Goal: Task Accomplishment & Management: Manage account settings

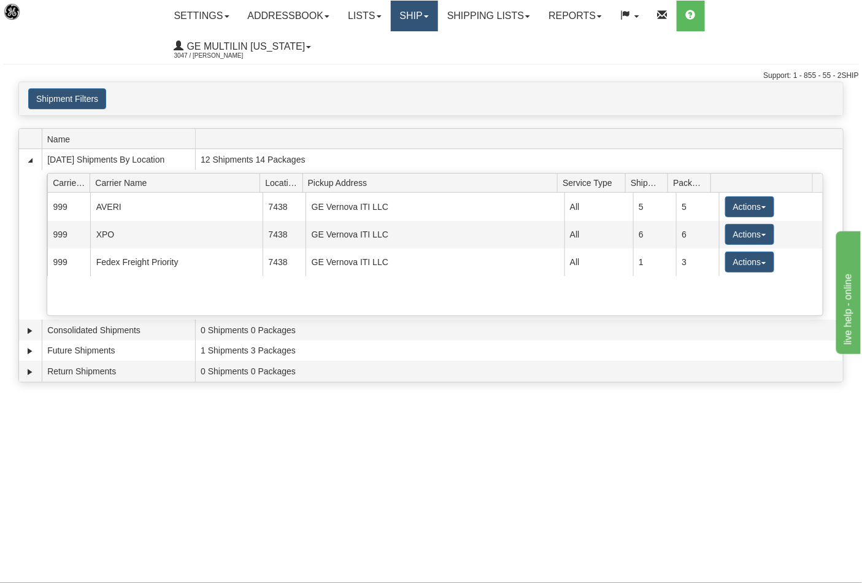
drag, startPoint x: 401, startPoint y: 13, endPoint x: 410, endPoint y: 15, distance: 8.9
click at [401, 13] on link "Ship" at bounding box center [414, 16] width 47 height 31
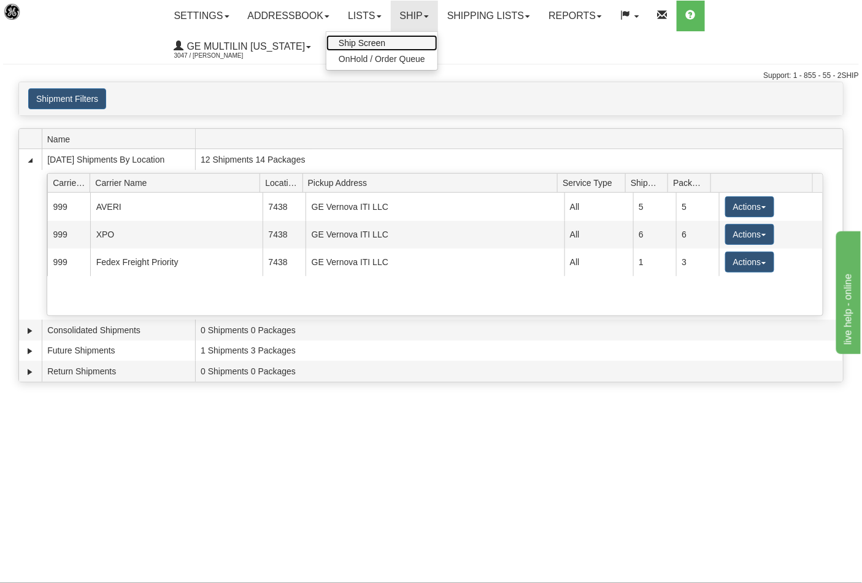
click at [387, 37] on link "Ship Screen" at bounding box center [381, 43] width 111 height 16
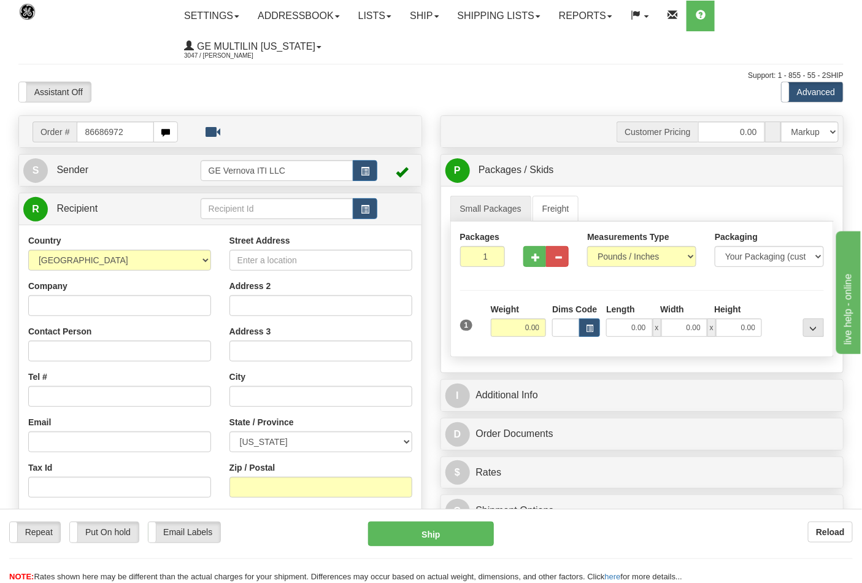
type input "86686972"
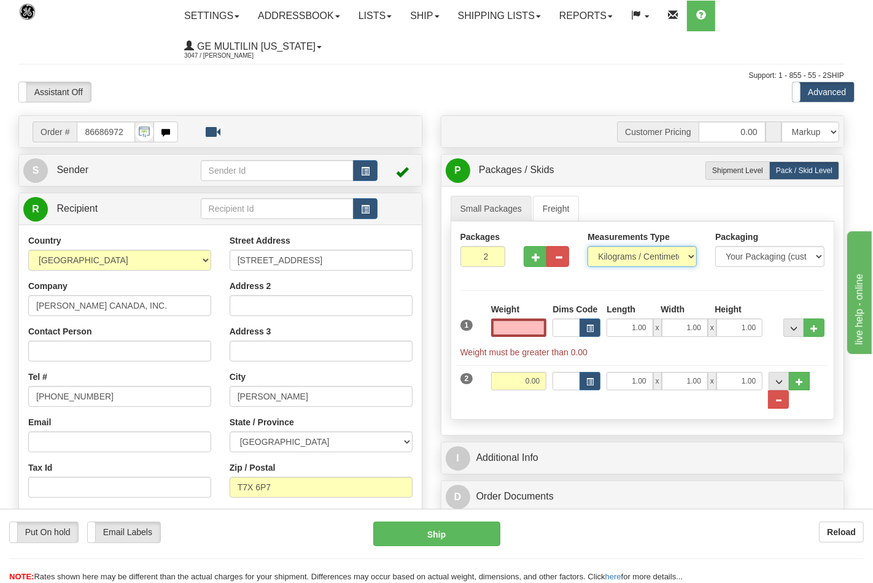
type input "0.00"
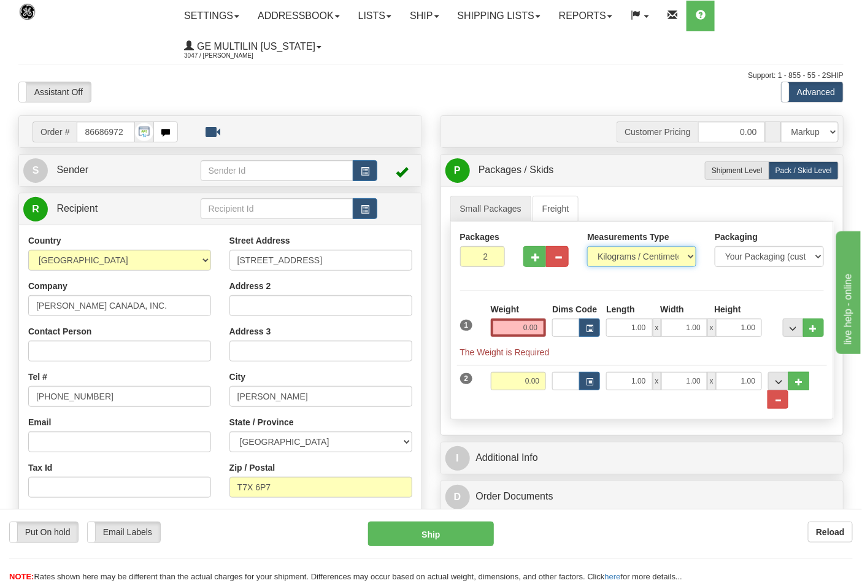
click at [610, 255] on select "Pounds / Inches Kilograms / Centimeters" at bounding box center [641, 256] width 109 height 21
select select "0"
click at [587, 247] on select "Pounds / Inches Kilograms / Centimeters" at bounding box center [641, 256] width 109 height 21
click at [780, 400] on span "..." at bounding box center [777, 400] width 7 height 7
type input "1"
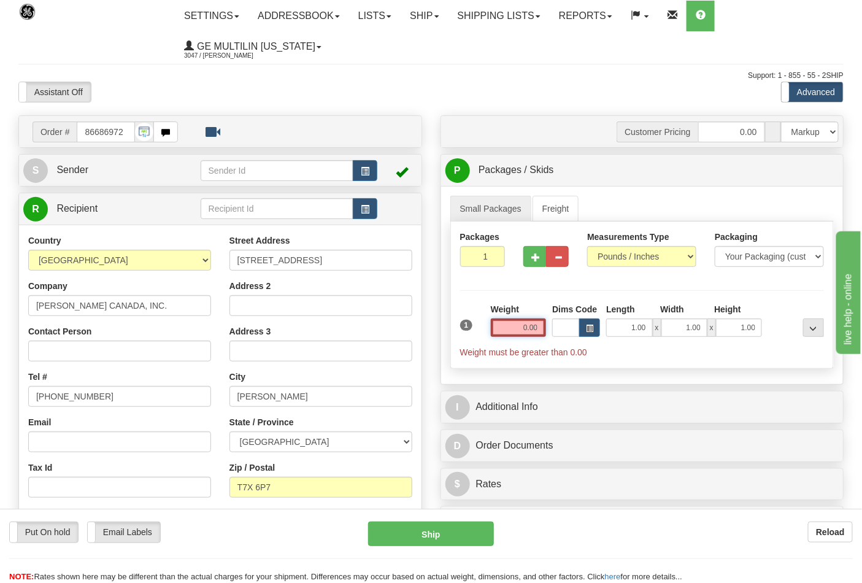
click at [538, 332] on input "0.00" at bounding box center [519, 327] width 56 height 18
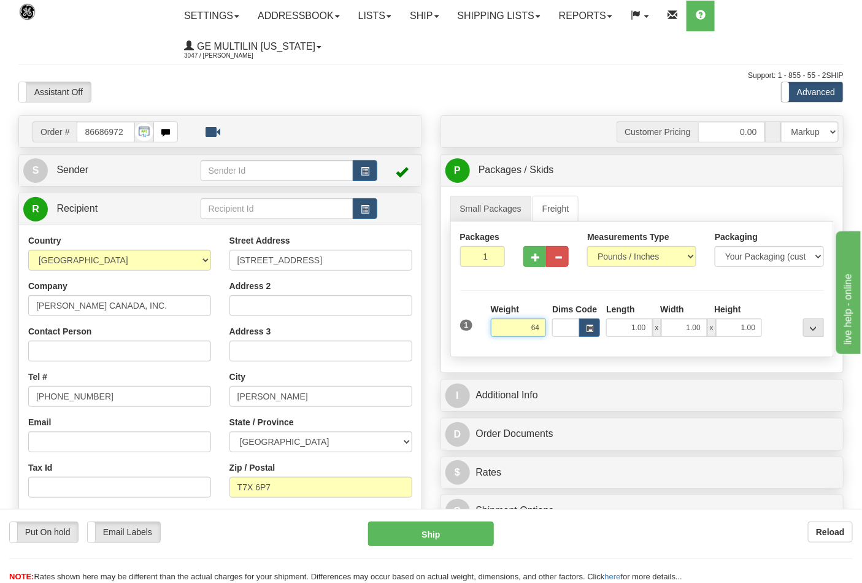
click button "Delete" at bounding box center [0, 0] width 0 height 0
type input "64.00"
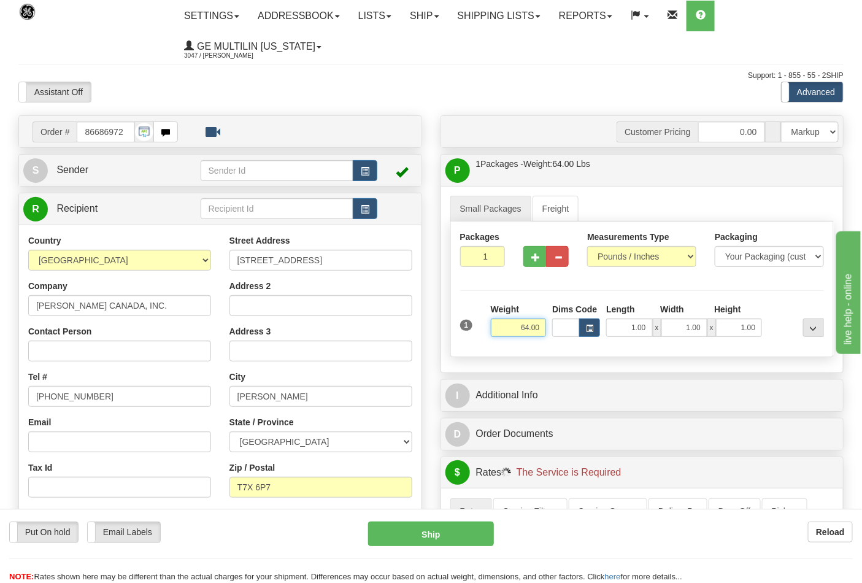
scroll to position [272, 0]
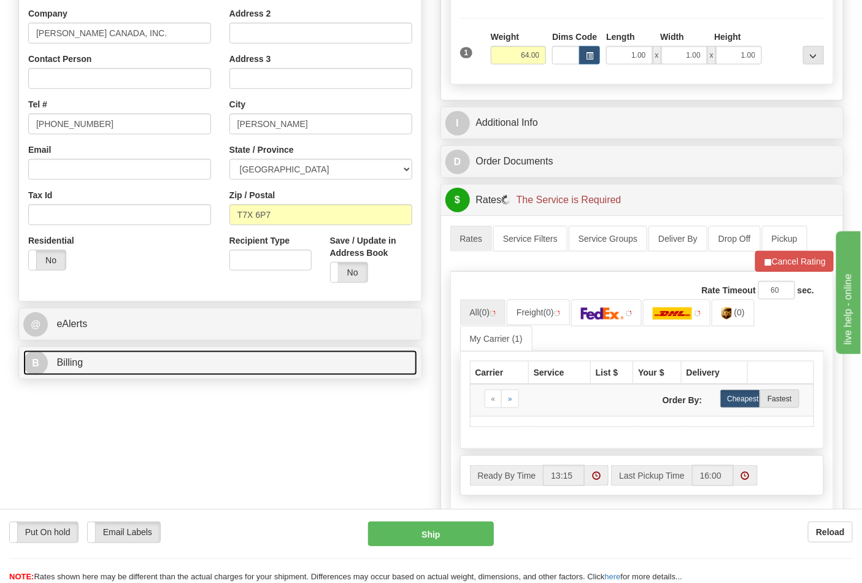
click at [120, 364] on link "B Billing" at bounding box center [220, 362] width 394 height 25
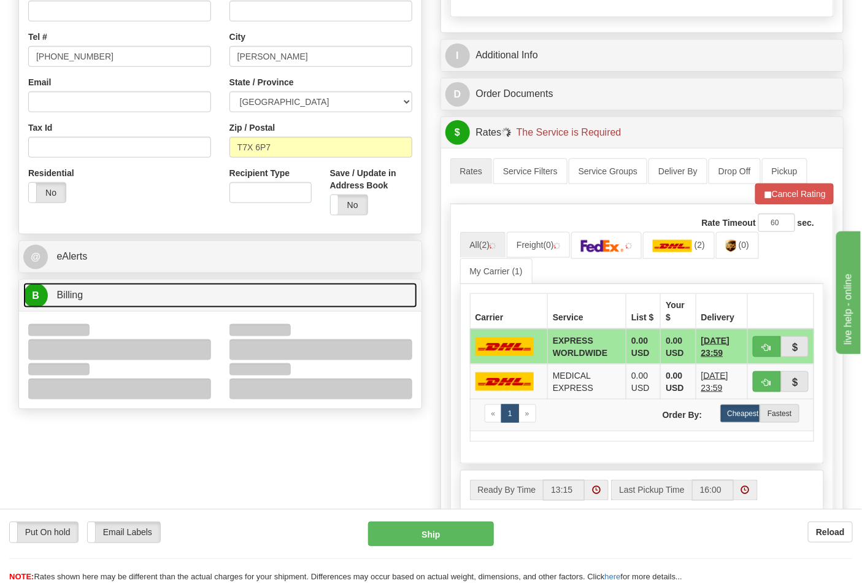
scroll to position [341, 0]
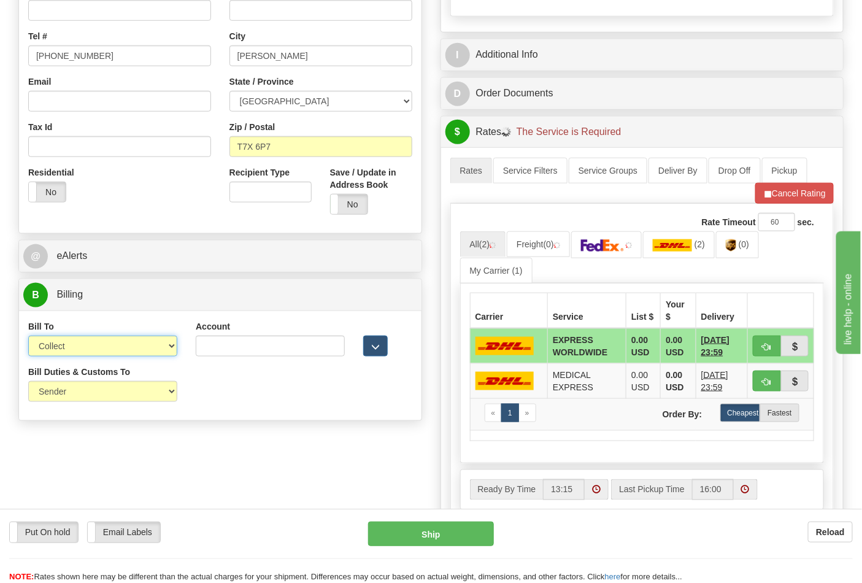
drag, startPoint x: 77, startPoint y: 347, endPoint x: 82, endPoint y: 355, distance: 9.2
click at [77, 347] on select "Sender Recipient Third Party Collect" at bounding box center [102, 346] width 149 height 21
select select "2"
click at [28, 337] on select "Sender Recipient Third Party Collect" at bounding box center [102, 346] width 149 height 21
click at [211, 358] on div "Account 3rd Party Account List Please select" at bounding box center [271, 342] width 168 height 45
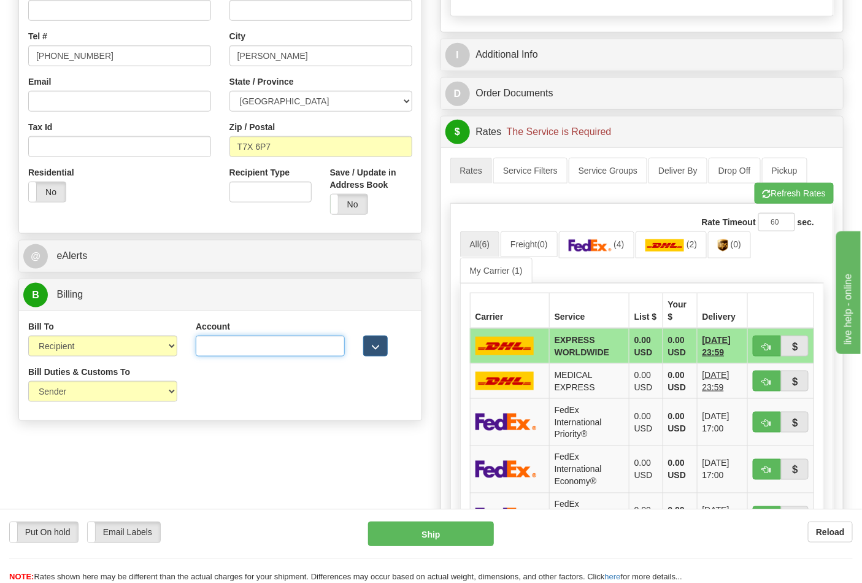
click at [212, 356] on input "Account" at bounding box center [270, 346] width 149 height 21
paste input "661159723"
type input "661159723"
click at [592, 254] on link "(4)" at bounding box center [596, 244] width 75 height 26
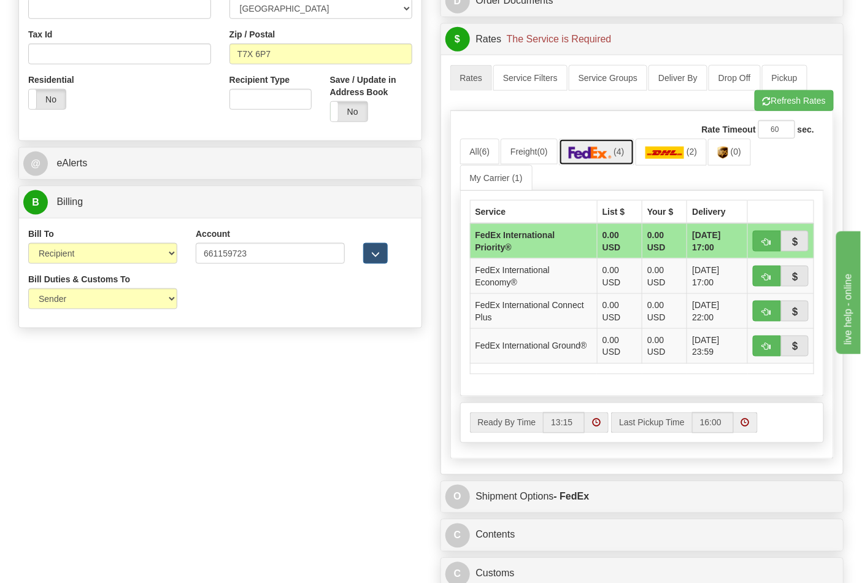
scroll to position [545, 0]
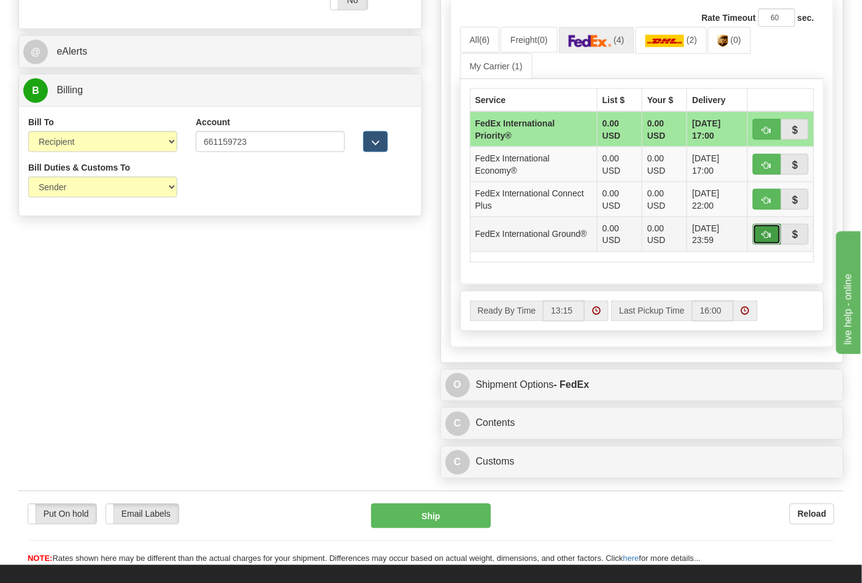
click at [759, 236] on button "button" at bounding box center [767, 234] width 28 height 21
type input "92"
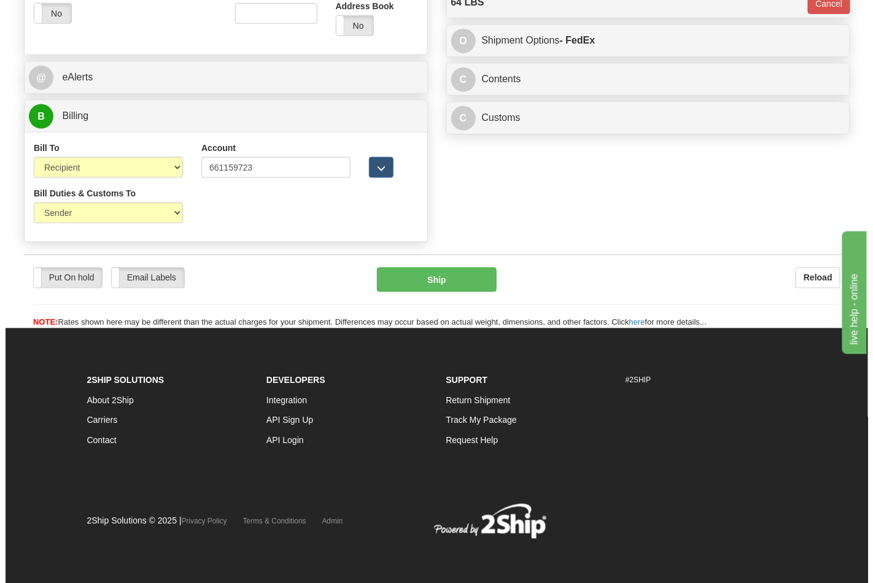
scroll to position [520, 0]
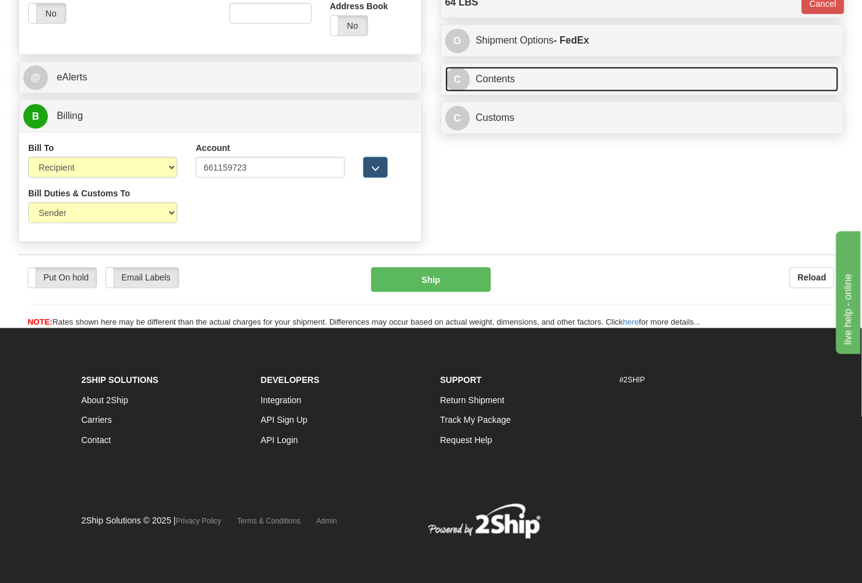
click at [497, 90] on link "C Contents" at bounding box center [643, 79] width 394 height 25
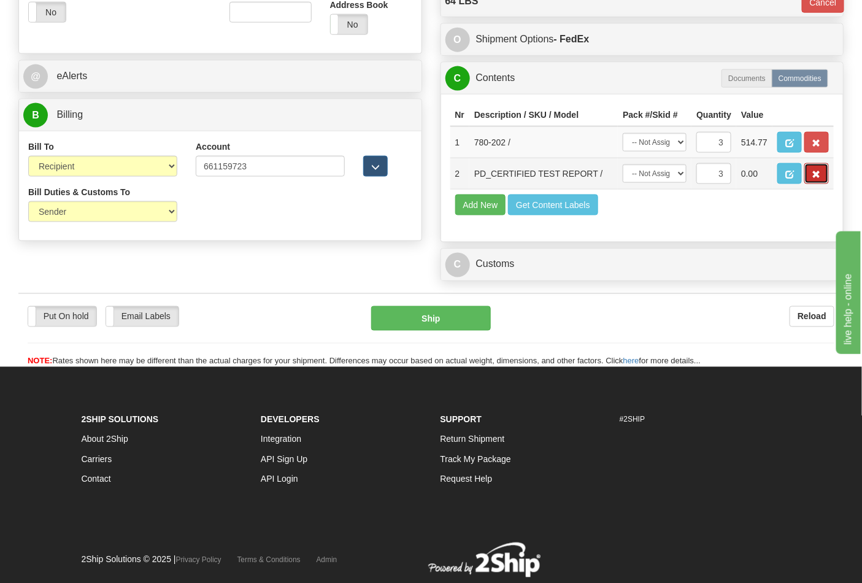
click at [814, 179] on span "button" at bounding box center [817, 175] width 9 height 8
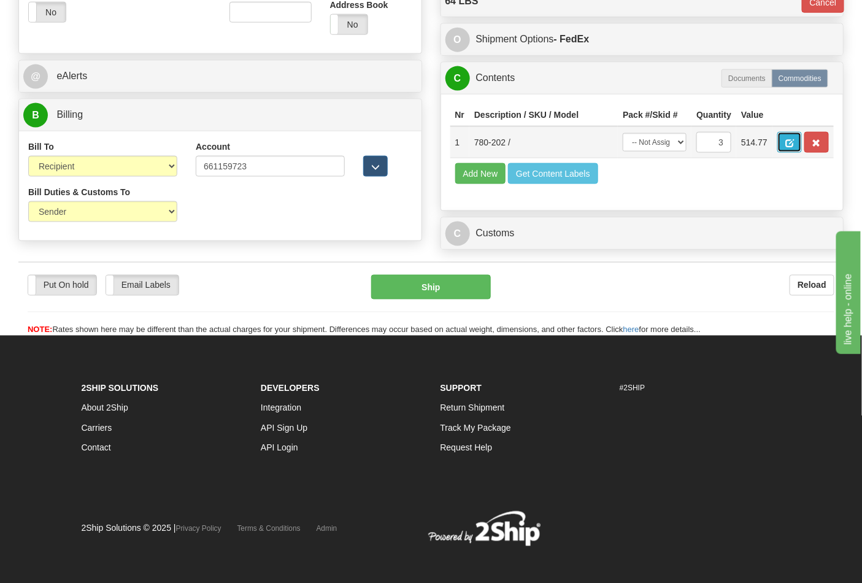
click at [794, 145] on span "button" at bounding box center [790, 143] width 9 height 8
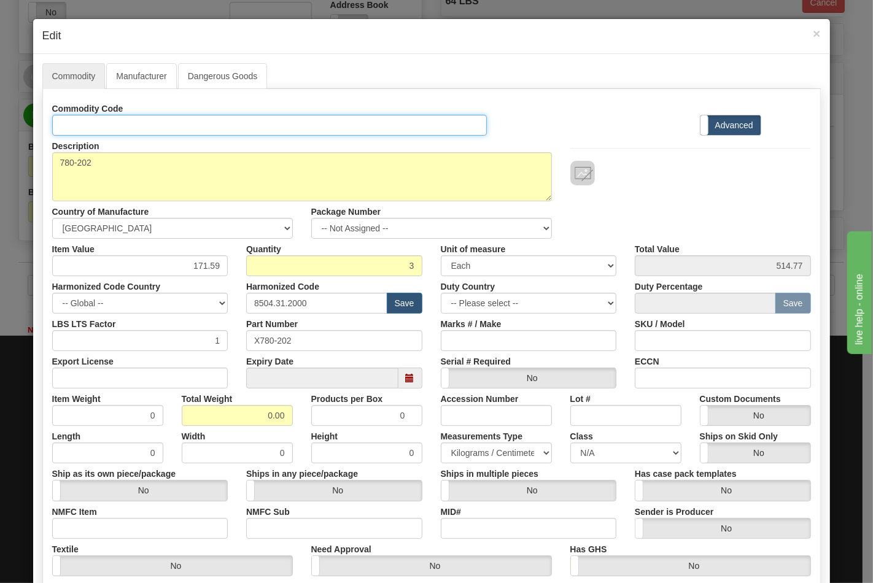
click at [90, 126] on input "Id" at bounding box center [269, 125] width 435 height 21
type input "TRANSFORMERS"
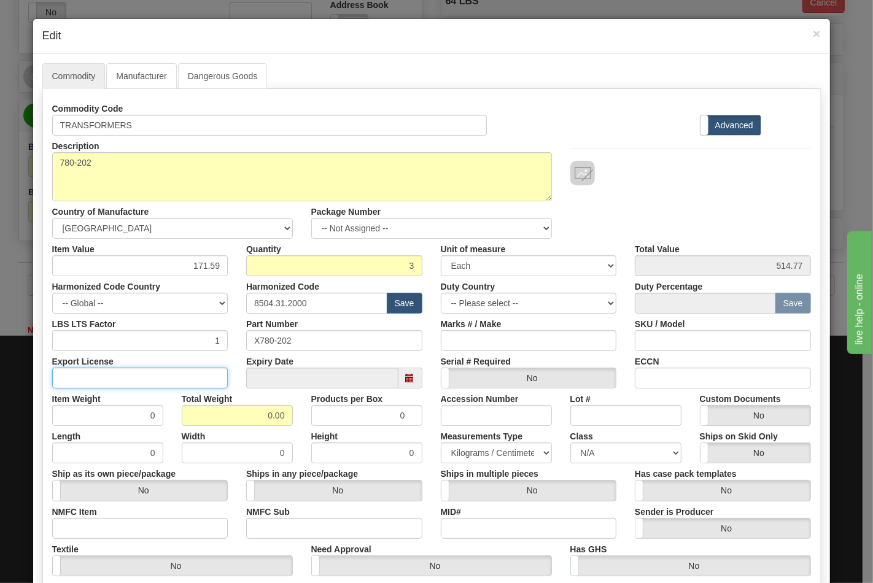
click at [163, 371] on input "Export License" at bounding box center [140, 378] width 176 height 21
type input "N/A"
drag, startPoint x: 244, startPoint y: 412, endPoint x: 315, endPoint y: 412, distance: 71.8
click at [315, 412] on div "Item Weight 0 Total Weight 0.00 Products per Box 0 Accession Number Lot # Custo…" at bounding box center [431, 406] width 777 height 37
type input "64"
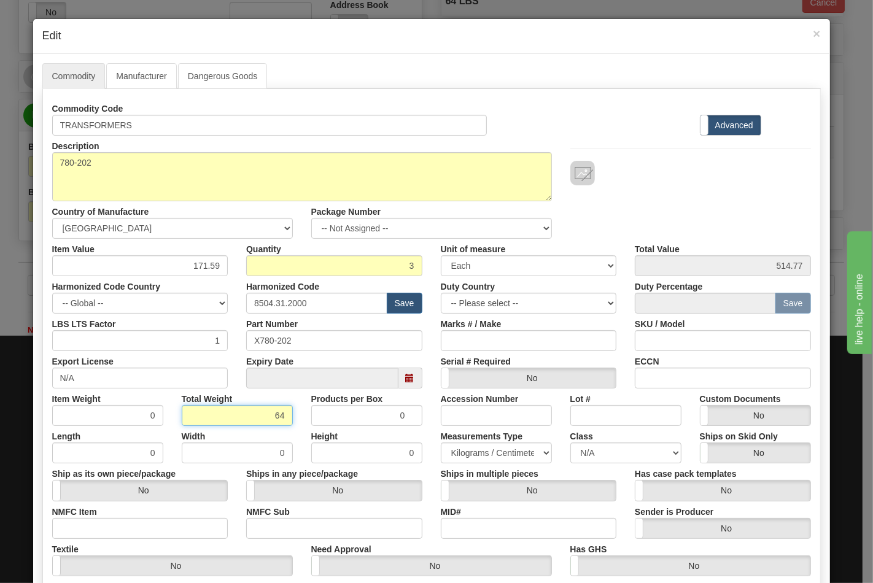
type input "21.3333"
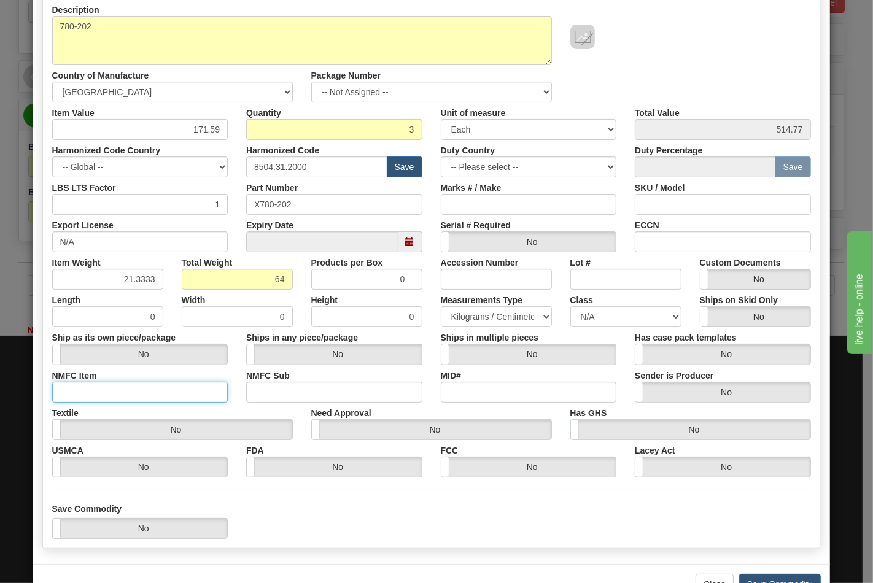
click at [129, 393] on input "NMFC Item" at bounding box center [140, 392] width 176 height 21
type input "63170"
click at [258, 393] on input "NMFC Sub" at bounding box center [334, 392] width 176 height 21
type input "4"
click at [588, 317] on select "N/A 50.0 55.0 60.0 65.0 70.0 85.0 92.5 100.0 125.0 175.0 250.0 300.0 400.0" at bounding box center [625, 316] width 111 height 21
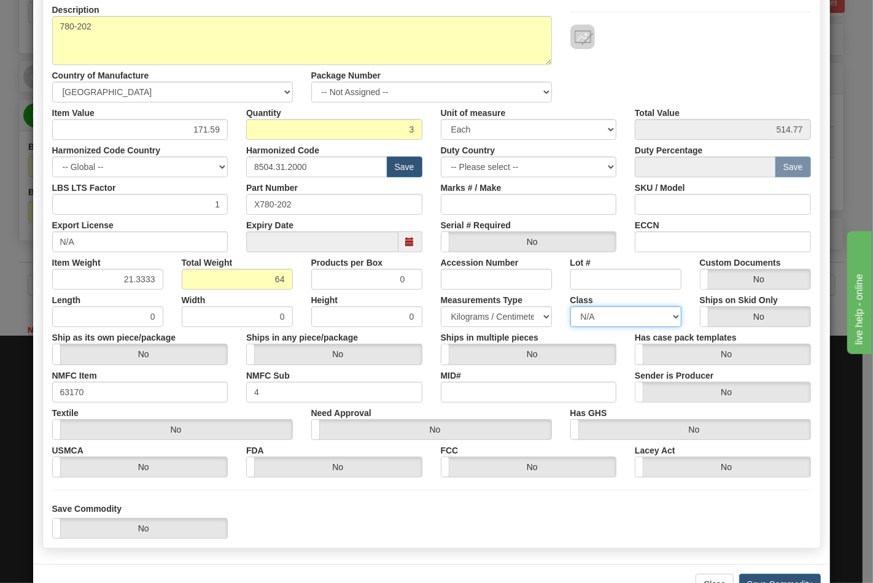
click at [570, 306] on select "N/A 50.0 55.0 60.0 65.0 70.0 85.0 92.5 100.0 125.0 175.0 250.0 300.0 400.0" at bounding box center [625, 316] width 111 height 21
click at [586, 320] on select "N/A 50.0 55.0 60.0 65.0 70.0 85.0 92.5 100.0 125.0 175.0 250.0 300.0 400.0" at bounding box center [625, 316] width 111 height 21
select select "70.0"
click at [570, 306] on select "N/A 50.0 55.0 60.0 65.0 70.0 85.0 92.5 100.0 125.0 175.0 250.0 300.0 400.0" at bounding box center [625, 316] width 111 height 21
click at [674, 241] on input "ECCN" at bounding box center [723, 241] width 176 height 21
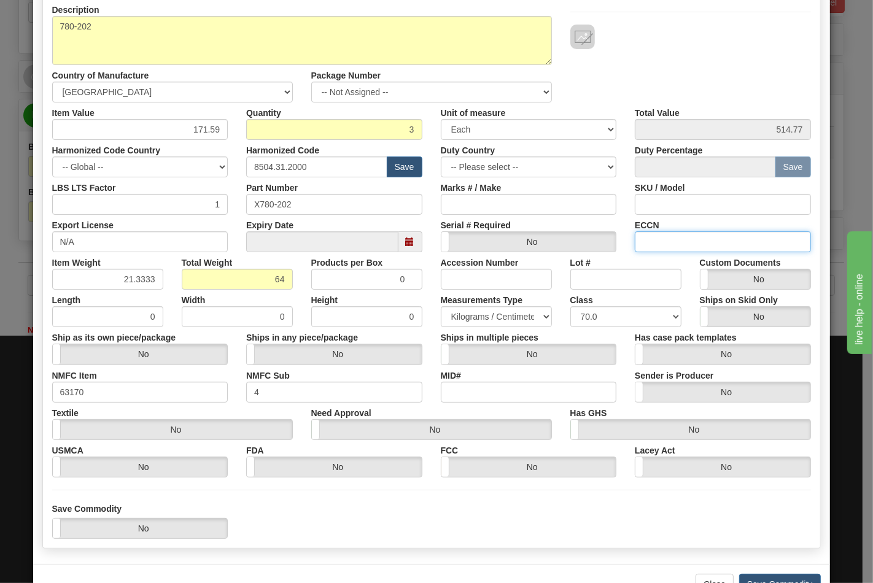
type input "EAR99"
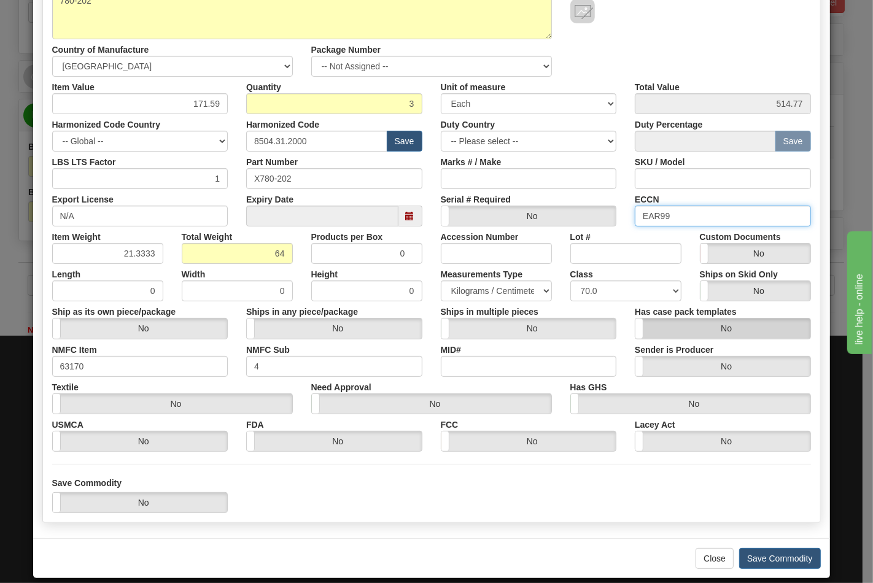
scroll to position [176, 0]
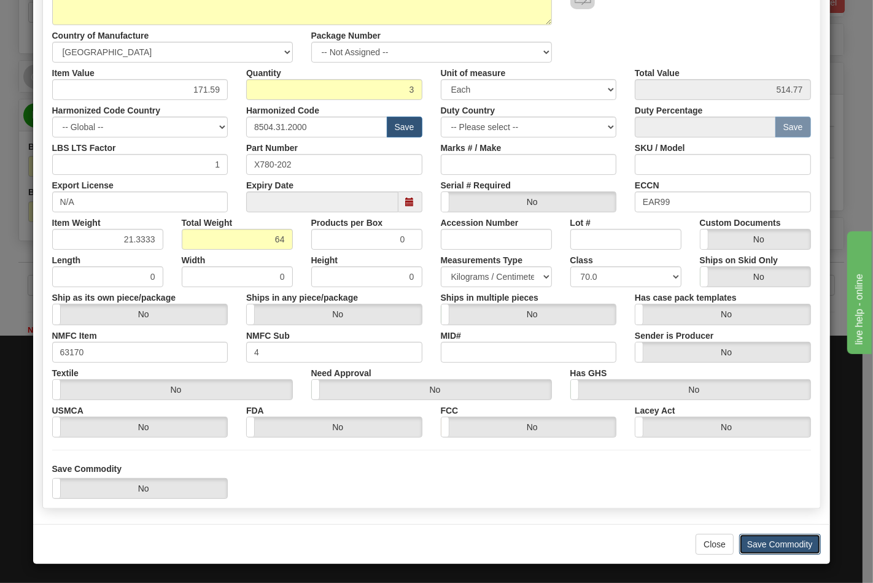
click at [770, 544] on button "Save Commodity" at bounding box center [780, 544] width 82 height 21
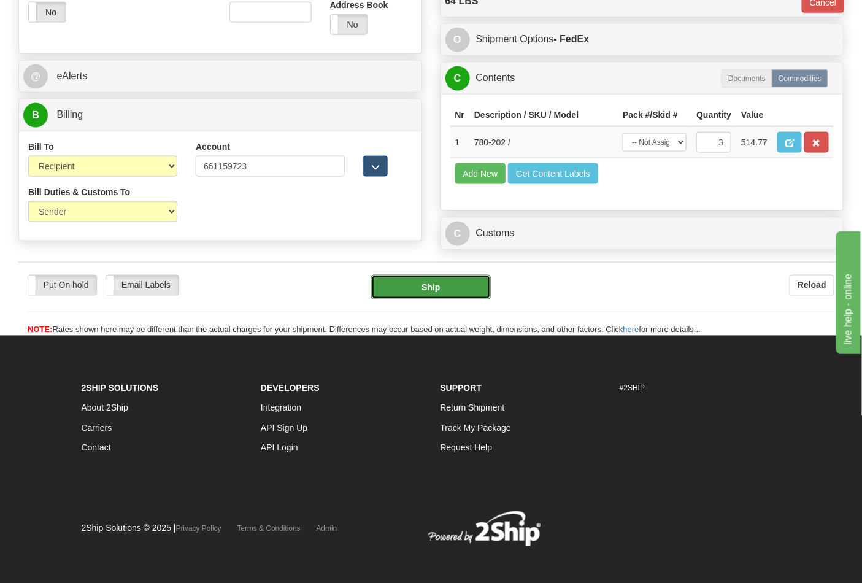
click at [412, 299] on button "Ship" at bounding box center [430, 287] width 119 height 25
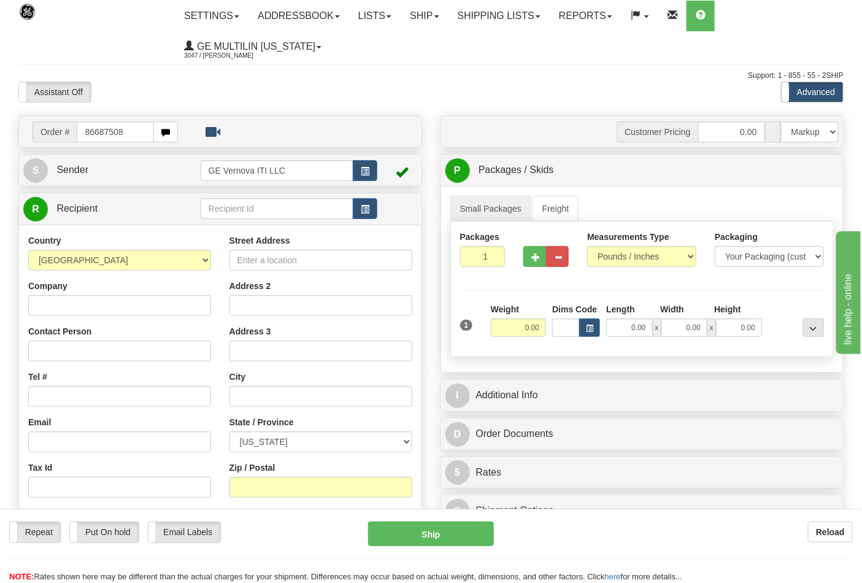
type input "86687508"
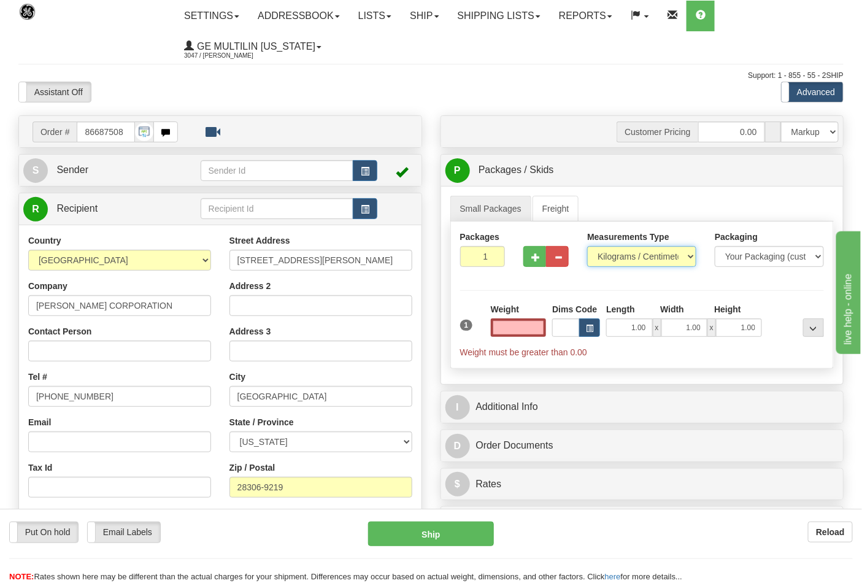
type input "0.00"
click at [621, 260] on select "Pounds / Inches Kilograms / Centimeters" at bounding box center [641, 256] width 109 height 21
select select "0"
click at [587, 247] on select "Pounds / Inches Kilograms / Centimeters" at bounding box center [641, 256] width 109 height 21
click at [543, 328] on input "0.00" at bounding box center [519, 327] width 56 height 18
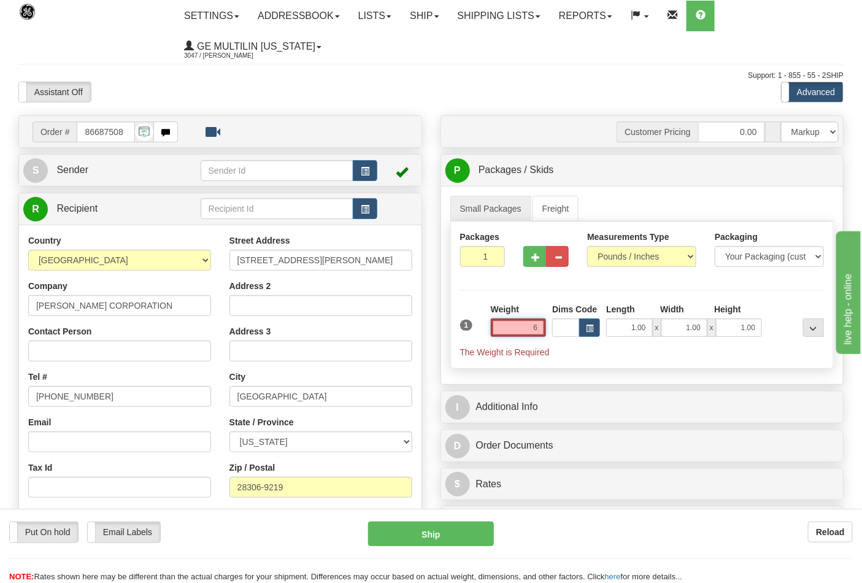
click button "Delete" at bounding box center [0, 0] width 0 height 0
type input "6.00"
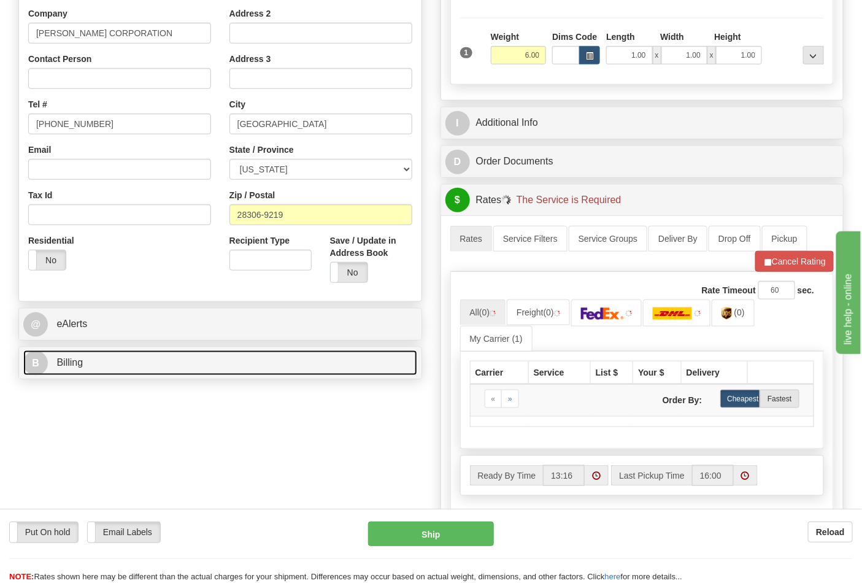
click at [120, 358] on link "B Billing" at bounding box center [220, 362] width 394 height 25
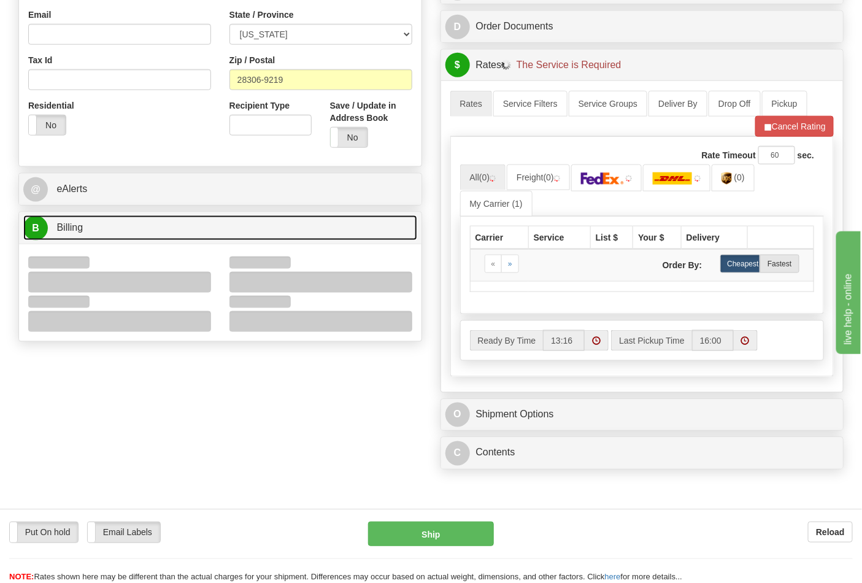
scroll to position [409, 0]
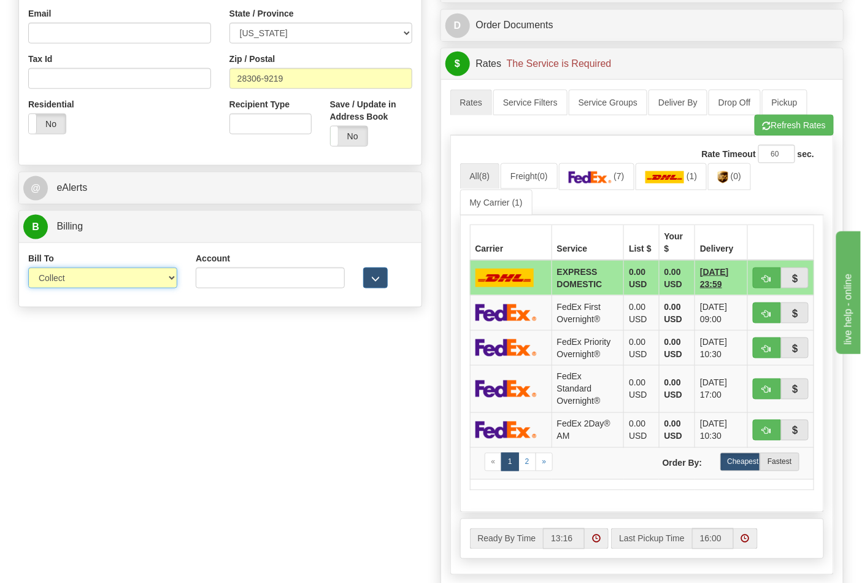
click at [78, 282] on select "Sender Recipient Third Party Collect" at bounding box center [102, 278] width 149 height 21
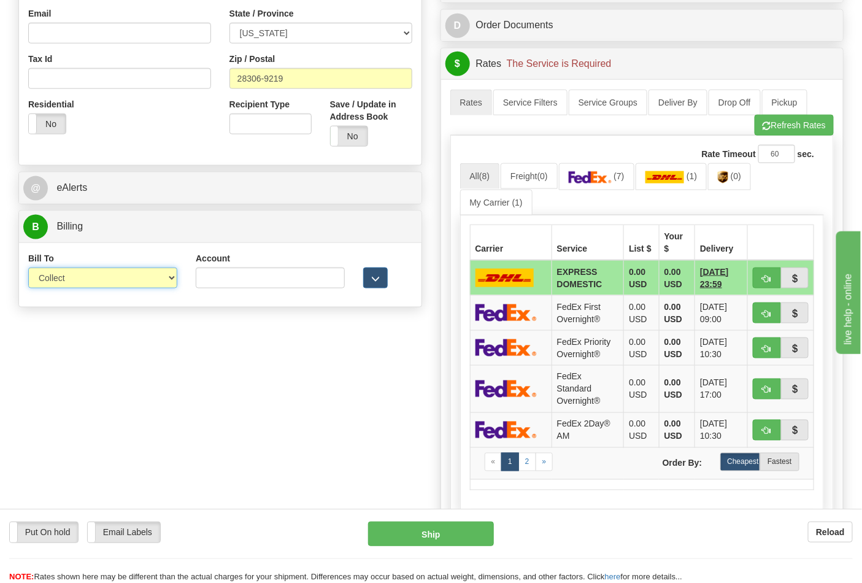
select select "2"
click at [28, 269] on select "Sender Recipient Third Party Collect" at bounding box center [102, 278] width 149 height 21
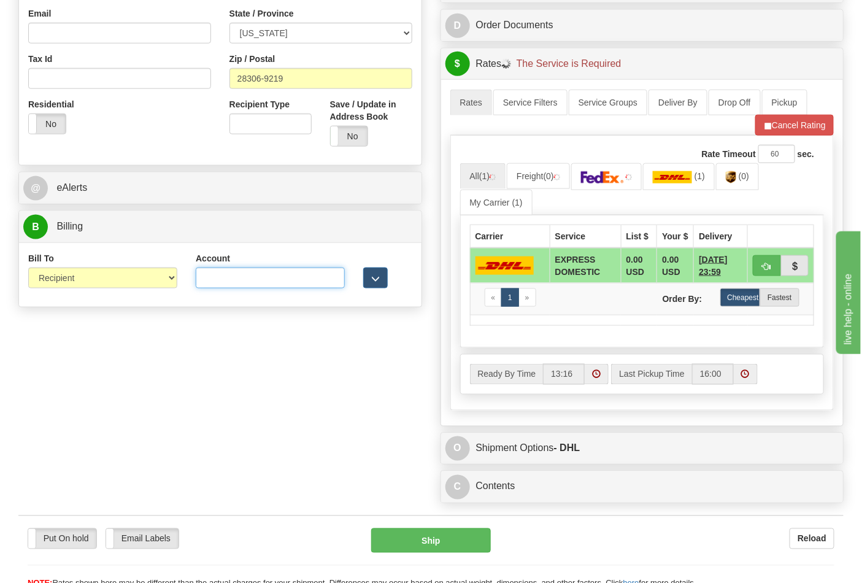
click at [227, 278] on input "Account" at bounding box center [270, 278] width 149 height 21
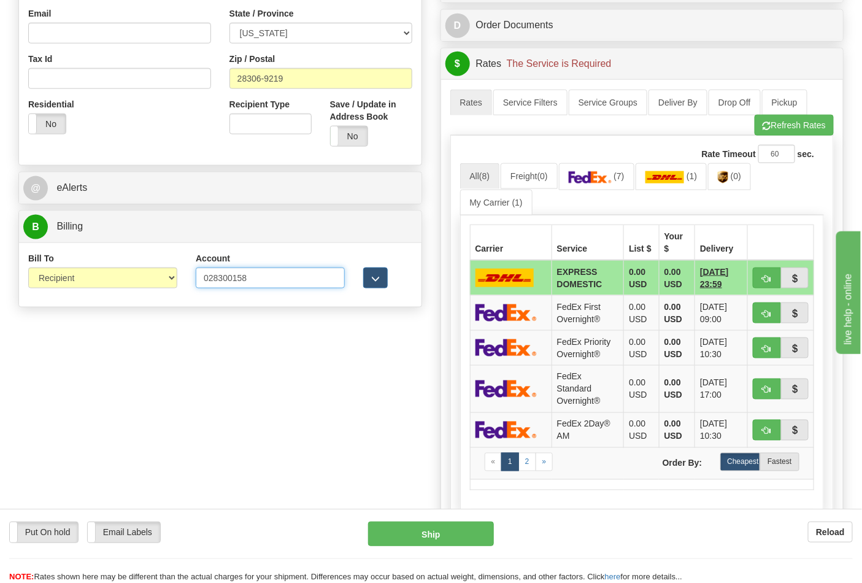
type input "028300158"
click button "Delete" at bounding box center [0, 0] width 0 height 0
click at [590, 182] on img at bounding box center [590, 177] width 43 height 12
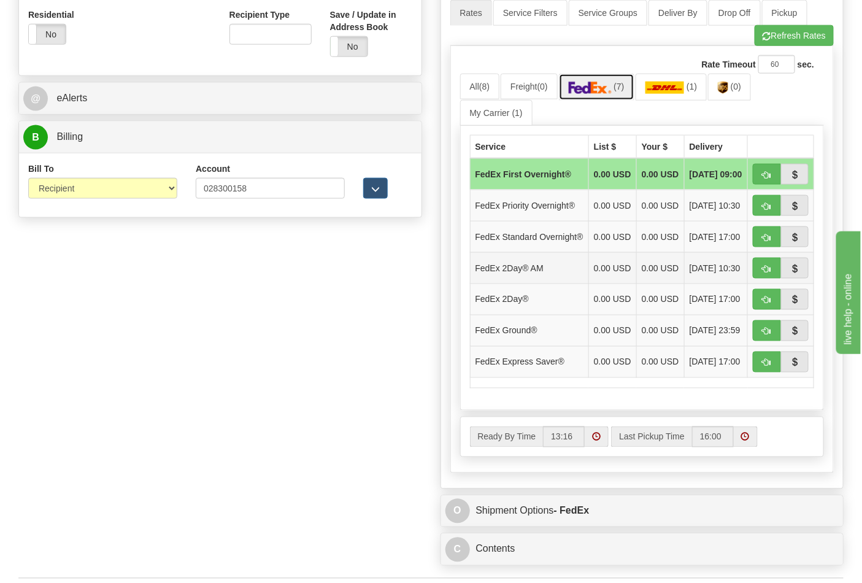
scroll to position [614, 0]
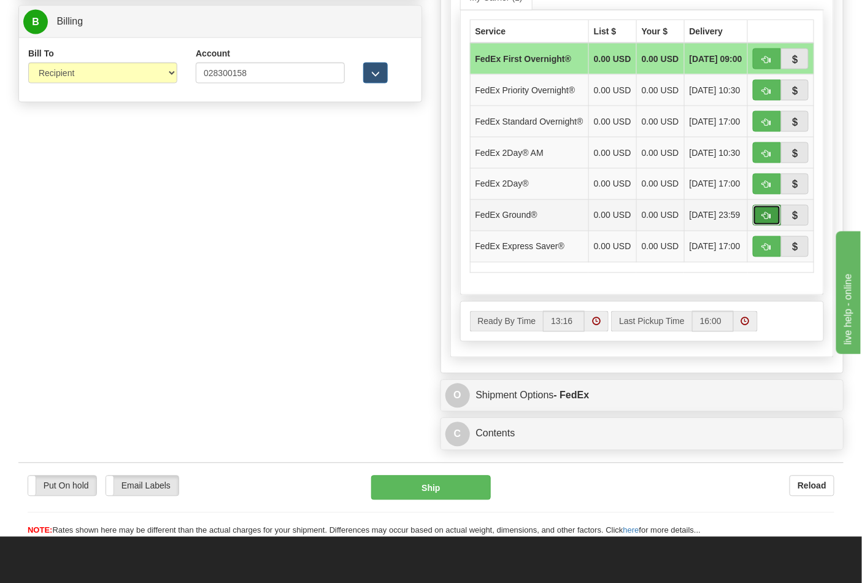
click at [768, 220] on span "button" at bounding box center [767, 216] width 9 height 8
type input "92"
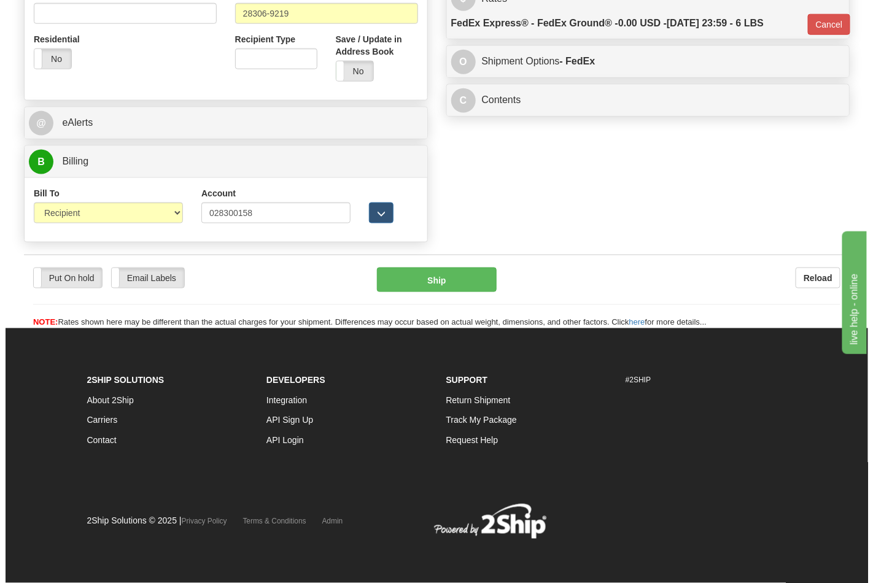
scroll to position [476, 0]
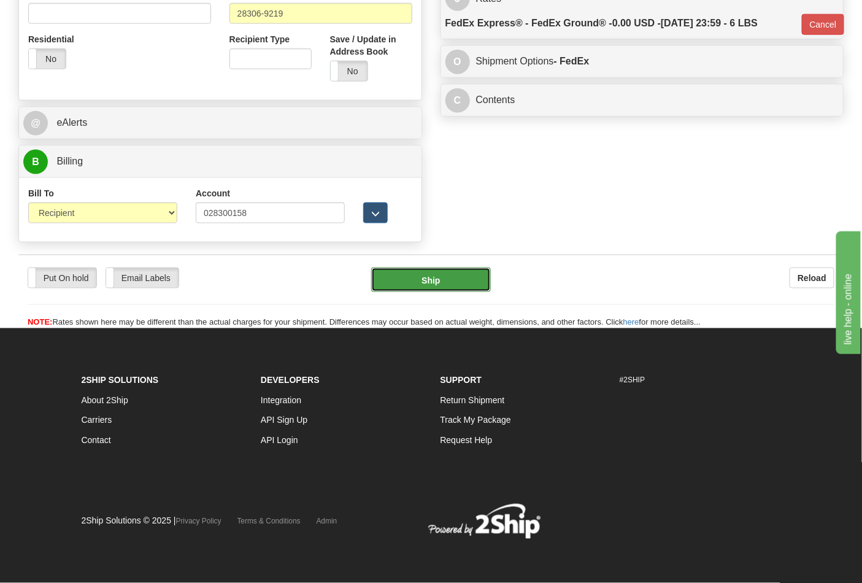
click at [445, 275] on button "Ship" at bounding box center [430, 280] width 119 height 25
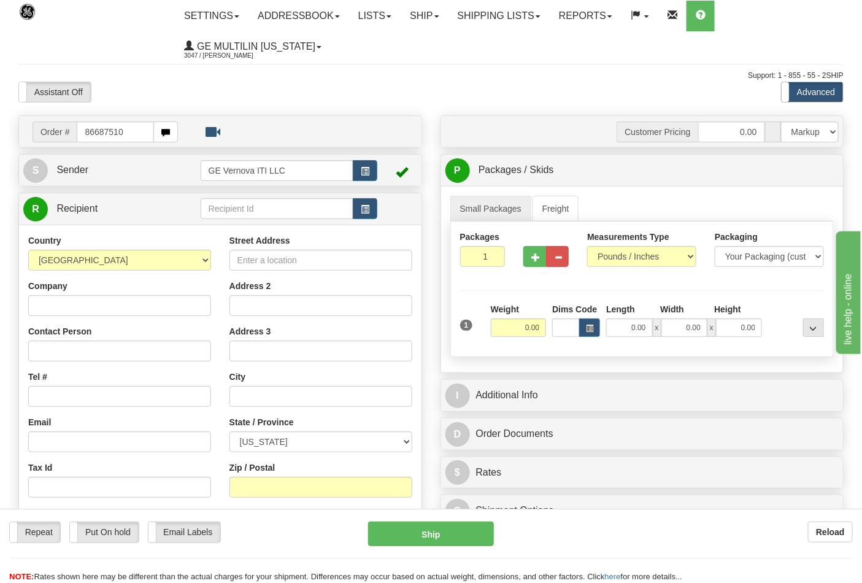
type input "86687510"
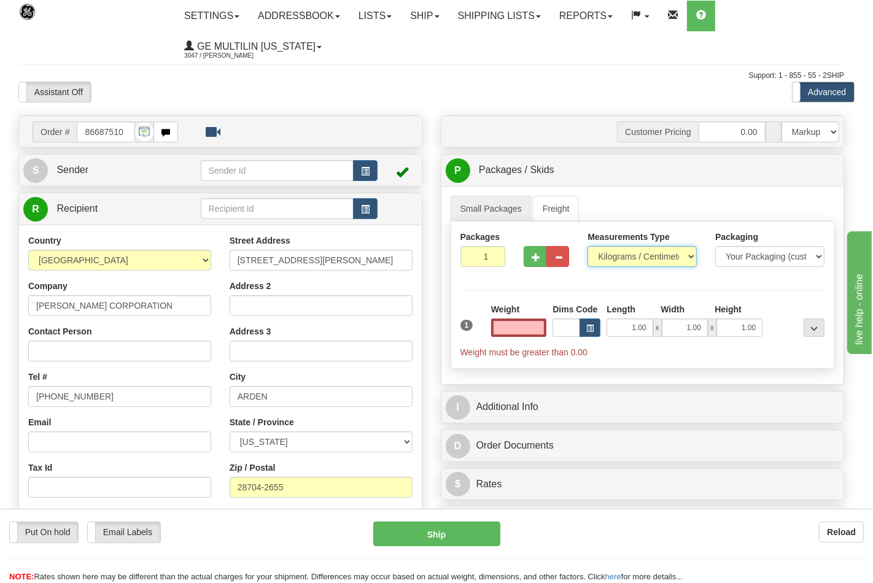
type input "0.00"
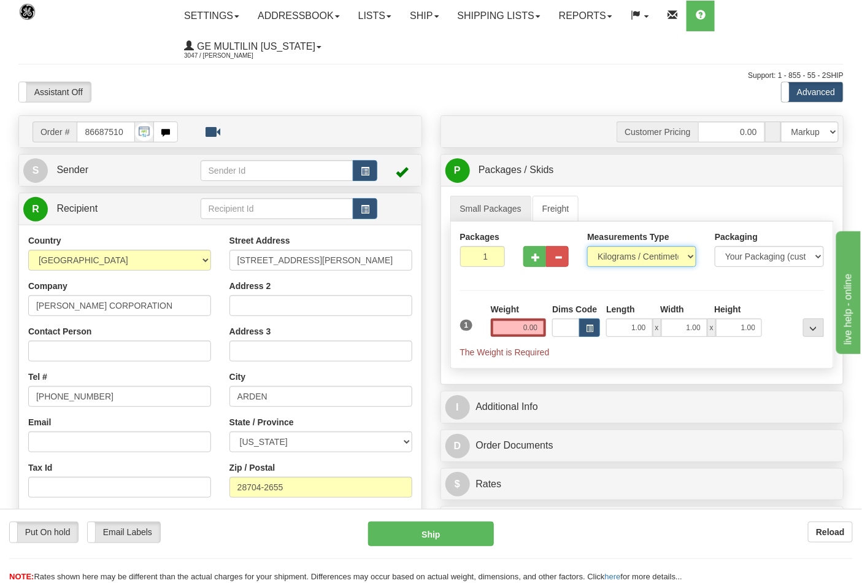
click at [617, 258] on select "Pounds / Inches Kilograms / Centimeters" at bounding box center [641, 256] width 109 height 21
select select "0"
click at [587, 247] on select "Pounds / Inches Kilograms / Centimeters" at bounding box center [641, 256] width 109 height 21
click at [533, 324] on input "0.00" at bounding box center [519, 327] width 56 height 18
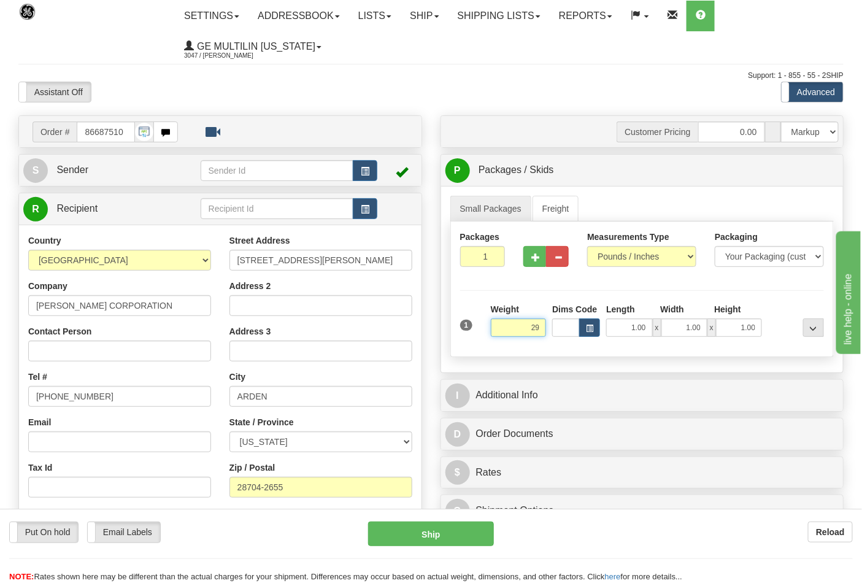
click button "Delete" at bounding box center [0, 0] width 0 height 0
type input "29.00"
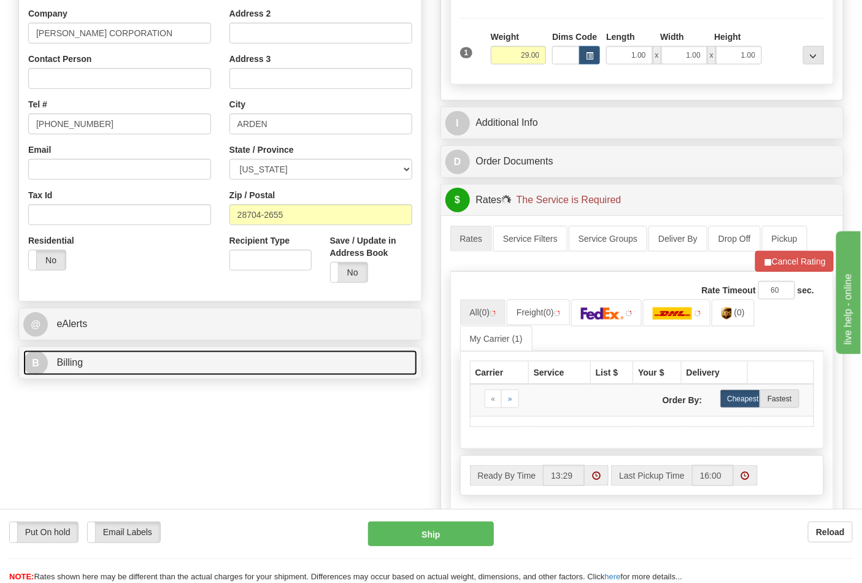
click at [106, 372] on link "B Billing" at bounding box center [220, 362] width 394 height 25
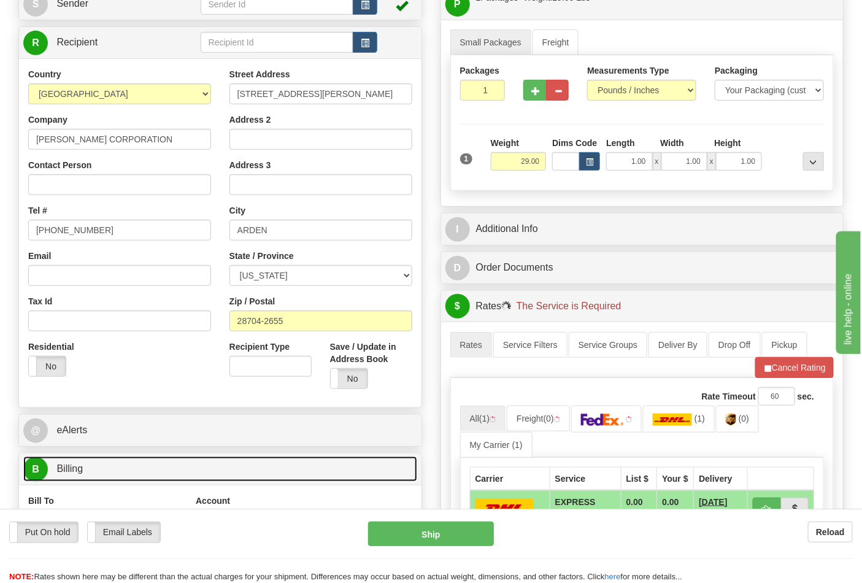
scroll to position [272, 0]
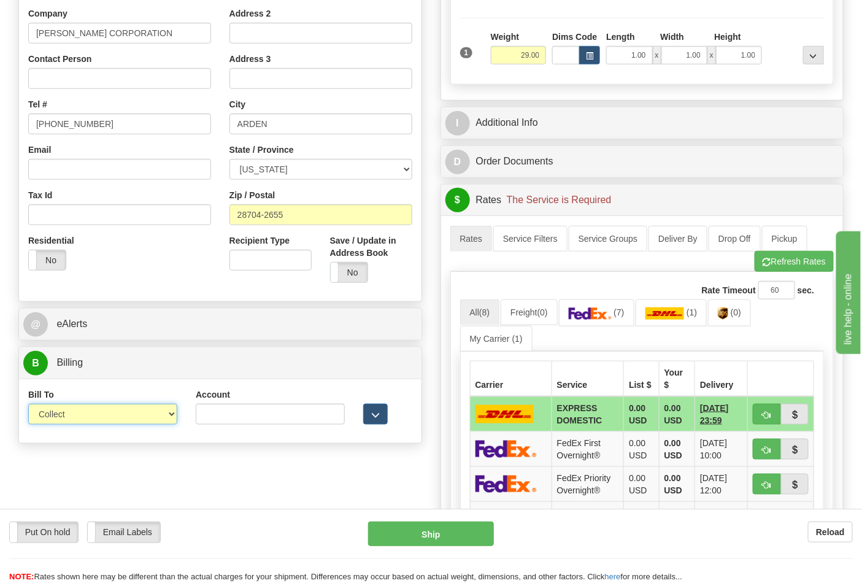
click at [101, 416] on select "Sender Recipient Third Party Collect" at bounding box center [102, 414] width 149 height 21
select select "2"
click at [28, 405] on select "Sender Recipient Third Party Collect" at bounding box center [102, 414] width 149 height 21
click at [252, 424] on input "Account" at bounding box center [270, 414] width 149 height 21
paste input "103014760"
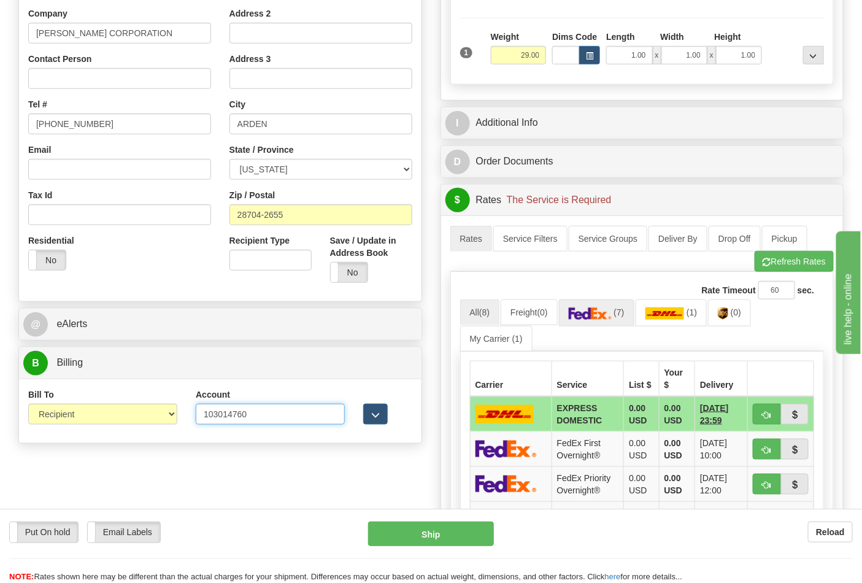
type input "103014760"
click at [586, 317] on img at bounding box center [590, 313] width 43 height 12
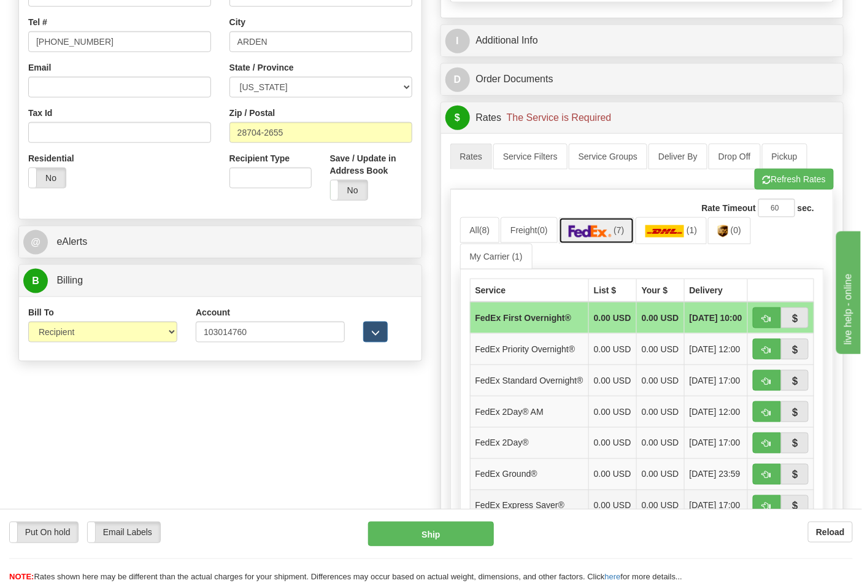
scroll to position [545, 0]
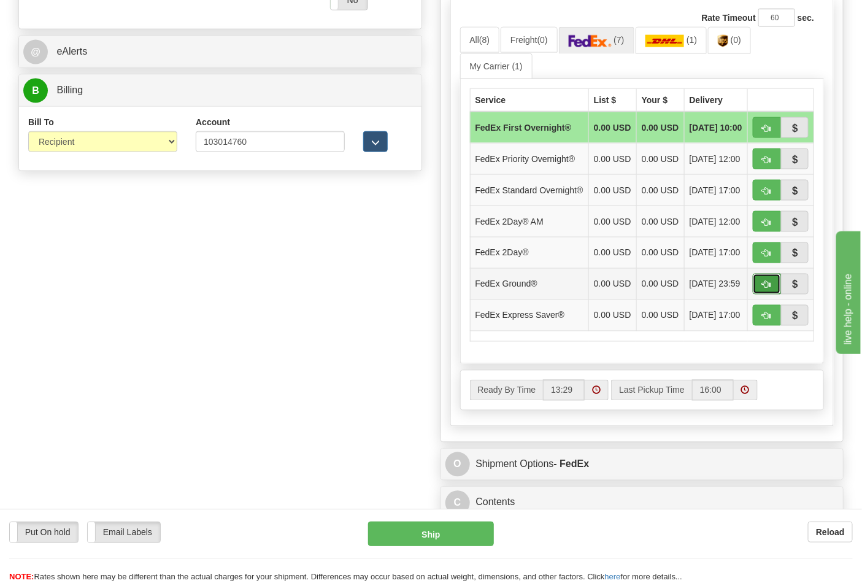
click at [763, 289] on span "button" at bounding box center [767, 285] width 9 height 8
type input "92"
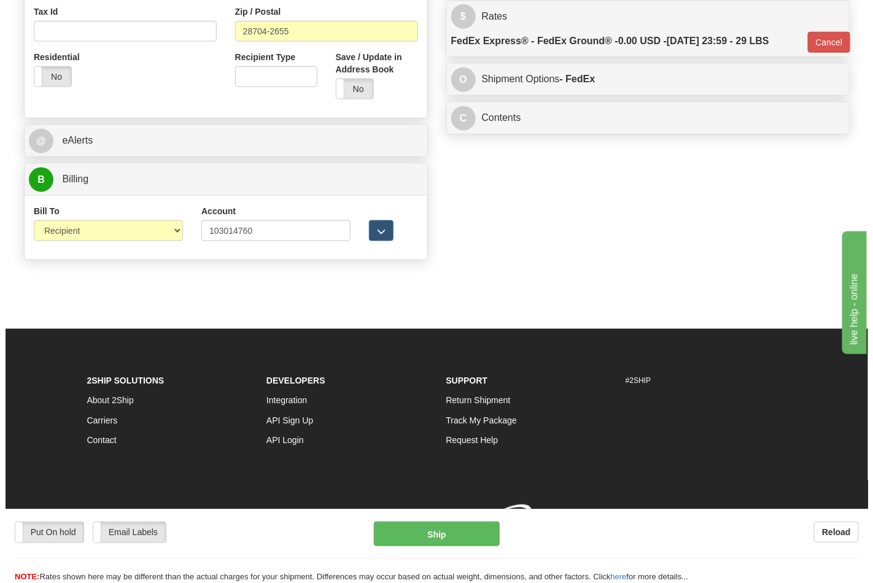
scroll to position [476, 0]
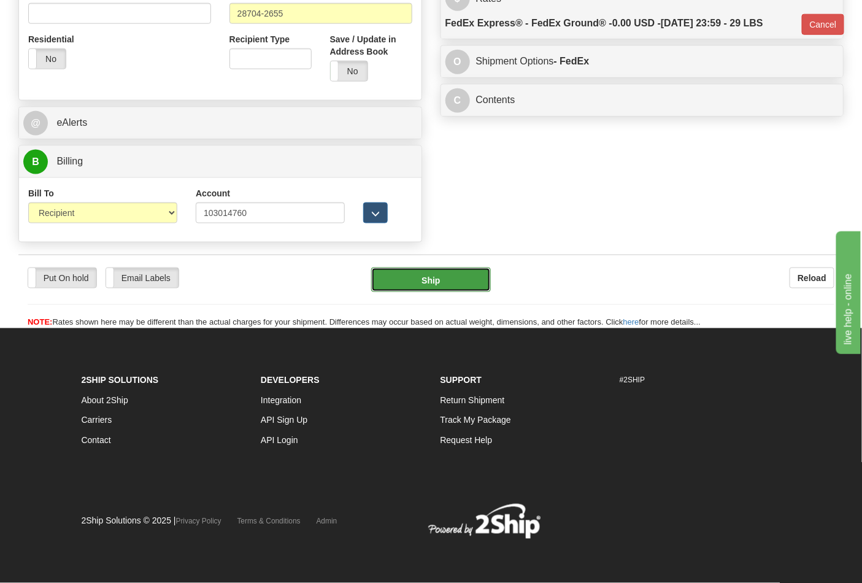
click at [471, 282] on button "Ship" at bounding box center [430, 280] width 119 height 25
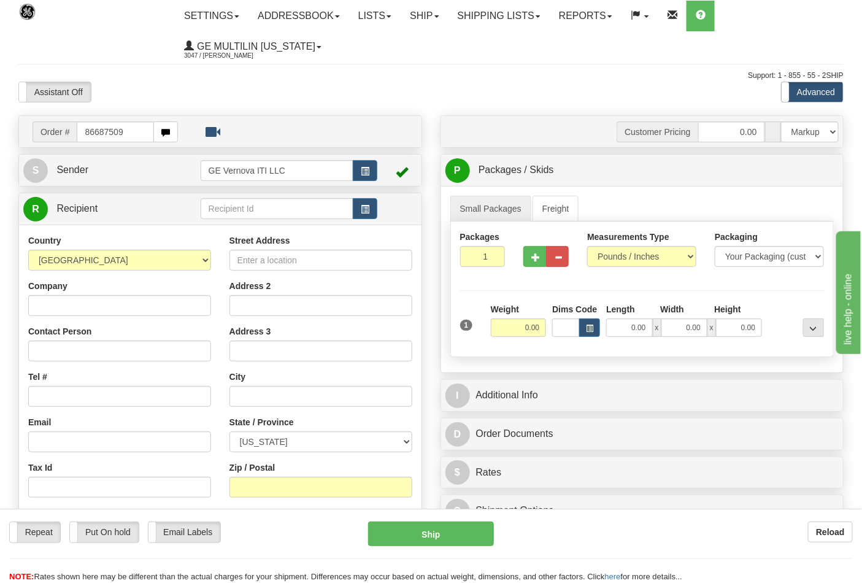
type input "86687509"
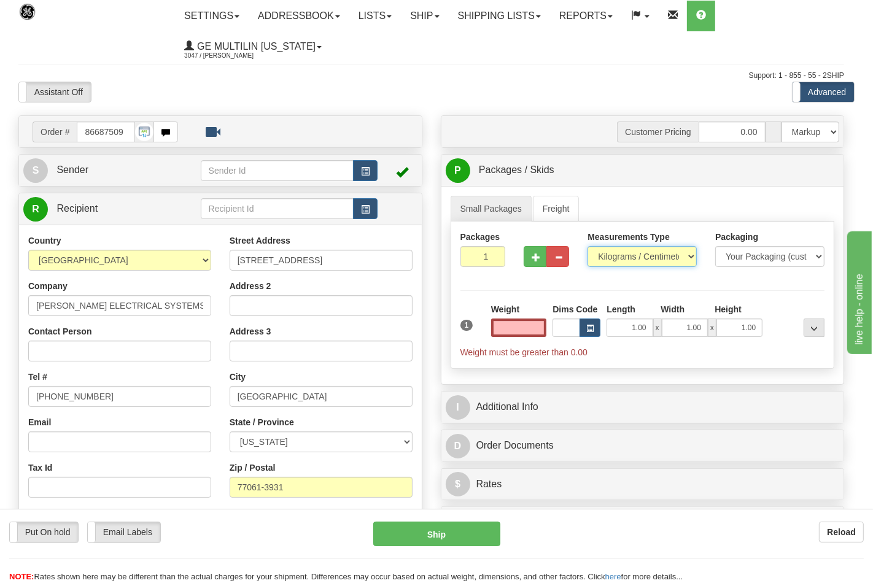
type input "0.00"
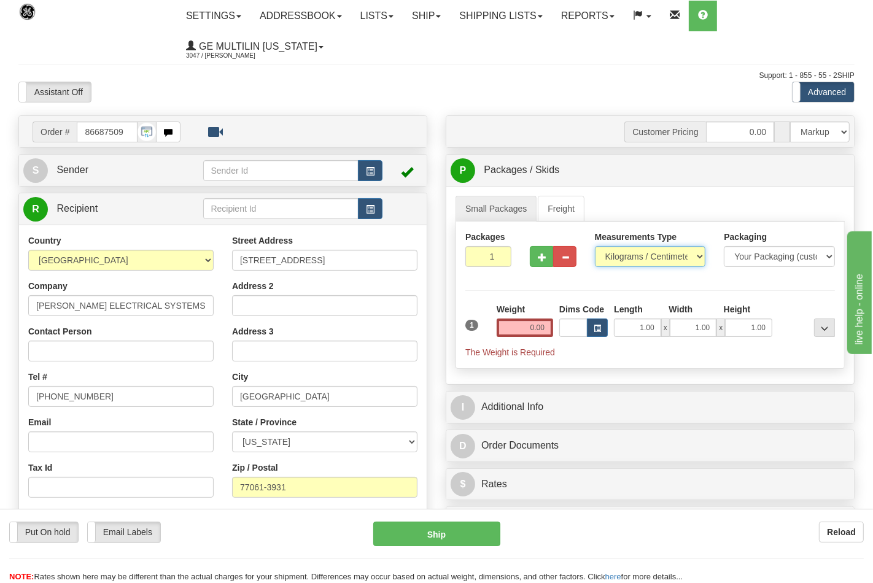
click at [604, 261] on select "Pounds / Inches Kilograms / Centimeters" at bounding box center [650, 256] width 111 height 21
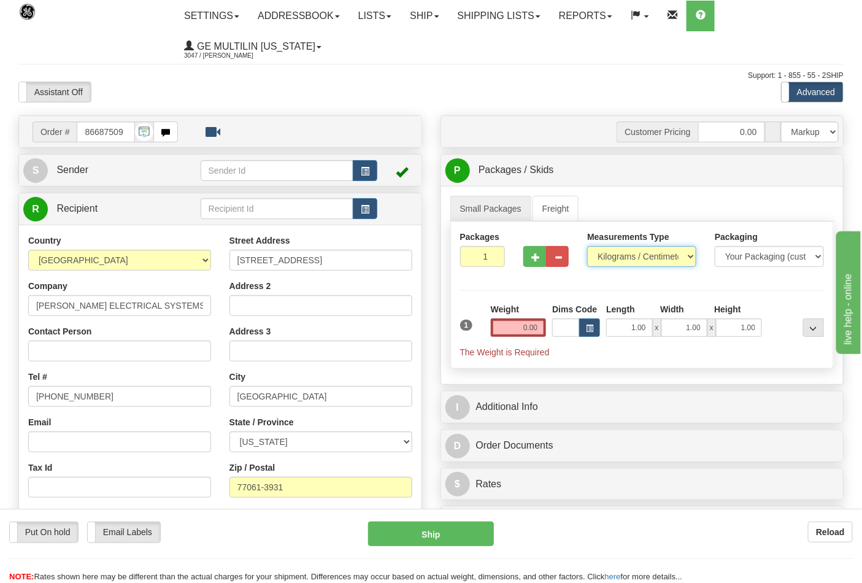
select select "0"
click at [587, 247] on select "Pounds / Inches Kilograms / Centimeters" at bounding box center [641, 256] width 109 height 21
click at [535, 328] on input "0.00" at bounding box center [519, 327] width 56 height 18
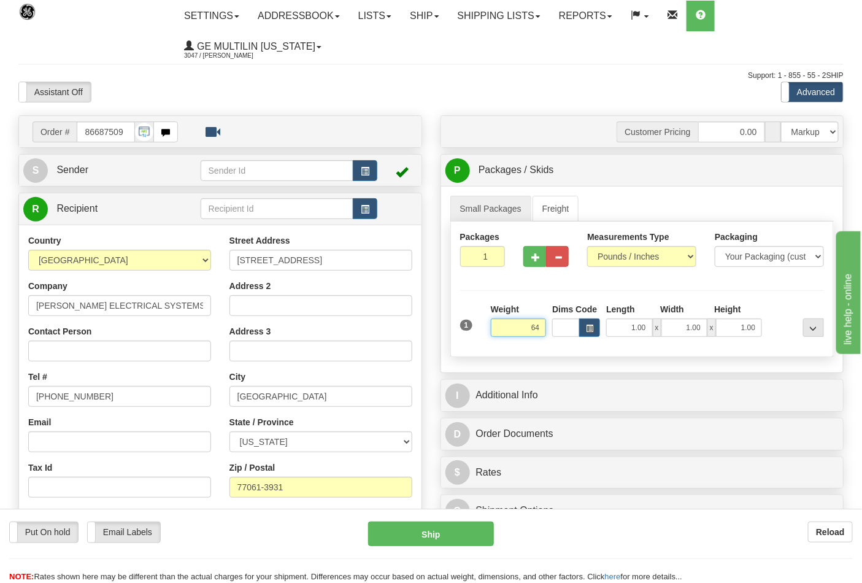
click button "Delete" at bounding box center [0, 0] width 0 height 0
type input "64.00"
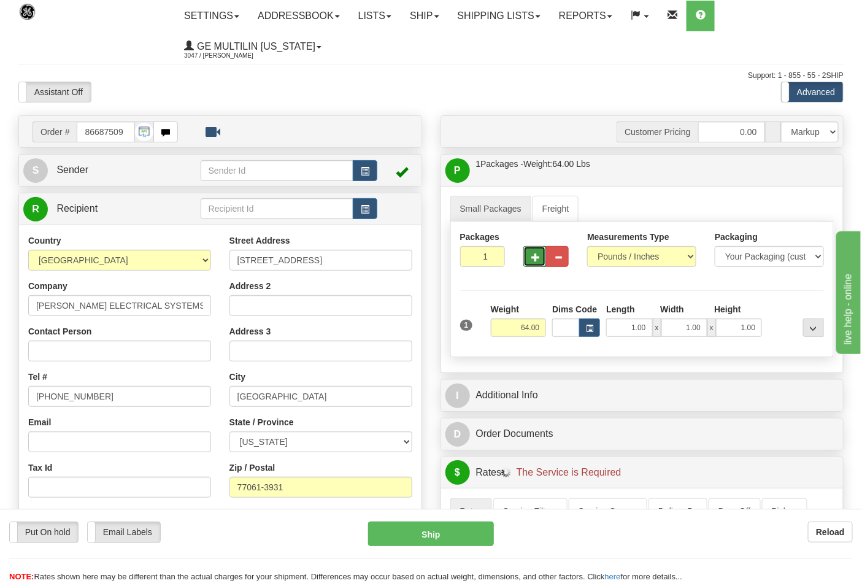
click at [528, 265] on button "button" at bounding box center [534, 256] width 23 height 21
type input "2"
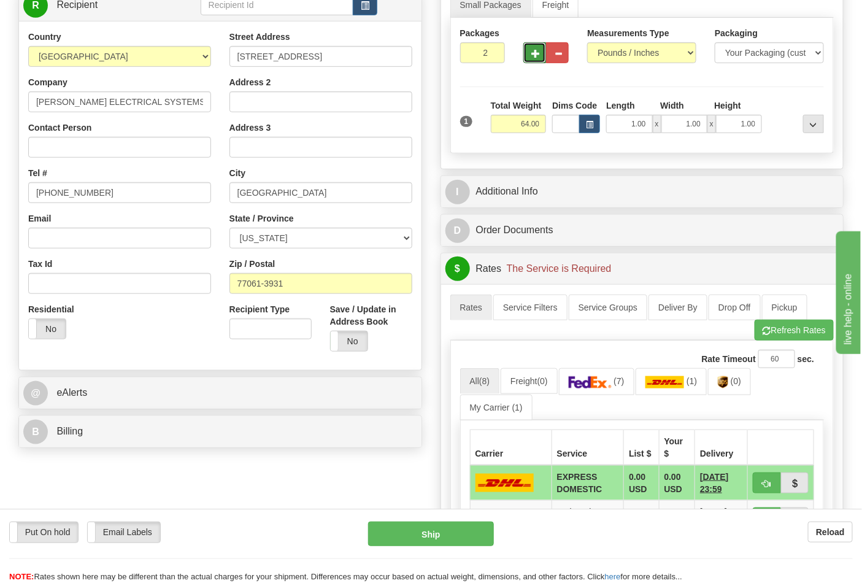
scroll to position [204, 0]
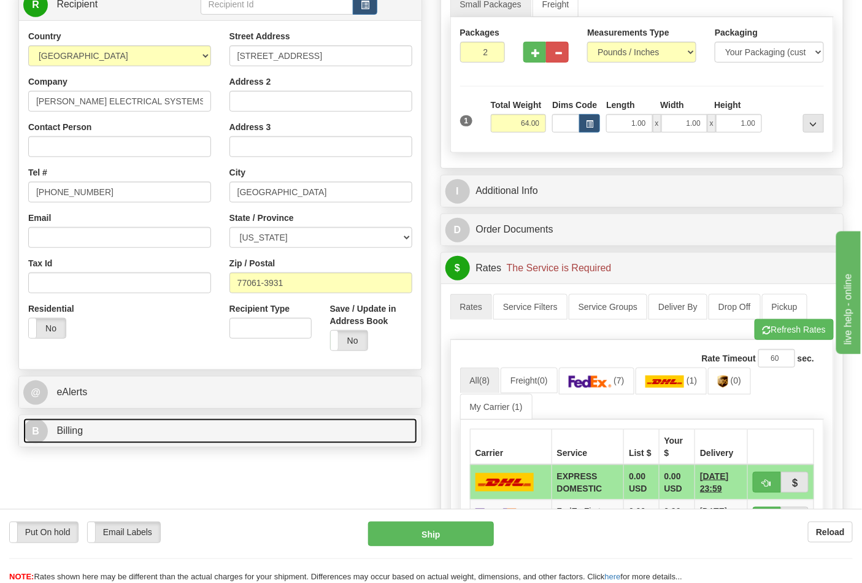
click at [139, 444] on link "B Billing" at bounding box center [220, 431] width 394 height 25
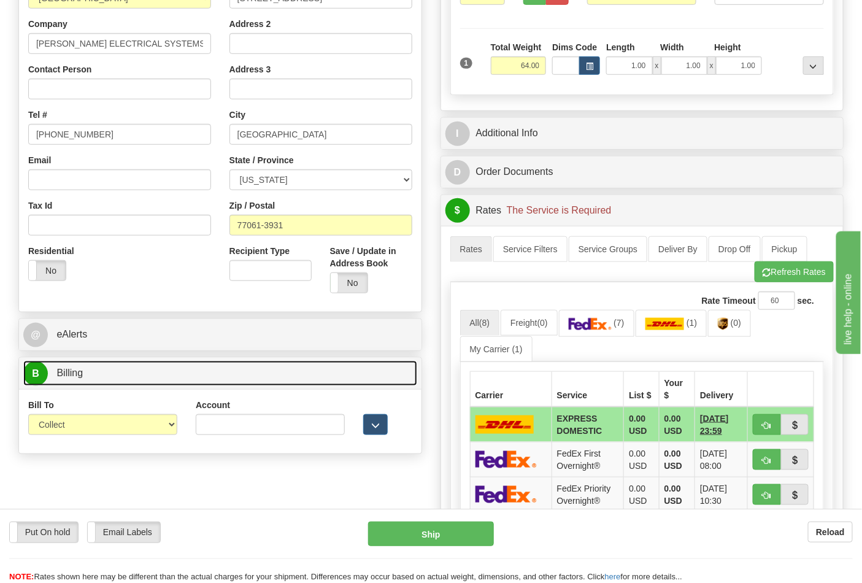
scroll to position [341, 0]
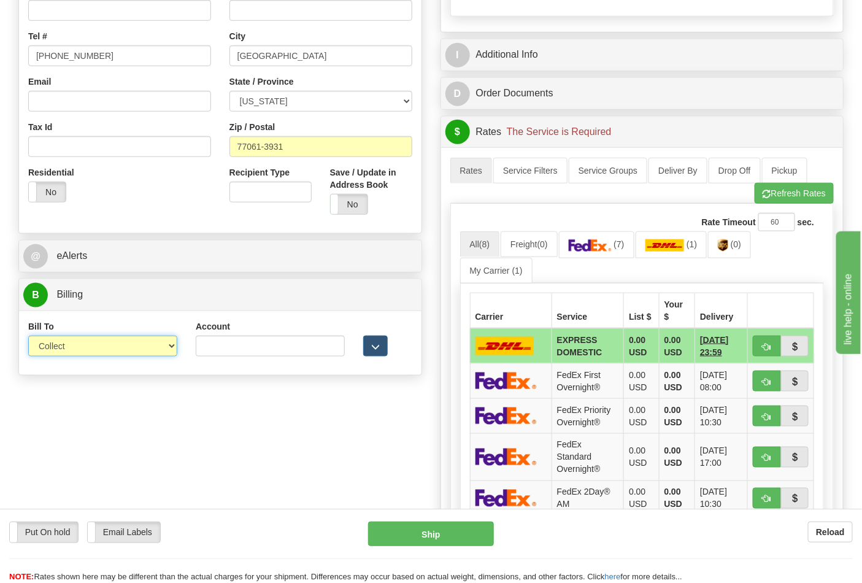
click at [77, 350] on select "Sender Recipient Third Party Collect" at bounding box center [102, 346] width 149 height 21
select select "2"
click at [28, 337] on select "Sender Recipient Third Party Collect" at bounding box center [102, 346] width 149 height 21
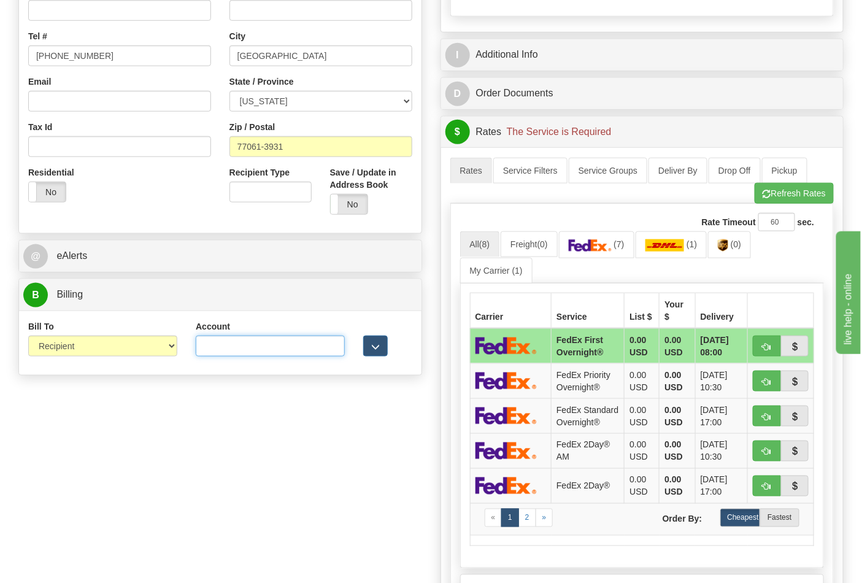
click at [269, 346] on input "Account" at bounding box center [270, 346] width 149 height 21
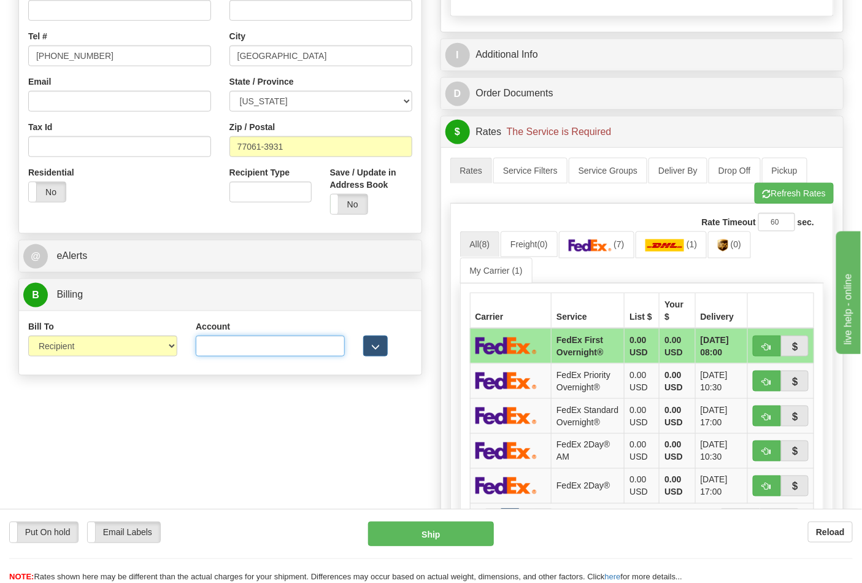
paste input "661159723"
type input "661159723"
click at [621, 252] on link "(7)" at bounding box center [596, 244] width 75 height 26
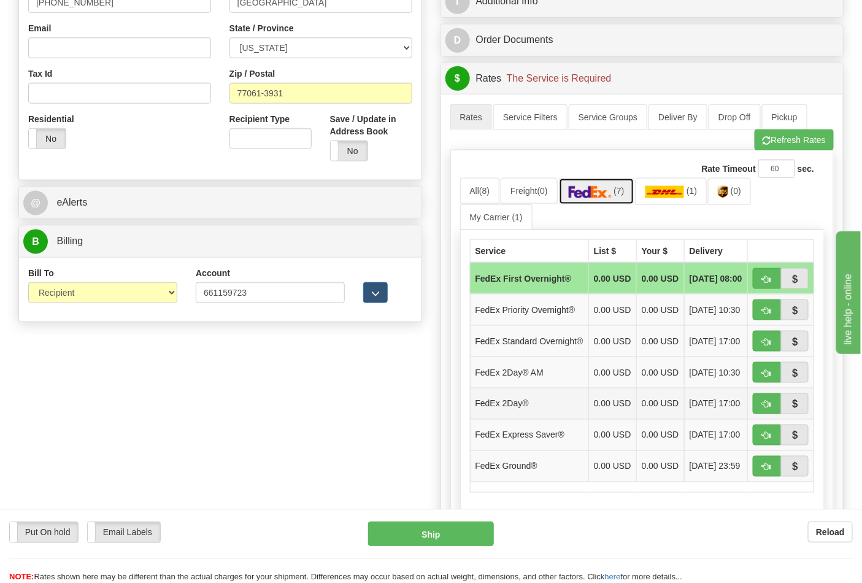
scroll to position [477, 0]
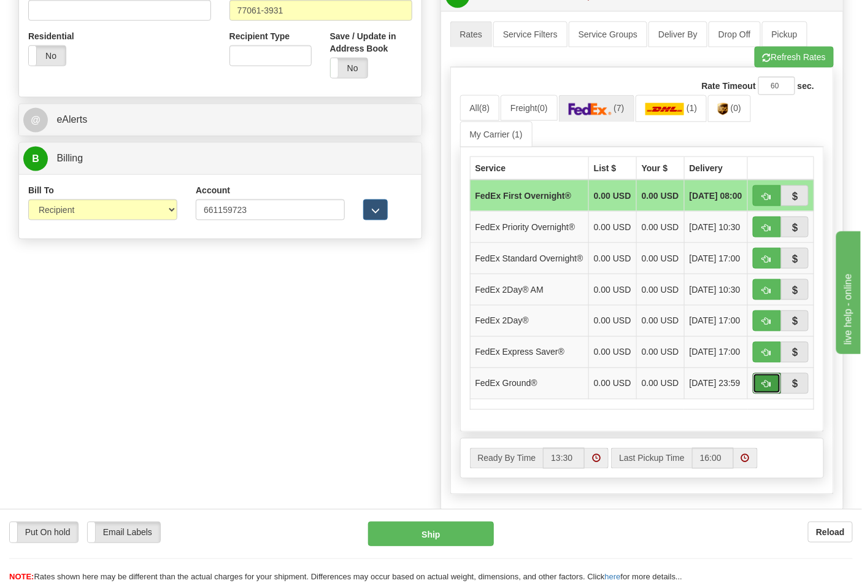
drag, startPoint x: 769, startPoint y: 408, endPoint x: 703, endPoint y: 391, distance: 67.9
click at [768, 388] on span "button" at bounding box center [767, 384] width 9 height 8
type input "92"
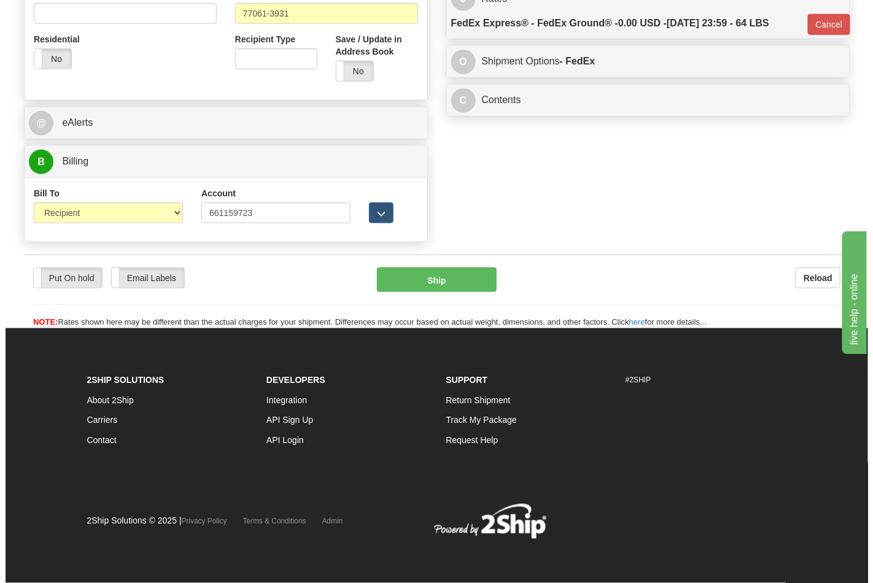
scroll to position [458, 0]
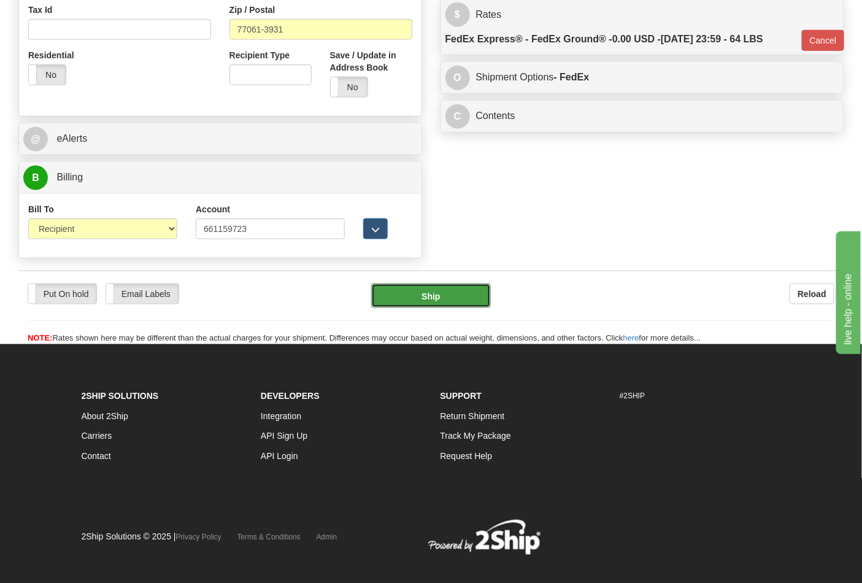
click at [409, 299] on button "Ship" at bounding box center [430, 296] width 119 height 25
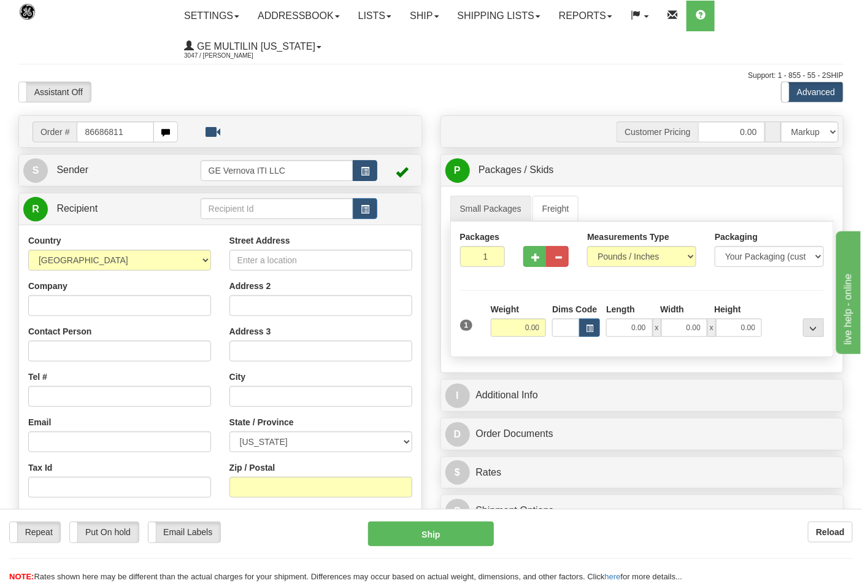
type input "86686811"
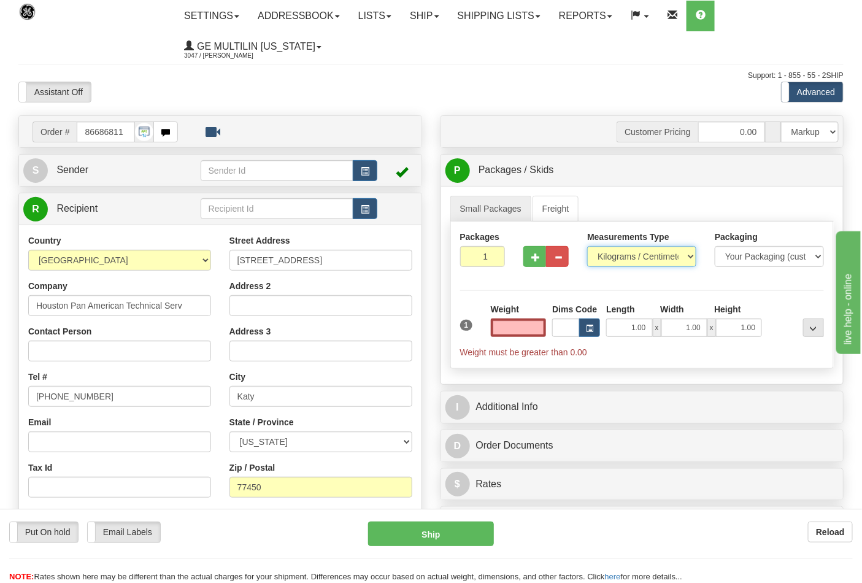
type input "0.00"
click at [617, 261] on select "Pounds / Inches Kilograms / Centimeters" at bounding box center [641, 256] width 109 height 21
select select "0"
click at [587, 247] on select "Pounds / Inches Kilograms / Centimeters" at bounding box center [641, 256] width 109 height 21
click at [537, 334] on input "0.00" at bounding box center [519, 327] width 56 height 18
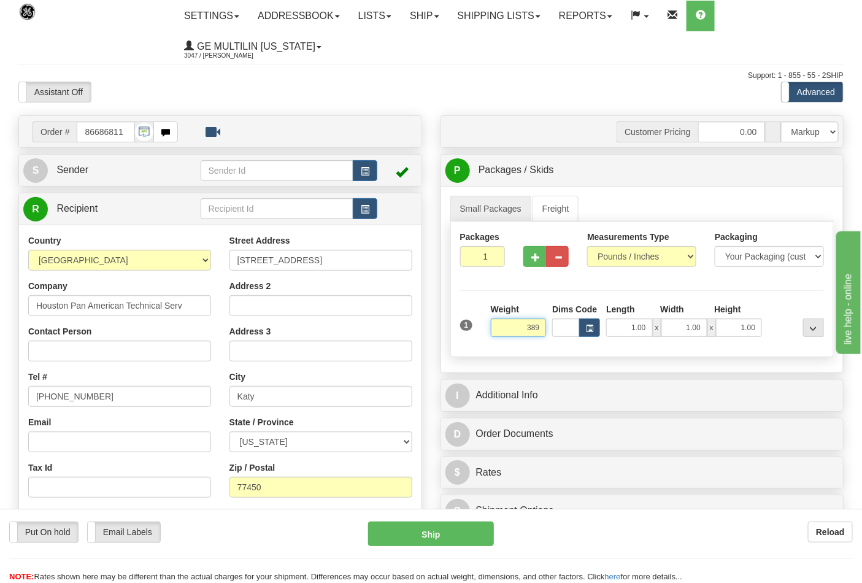
click button "Delete" at bounding box center [0, 0] width 0 height 0
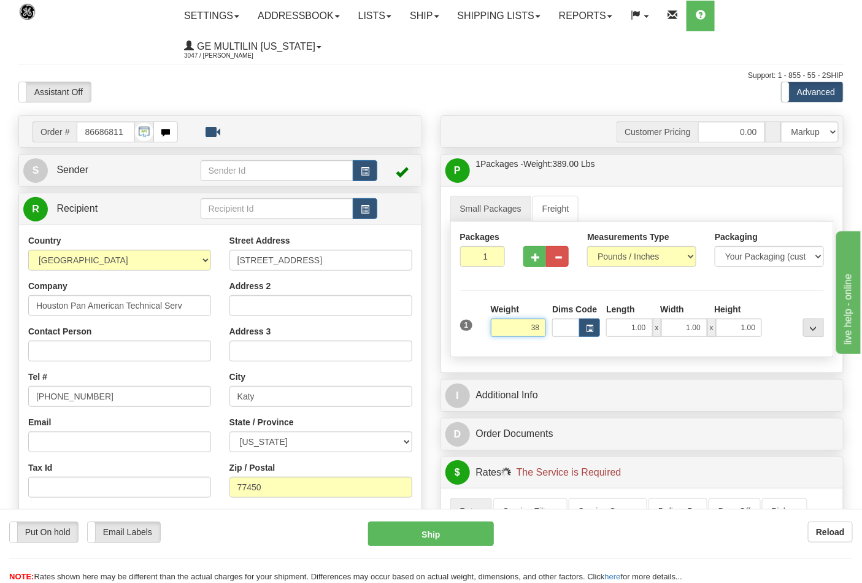
click button "Delete" at bounding box center [0, 0] width 0 height 0
type input "38.00"
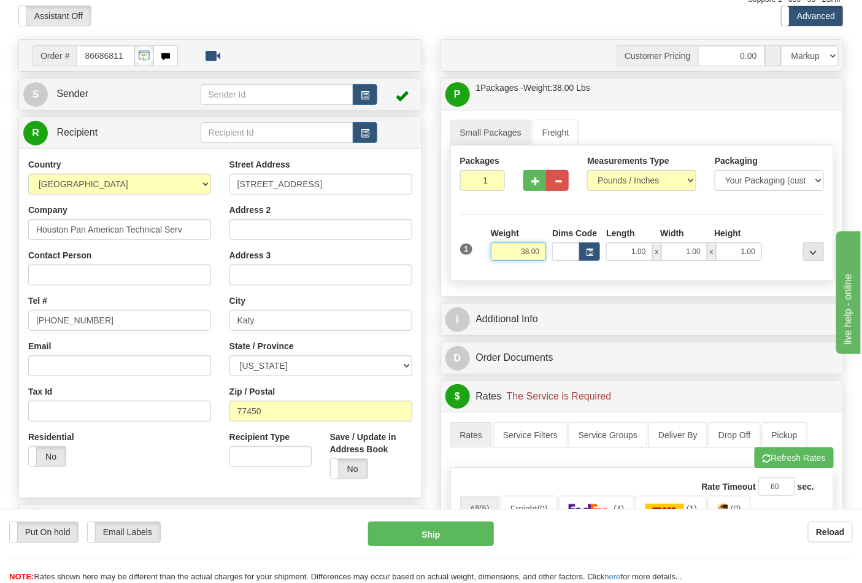
scroll to position [204, 0]
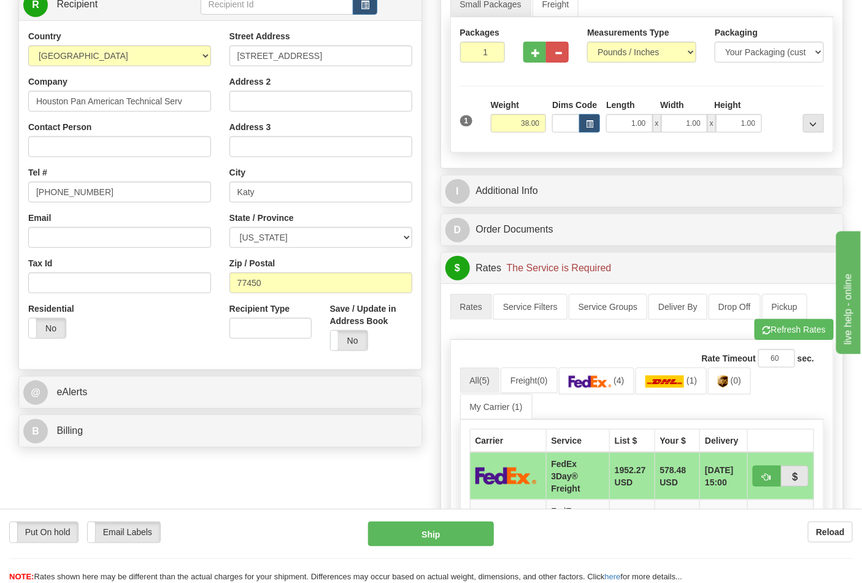
click at [203, 417] on div "B Billing" at bounding box center [220, 430] width 403 height 31
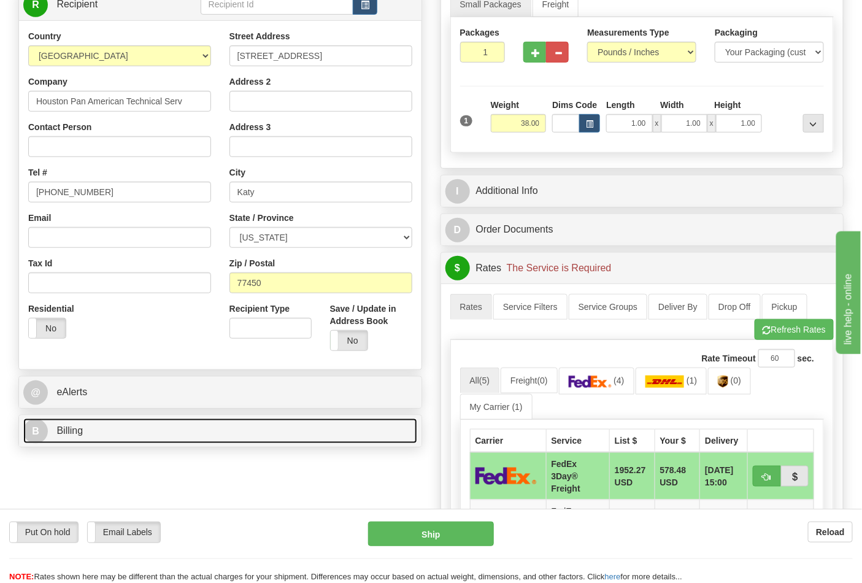
click at [203, 428] on link "B Billing" at bounding box center [220, 431] width 394 height 25
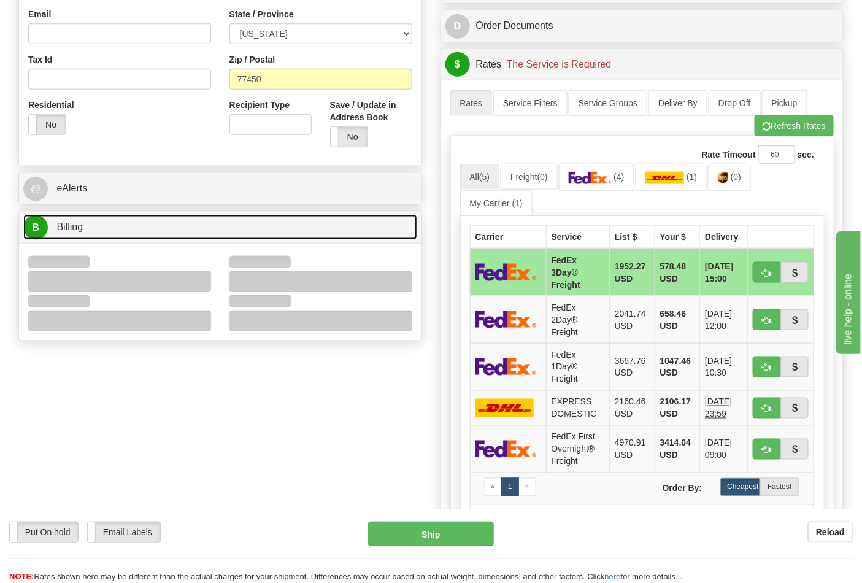
scroll to position [409, 0]
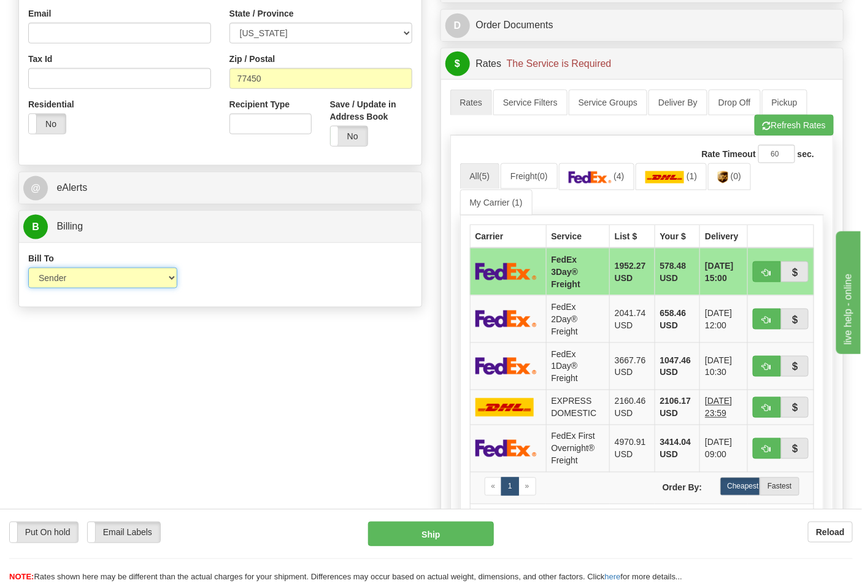
click at [88, 288] on select "Sender Recipient Third Party Collect" at bounding box center [102, 278] width 149 height 21
click at [790, 139] on div "Rate Timeout 60 sec. All (5) Freight (0) (4) (1)" at bounding box center [642, 367] width 384 height 463
click at [790, 136] on button "Refresh Rates" at bounding box center [794, 125] width 79 height 21
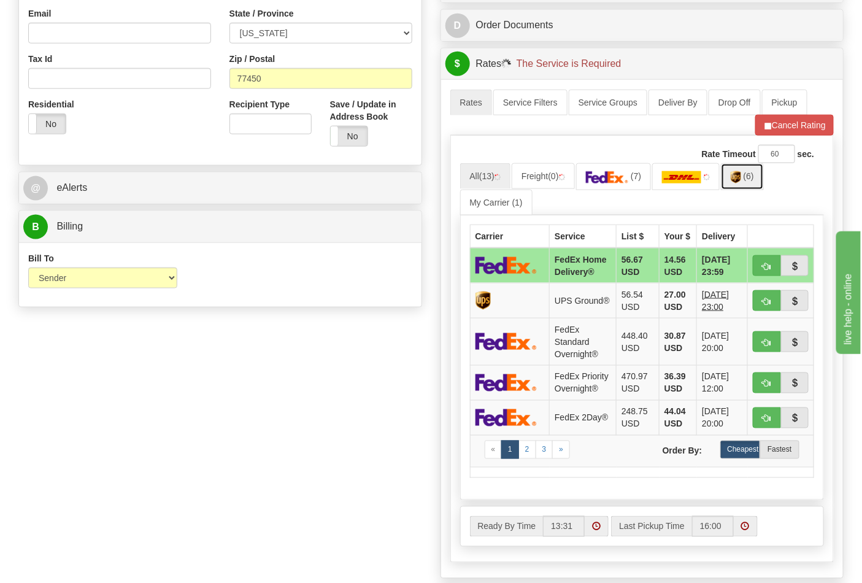
click at [749, 181] on span "(6)" at bounding box center [749, 176] width 10 height 10
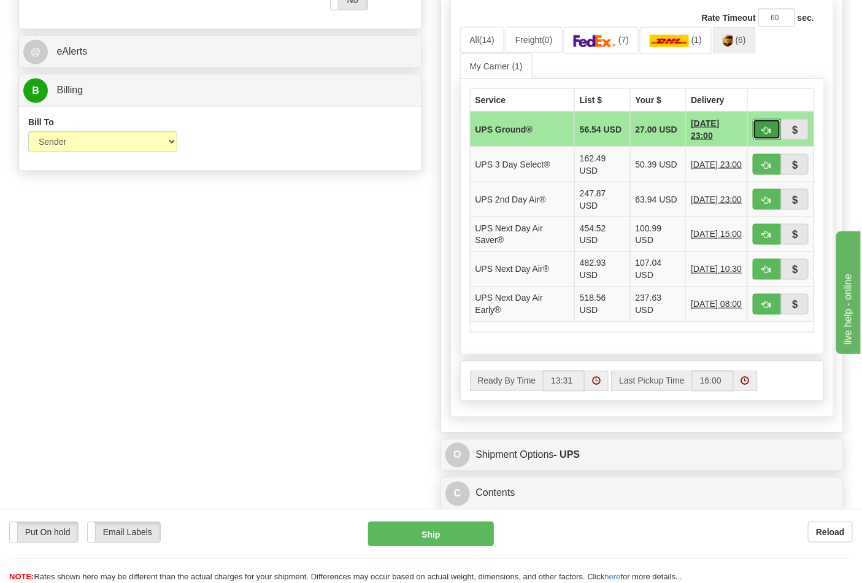
click at [760, 132] on button "button" at bounding box center [767, 129] width 28 height 21
type input "03"
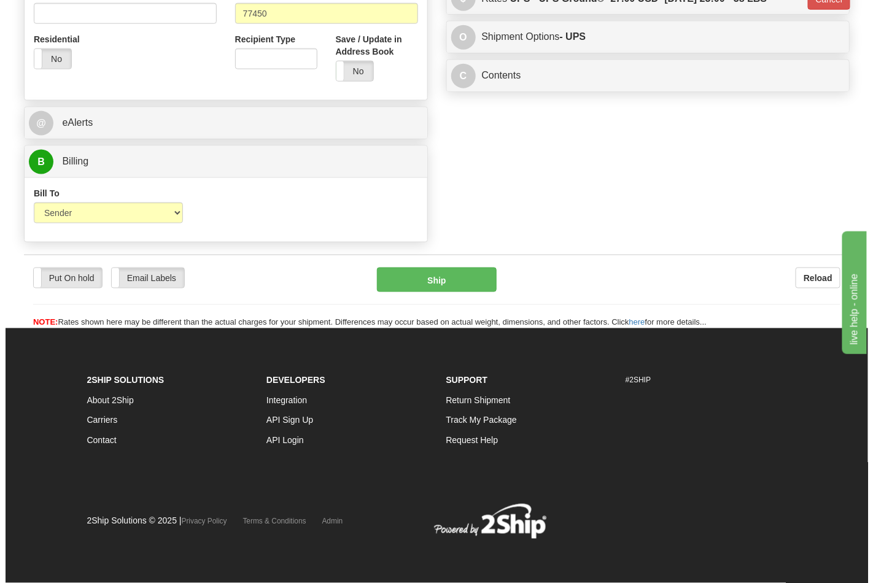
scroll to position [476, 0]
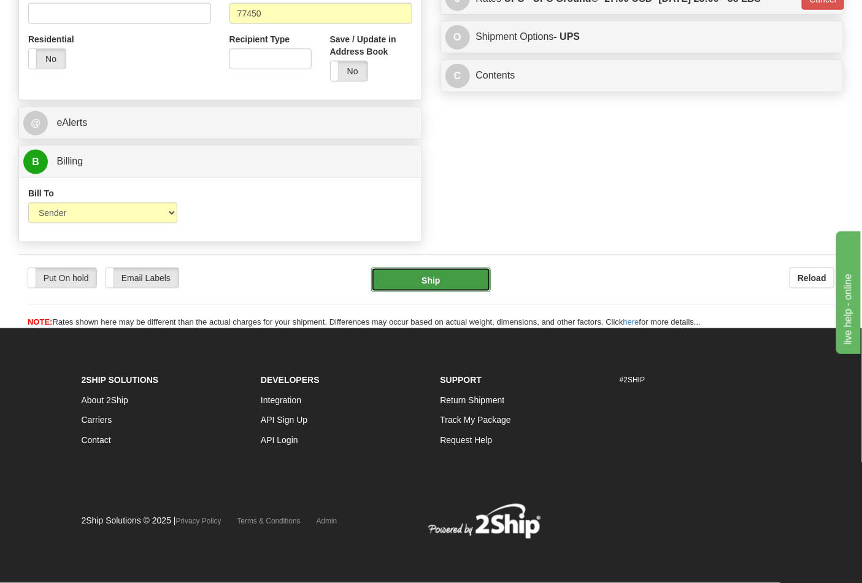
click at [449, 282] on button "Ship" at bounding box center [430, 280] width 119 height 25
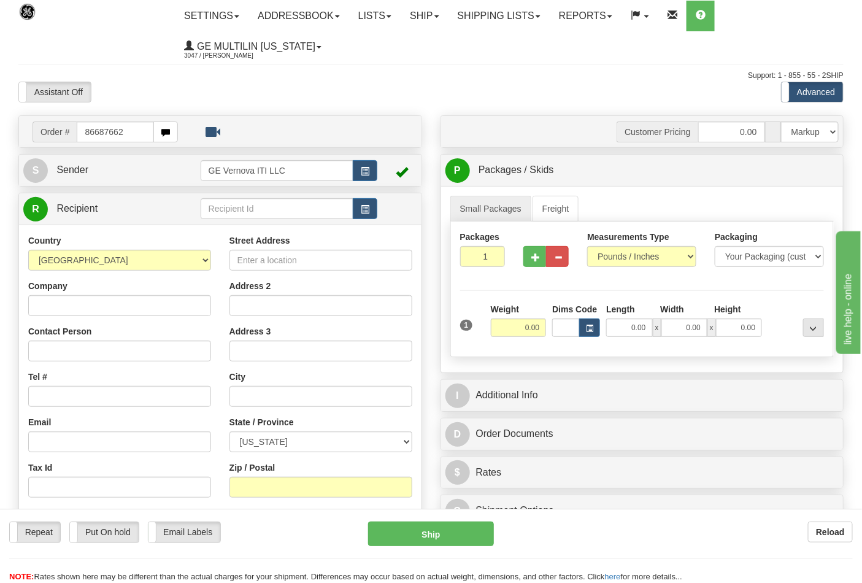
type input "86687662"
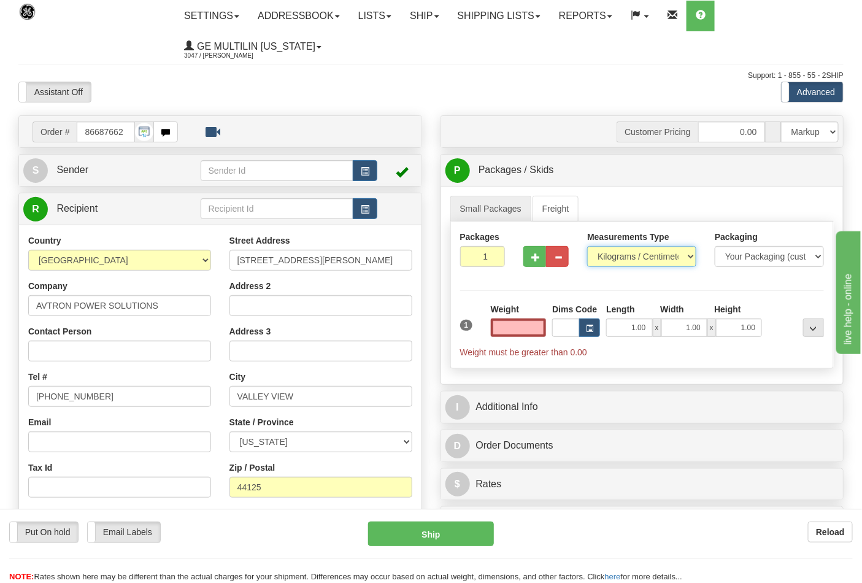
type input "0.00"
drag, startPoint x: 606, startPoint y: 254, endPoint x: 612, endPoint y: 267, distance: 14.5
click at [606, 254] on select "Pounds / Inches Kilograms / Centimeters" at bounding box center [641, 256] width 109 height 21
select select "0"
click at [587, 247] on select "Pounds / Inches Kilograms / Centimeters" at bounding box center [641, 256] width 109 height 21
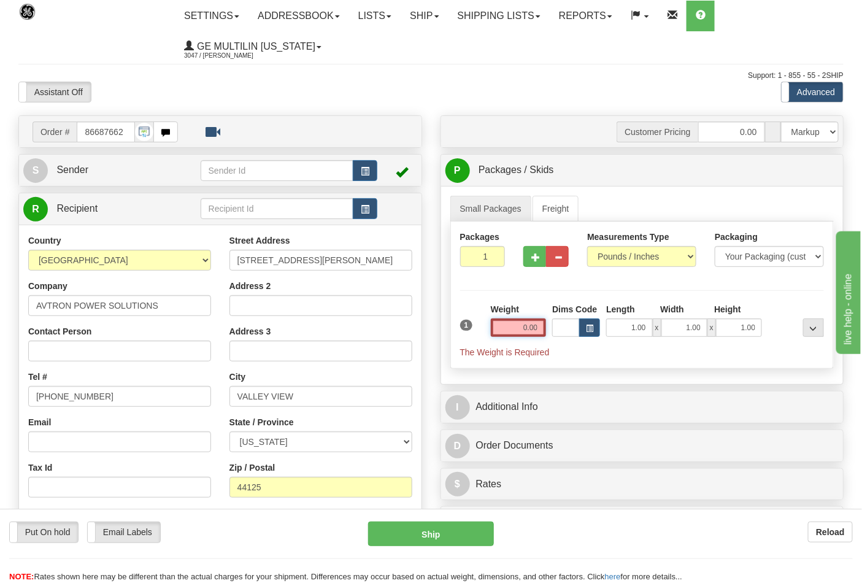
click at [541, 333] on input "0.00" at bounding box center [519, 327] width 56 height 18
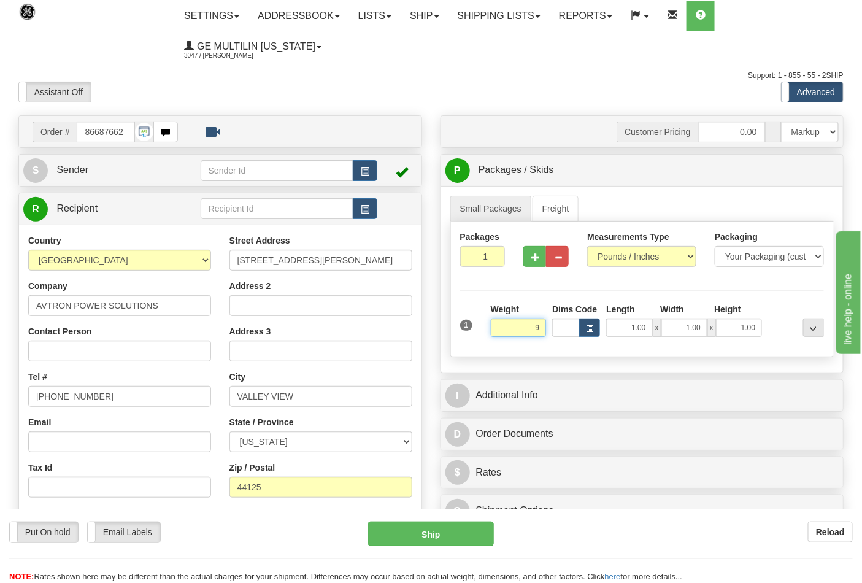
click button "Delete" at bounding box center [0, 0] width 0 height 0
type input "9.00"
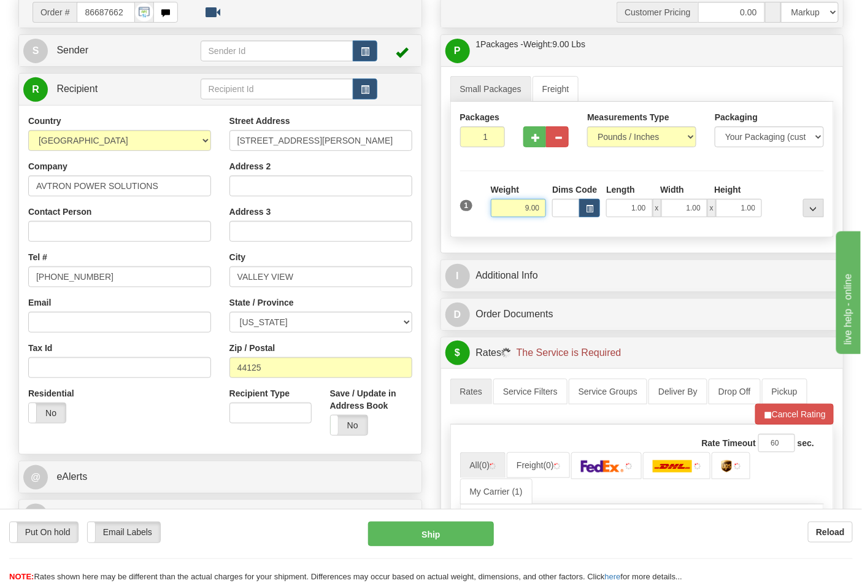
scroll to position [272, 0]
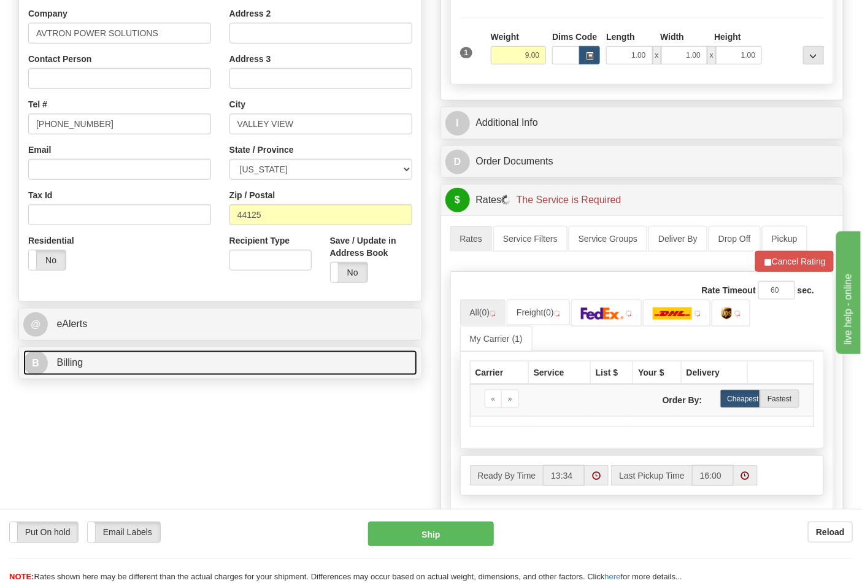
click at [184, 366] on link "B Billing" at bounding box center [220, 362] width 394 height 25
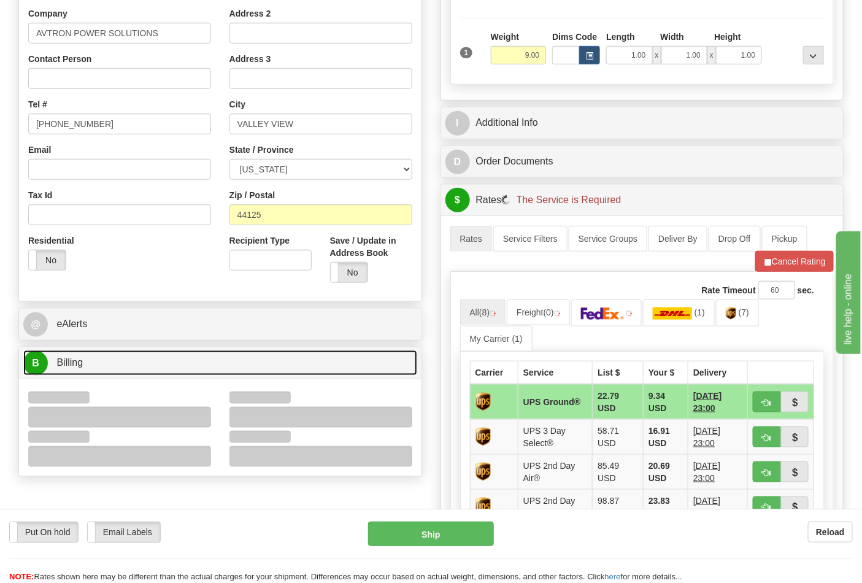
scroll to position [341, 0]
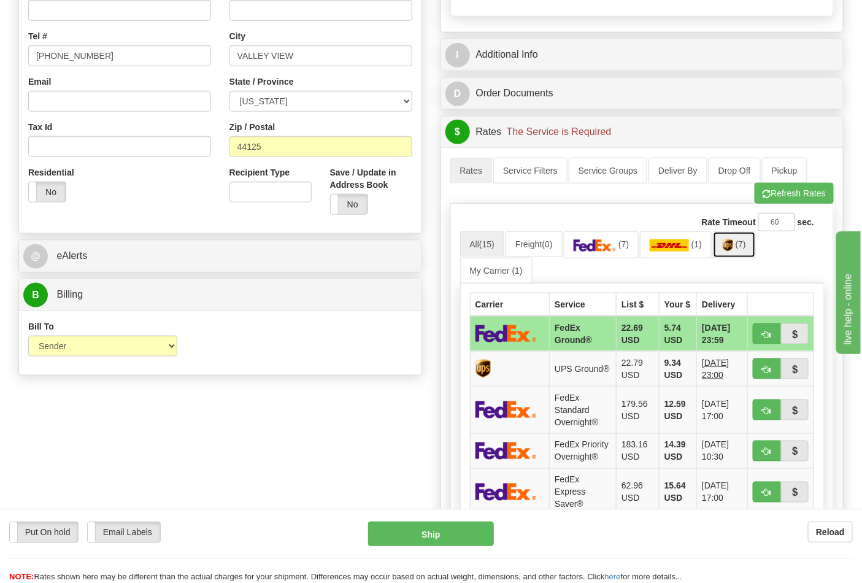
click at [731, 256] on link "(7)" at bounding box center [734, 244] width 43 height 26
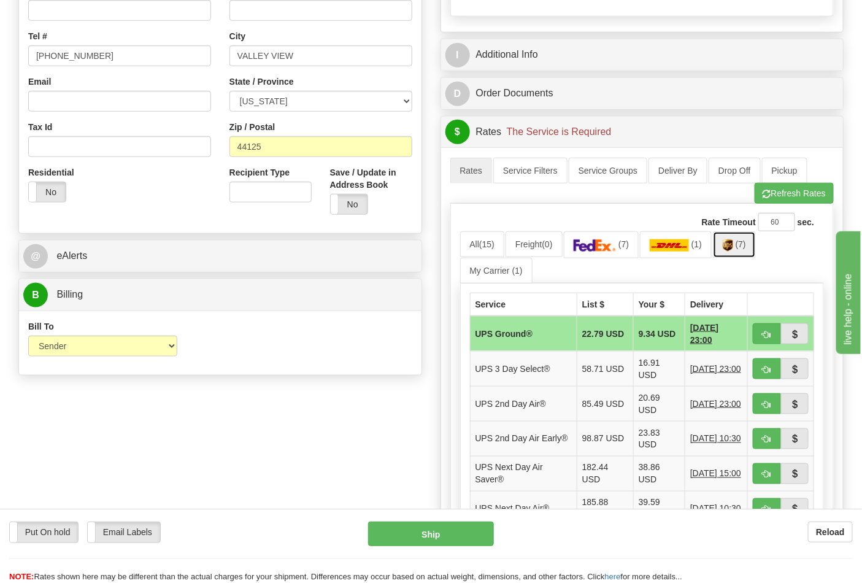
scroll to position [477, 0]
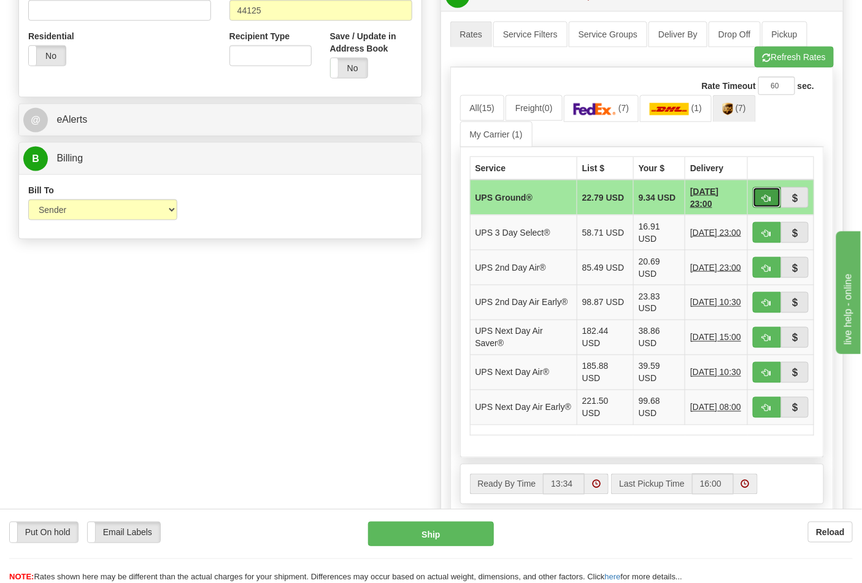
click at [762, 201] on button "button" at bounding box center [767, 197] width 28 height 21
type input "03"
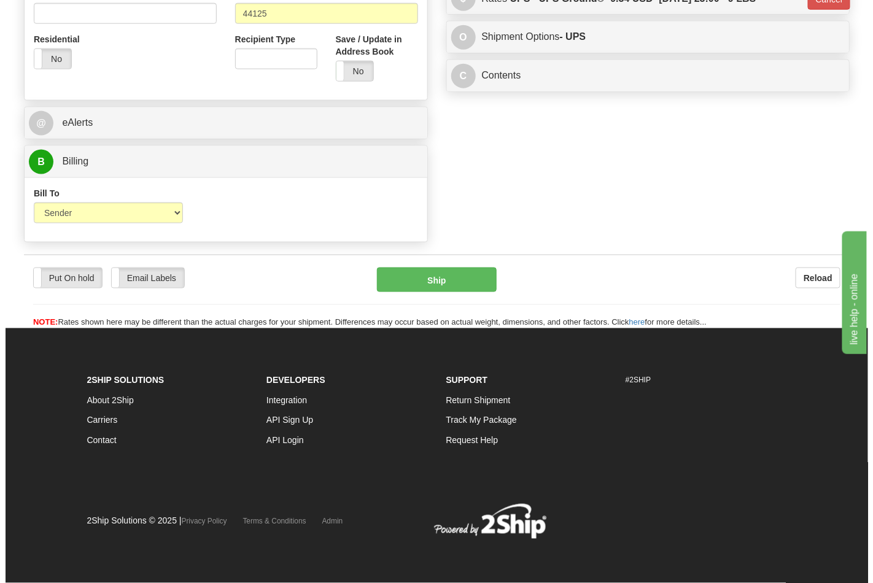
scroll to position [458, 0]
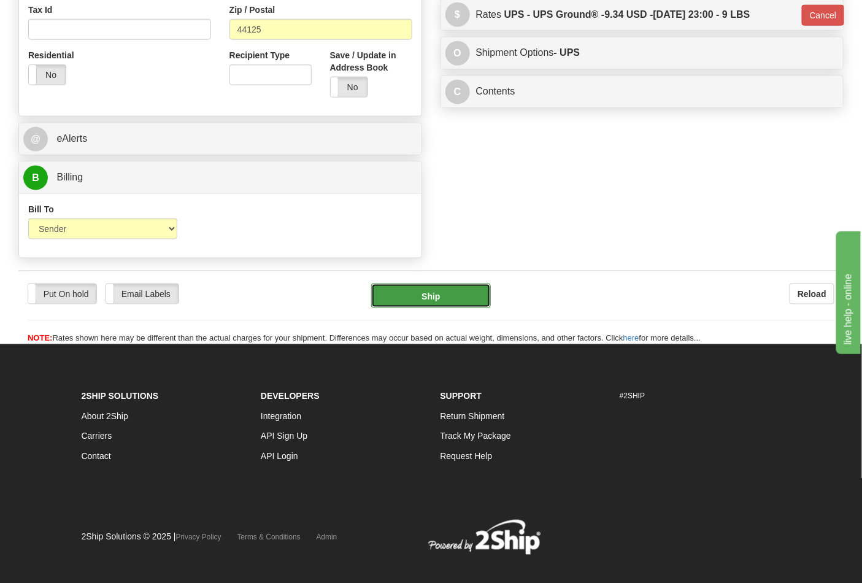
click at [442, 292] on button "Ship" at bounding box center [430, 296] width 119 height 25
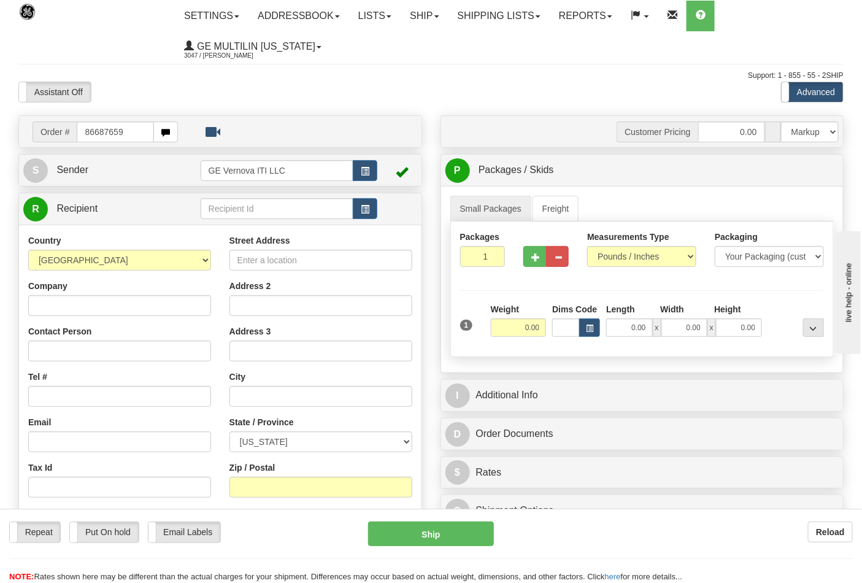
type input "86687659"
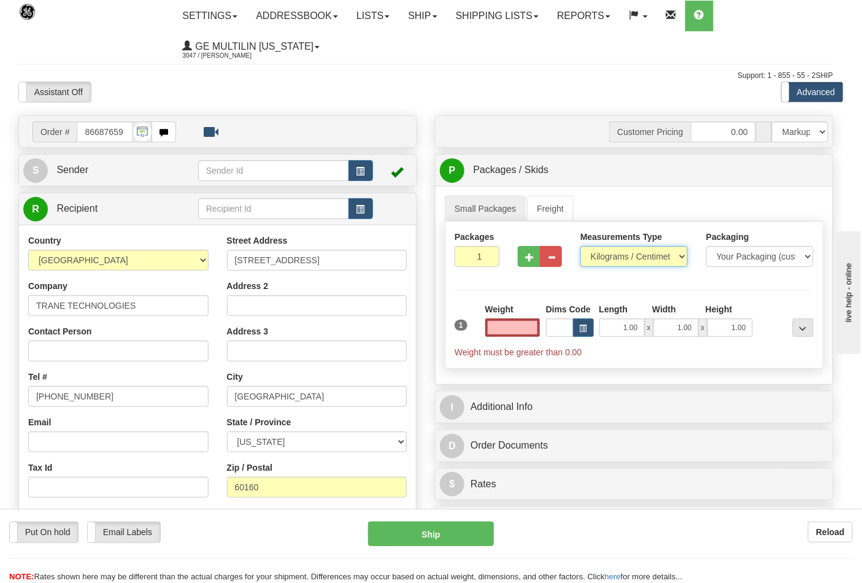
type input "0.00"
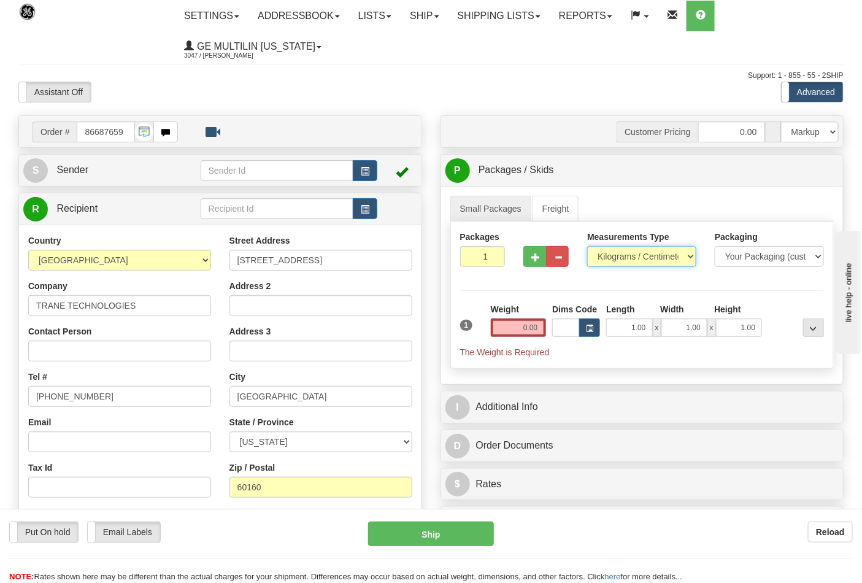
click at [610, 258] on select "Pounds / Inches Kilograms / Centimeters" at bounding box center [641, 256] width 109 height 21
select select "0"
click at [587, 247] on select "Pounds / Inches Kilograms / Centimeters" at bounding box center [641, 256] width 109 height 21
click at [539, 261] on span "button" at bounding box center [535, 257] width 9 height 8
type input "2"
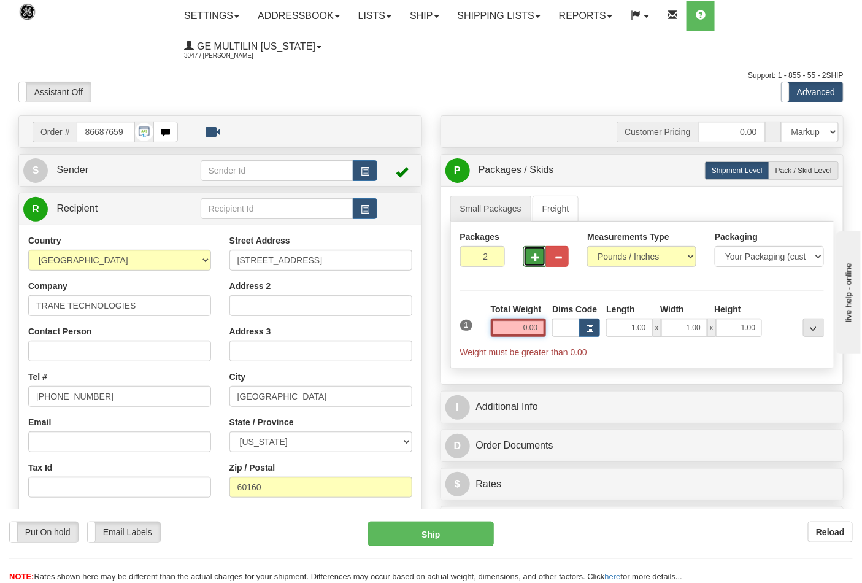
click at [539, 326] on input "0.00" at bounding box center [519, 327] width 56 height 18
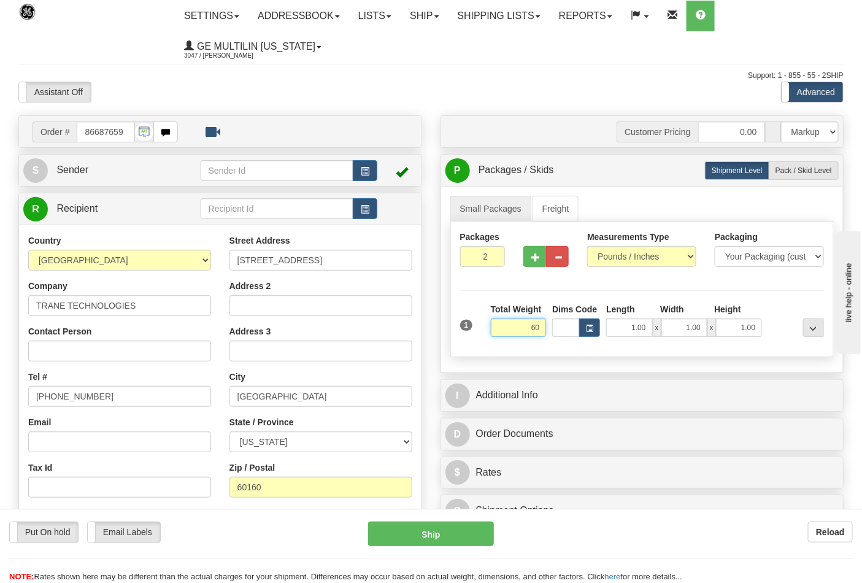
click button "Delete" at bounding box center [0, 0] width 0 height 0
type input "60.00"
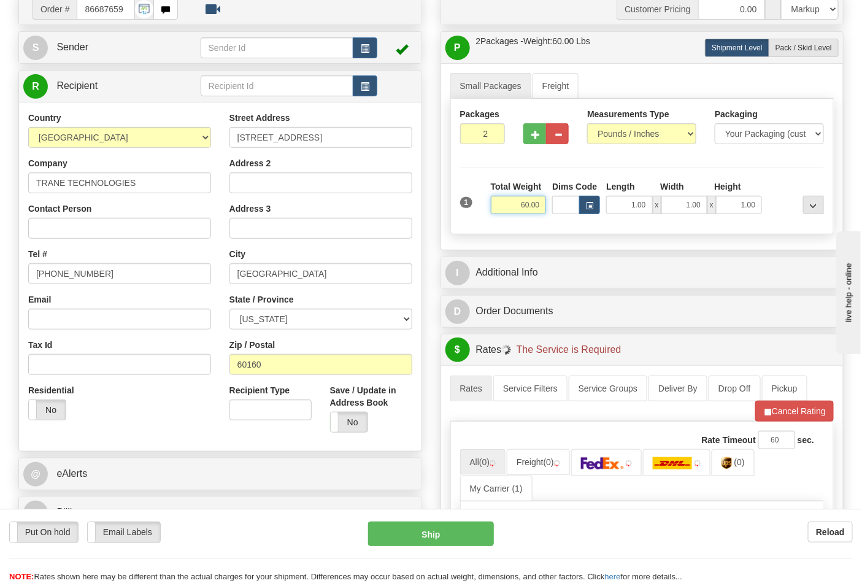
scroll to position [272, 0]
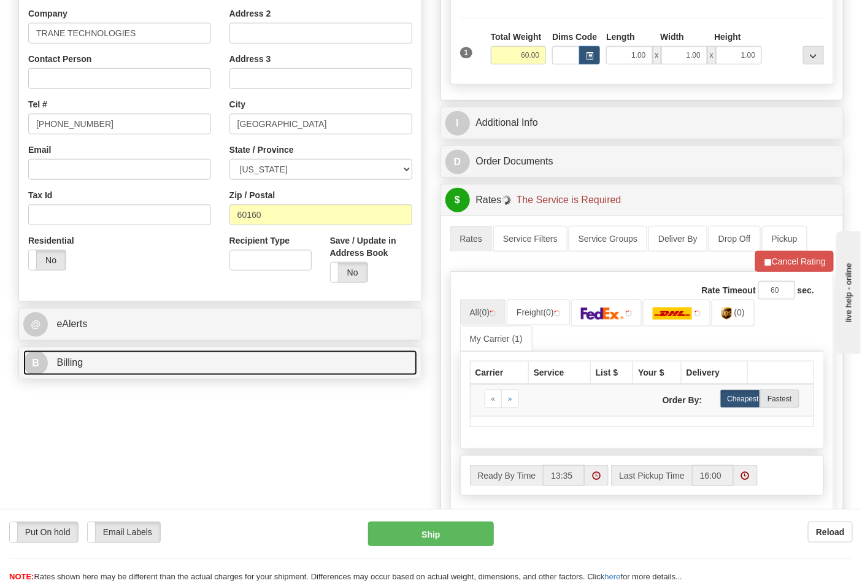
click at [148, 371] on link "B Billing" at bounding box center [220, 362] width 394 height 25
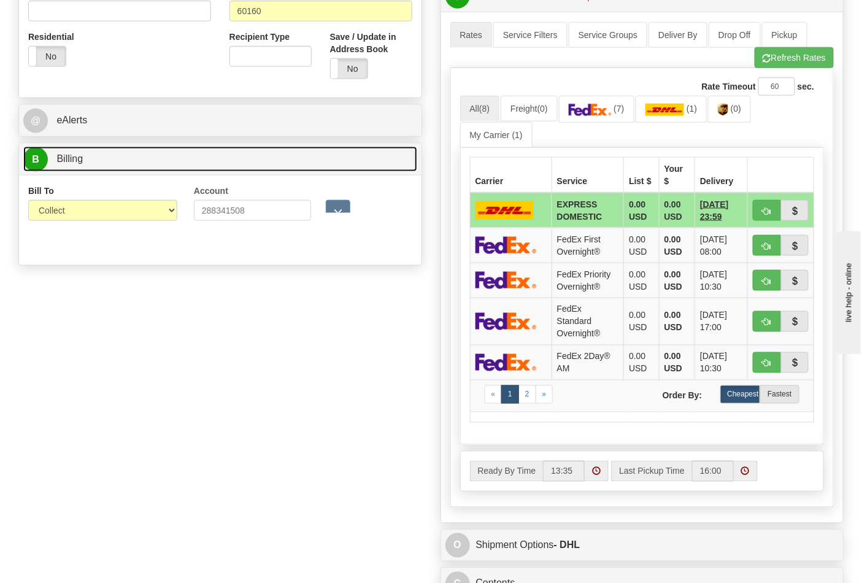
scroll to position [477, 0]
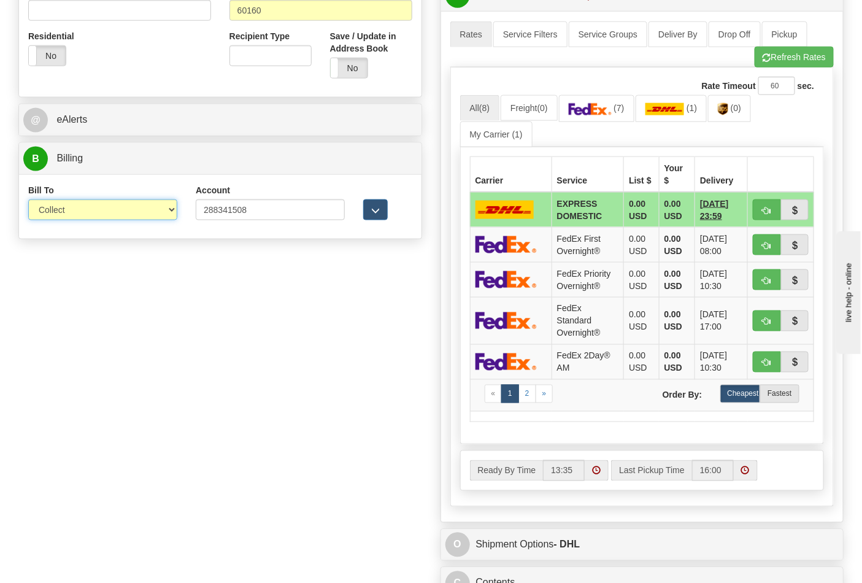
click at [79, 210] on select "Sender Recipient Third Party Collect" at bounding box center [102, 209] width 149 height 21
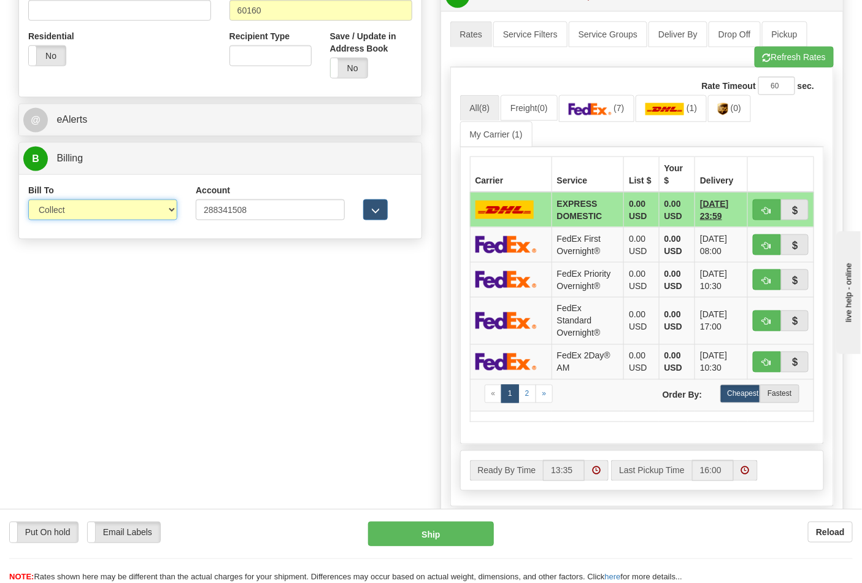
select select "2"
click at [28, 201] on select "Sender Recipient Third Party Collect" at bounding box center [102, 209] width 149 height 21
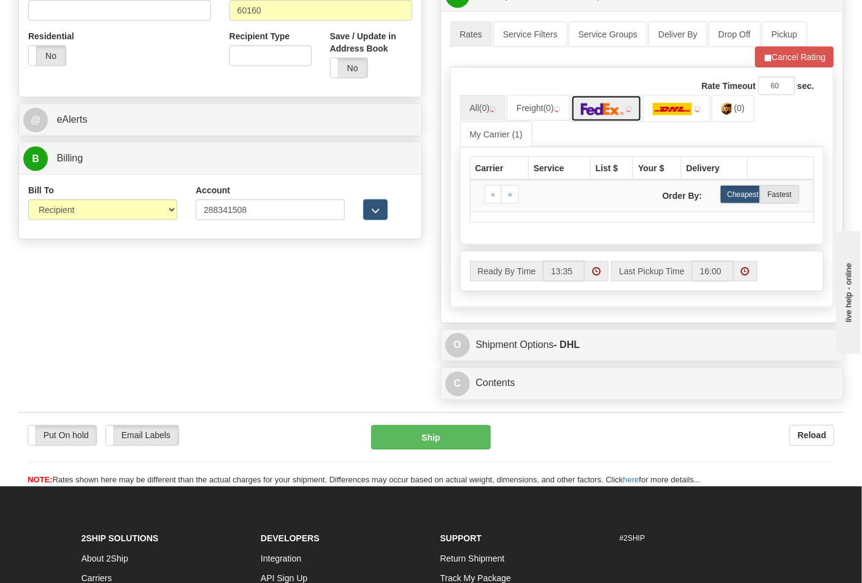
click at [615, 115] on img at bounding box center [602, 109] width 43 height 12
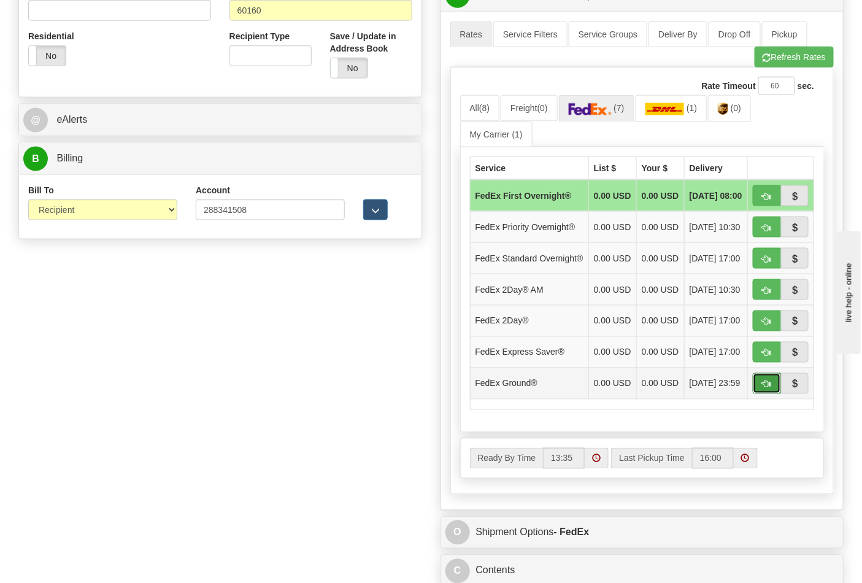
click at [765, 388] on span "button" at bounding box center [767, 384] width 9 height 8
type input "92"
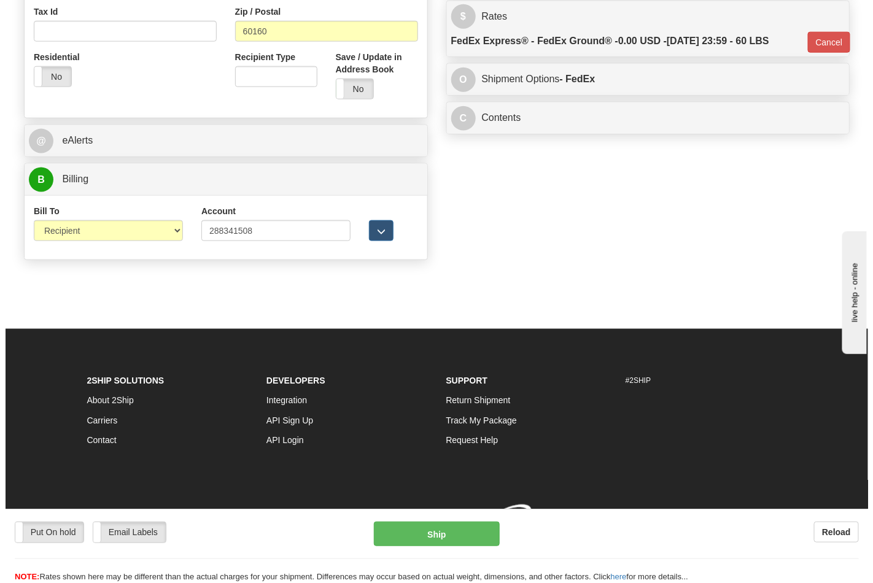
scroll to position [458, 0]
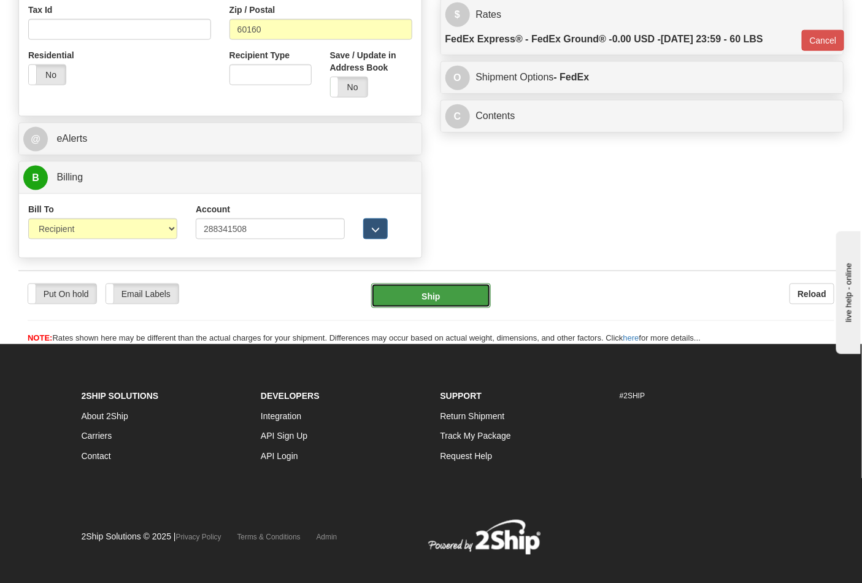
click at [427, 298] on button "Ship" at bounding box center [430, 296] width 119 height 25
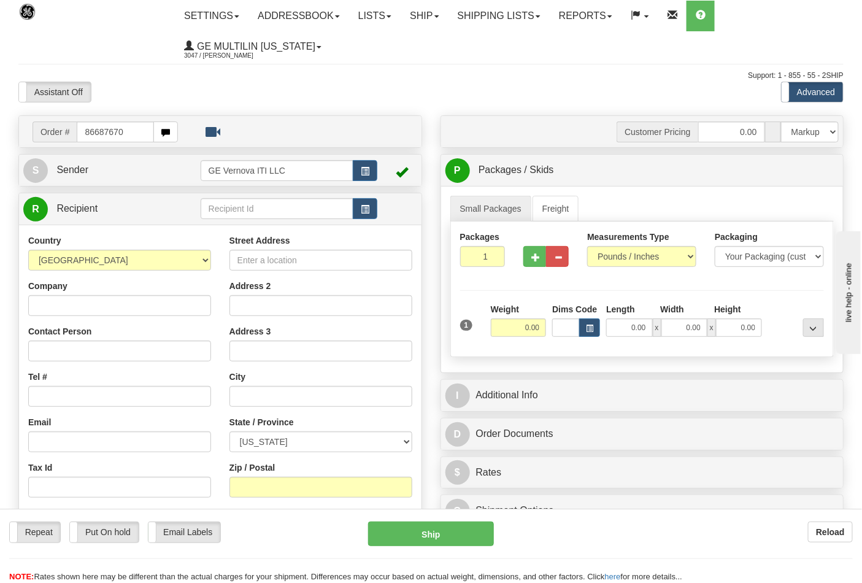
type input "86687670"
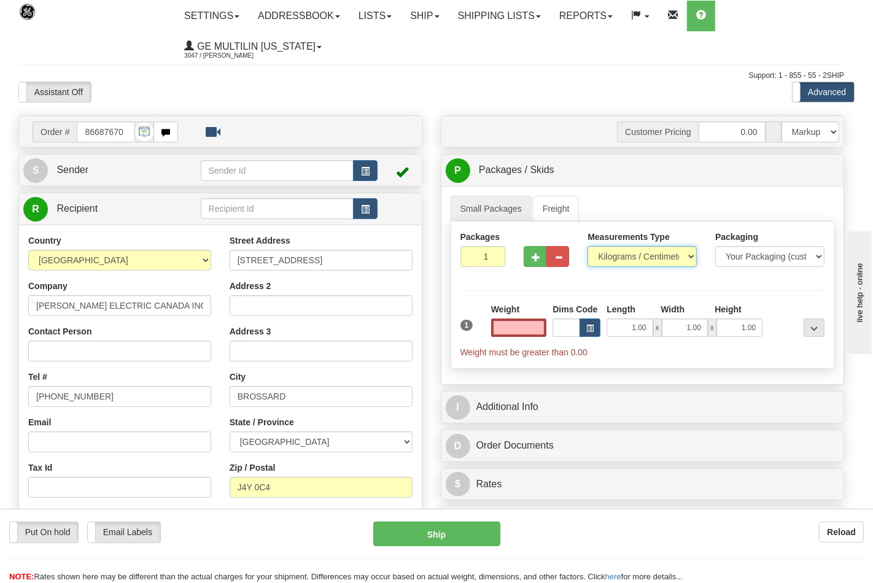
type input "0.00"
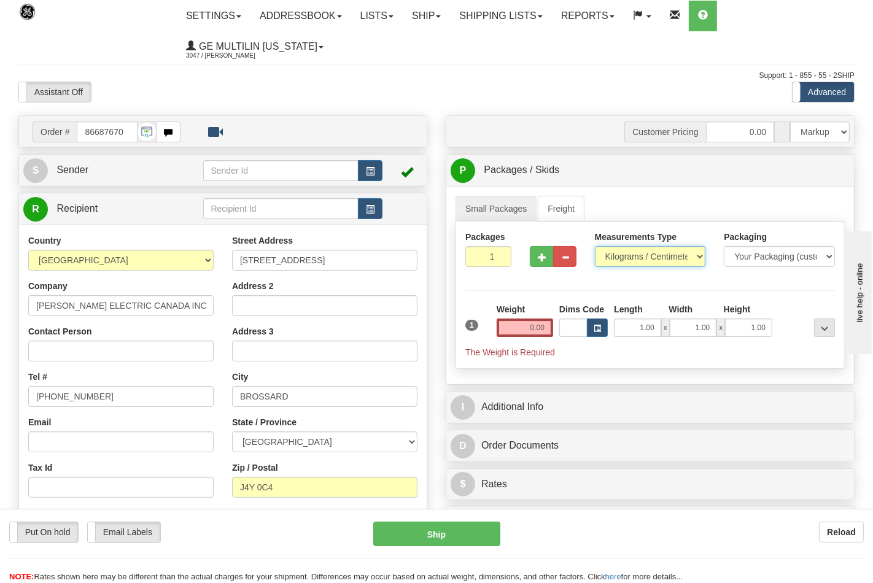
click at [619, 260] on select "Pounds / Inches Kilograms / Centimeters" at bounding box center [650, 256] width 111 height 21
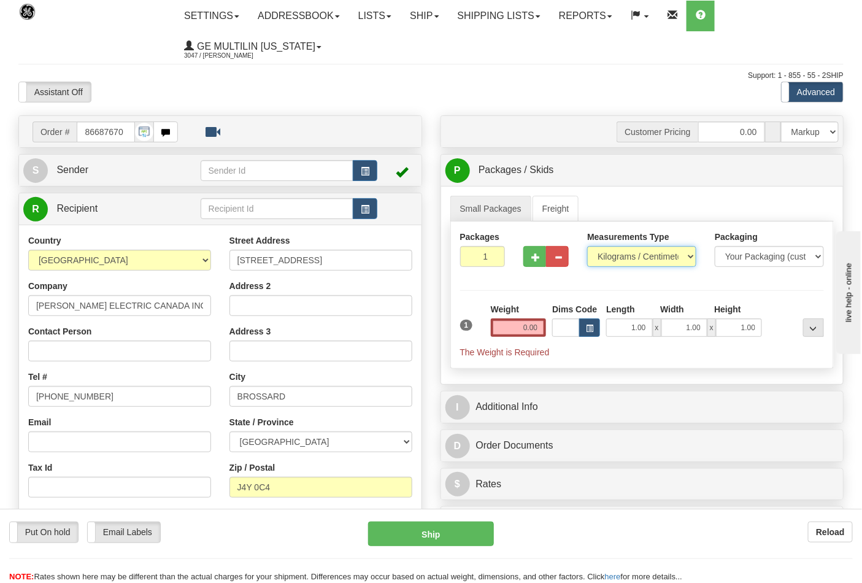
select select "0"
click at [587, 247] on select "Pounds / Inches Kilograms / Centimeters" at bounding box center [641, 256] width 109 height 21
click at [529, 266] on button "button" at bounding box center [534, 256] width 23 height 21
type input "2"
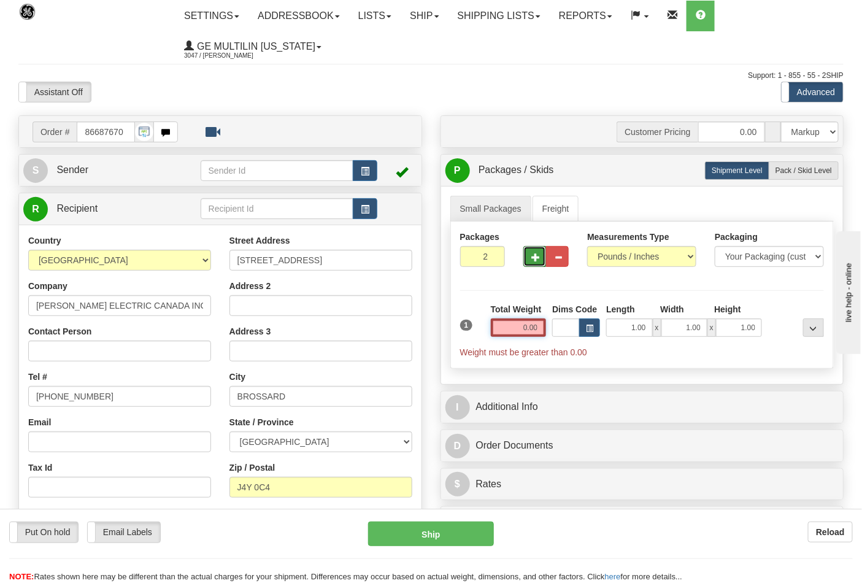
click at [546, 326] on input "0.00" at bounding box center [519, 327] width 56 height 18
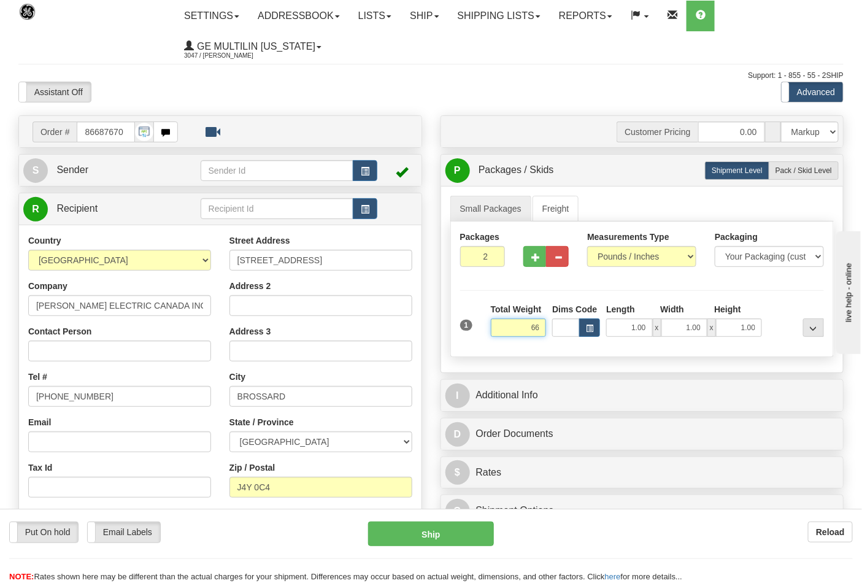
click button "Delete" at bounding box center [0, 0] width 0 height 0
type input "66.00"
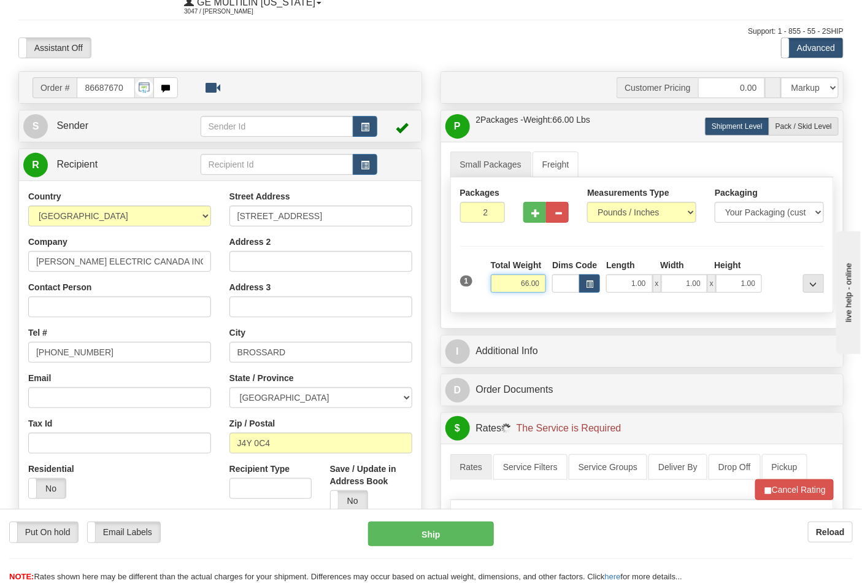
scroll to position [272, 0]
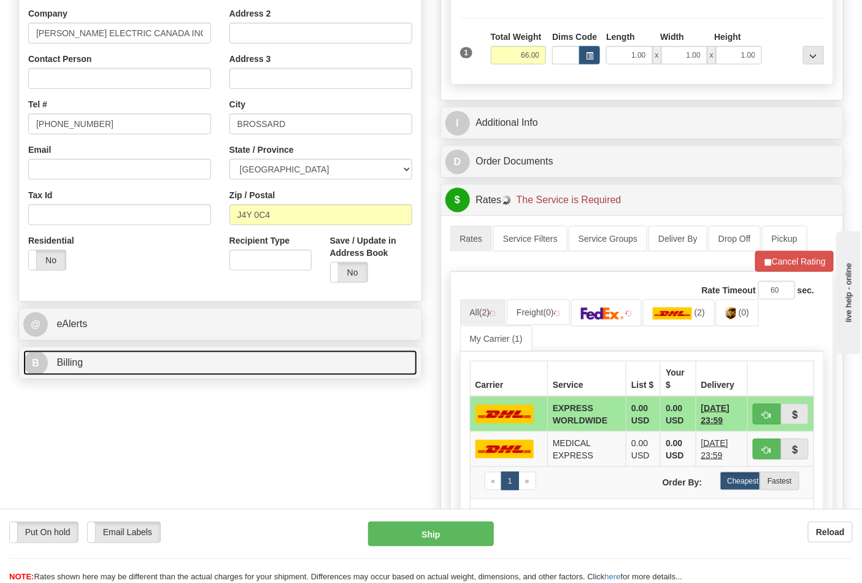
click at [87, 370] on link "B Billing" at bounding box center [220, 362] width 394 height 25
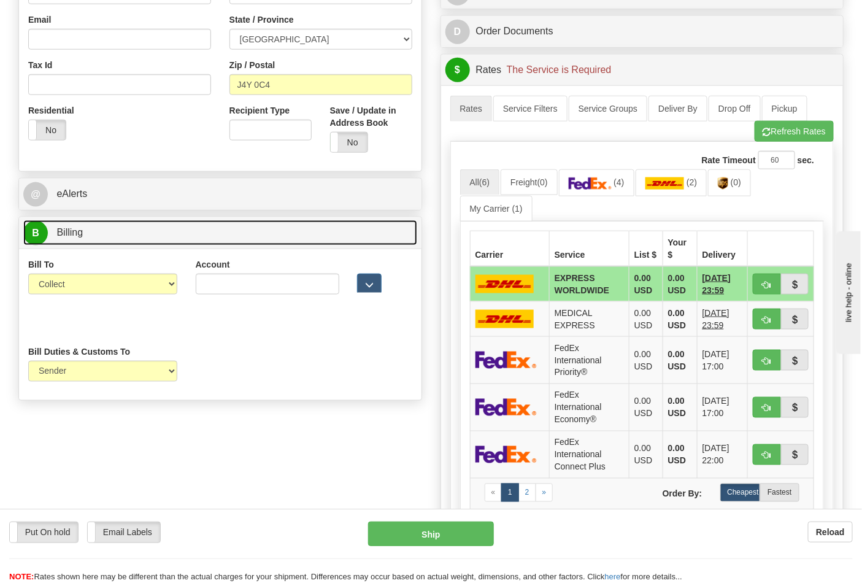
scroll to position [409, 0]
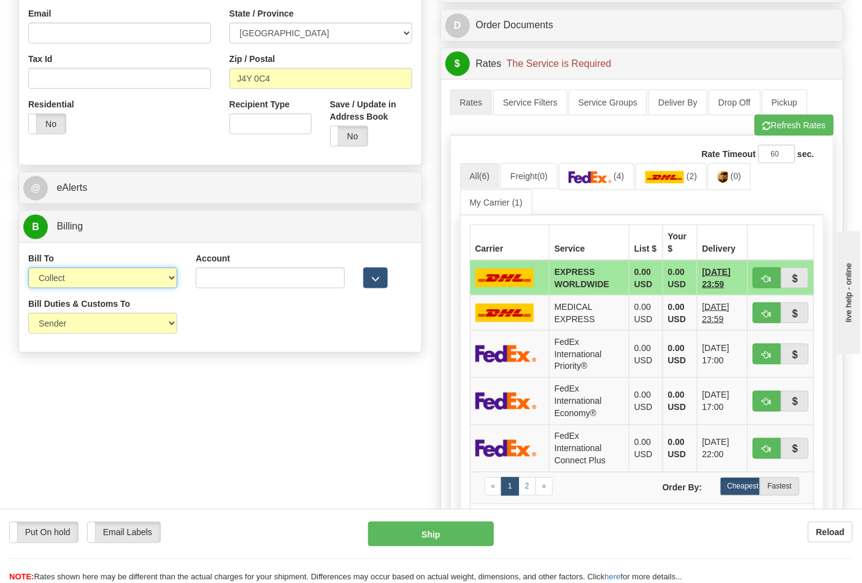
click at [72, 283] on select "Sender Recipient Third Party Collect" at bounding box center [102, 278] width 149 height 21
select select "2"
click at [28, 269] on select "Sender Recipient Third Party Collect" at bounding box center [102, 278] width 149 height 21
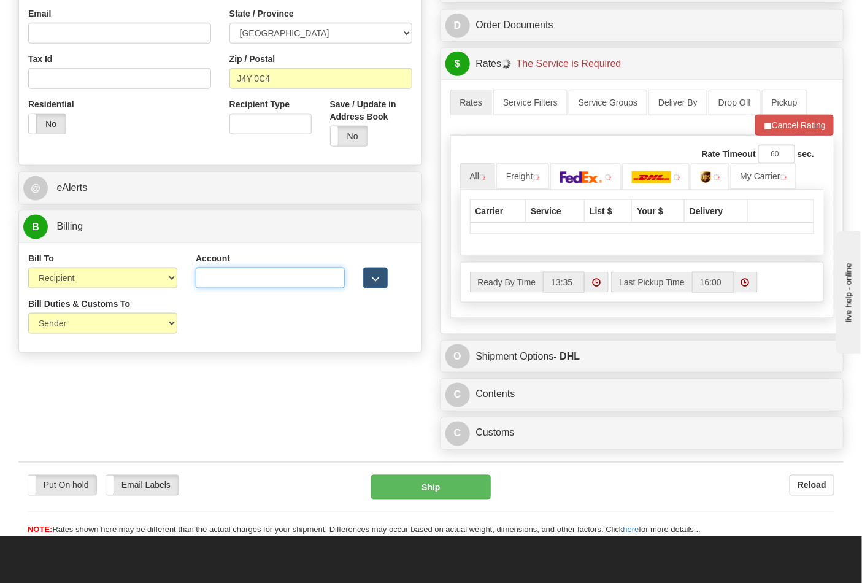
click at [252, 274] on input "Account" at bounding box center [270, 278] width 149 height 21
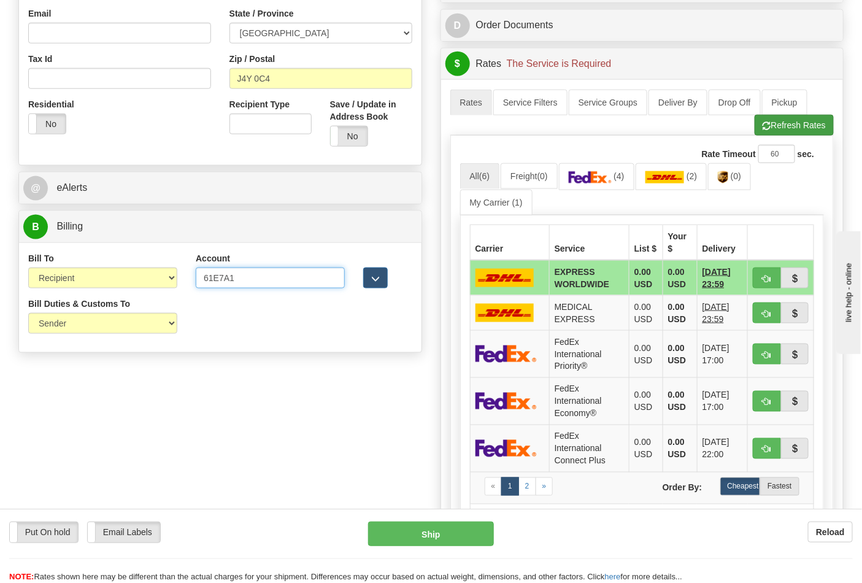
type input "61E7A1"
click at [790, 136] on button "Refresh Rates" at bounding box center [794, 125] width 79 height 21
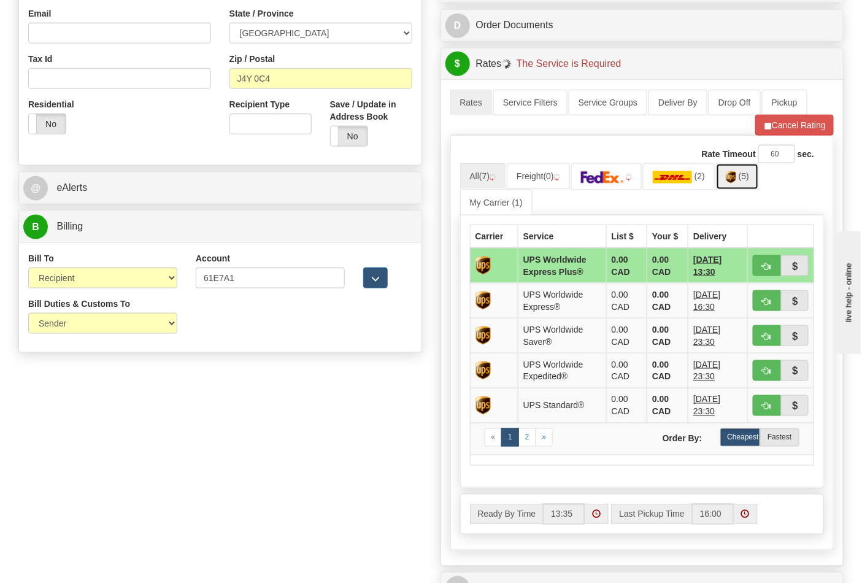
click at [743, 184] on link "(5)" at bounding box center [737, 176] width 43 height 26
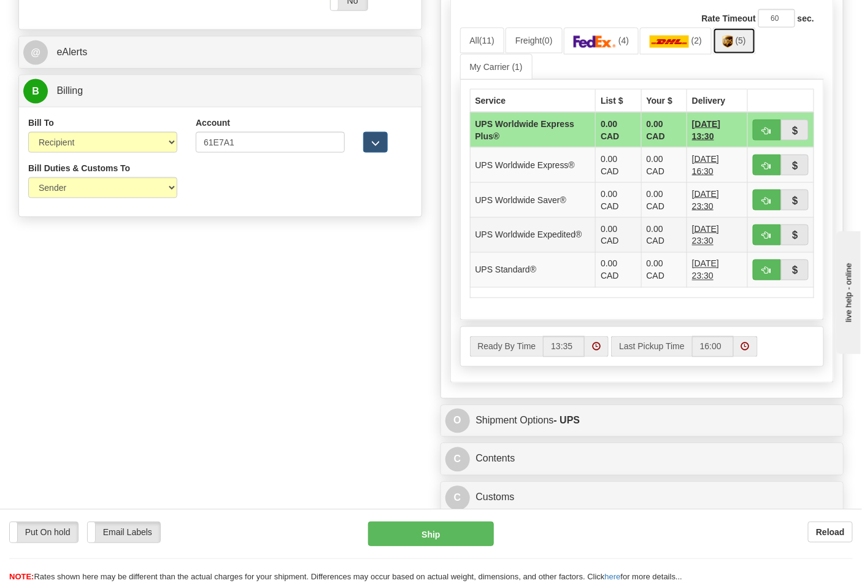
scroll to position [545, 0]
click at [763, 206] on button "button" at bounding box center [767, 199] width 28 height 21
type input "65"
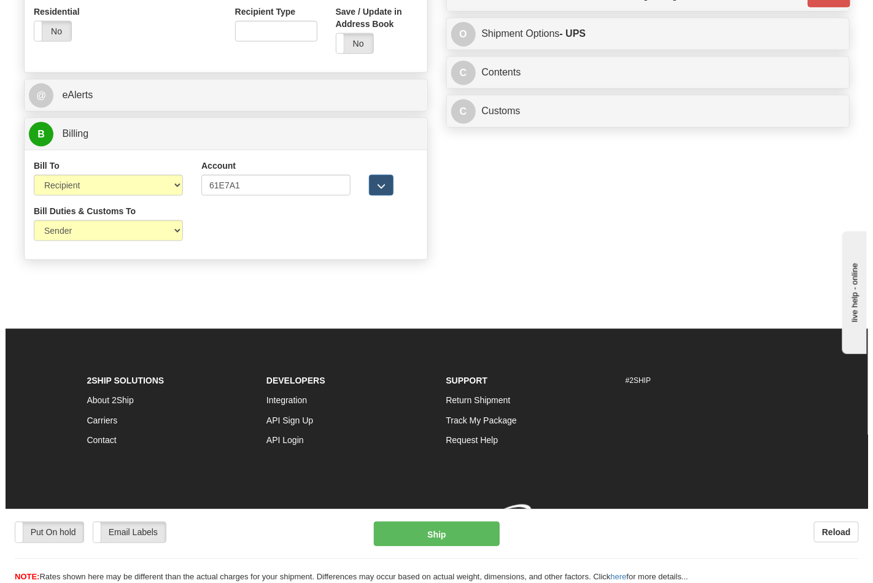
scroll to position [520, 0]
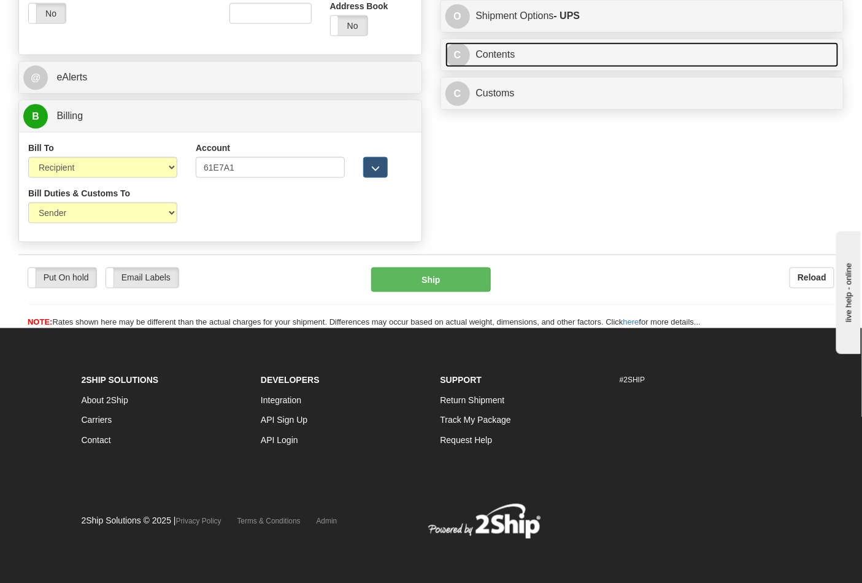
drag, startPoint x: 566, startPoint y: 62, endPoint x: 689, endPoint y: 68, distance: 122.9
click at [566, 61] on link "C Contents" at bounding box center [643, 54] width 394 height 25
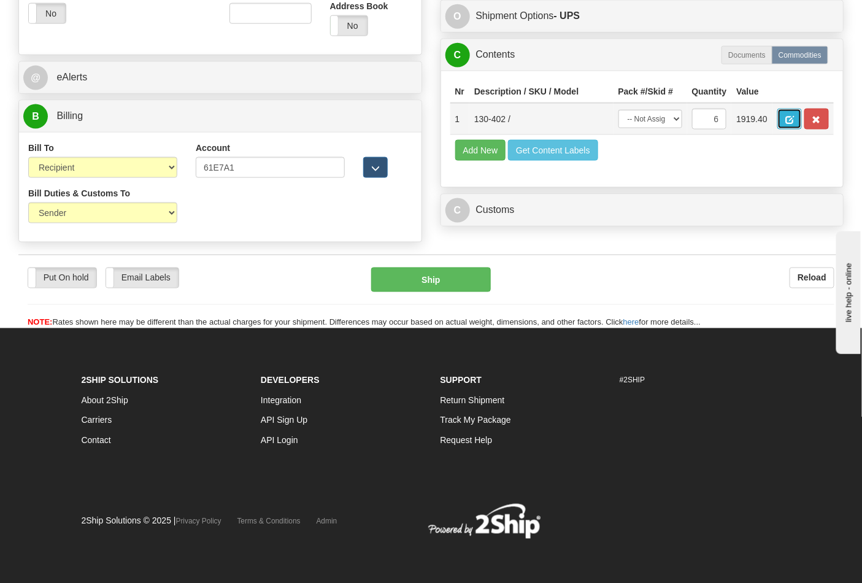
click at [794, 118] on span "button" at bounding box center [790, 120] width 9 height 8
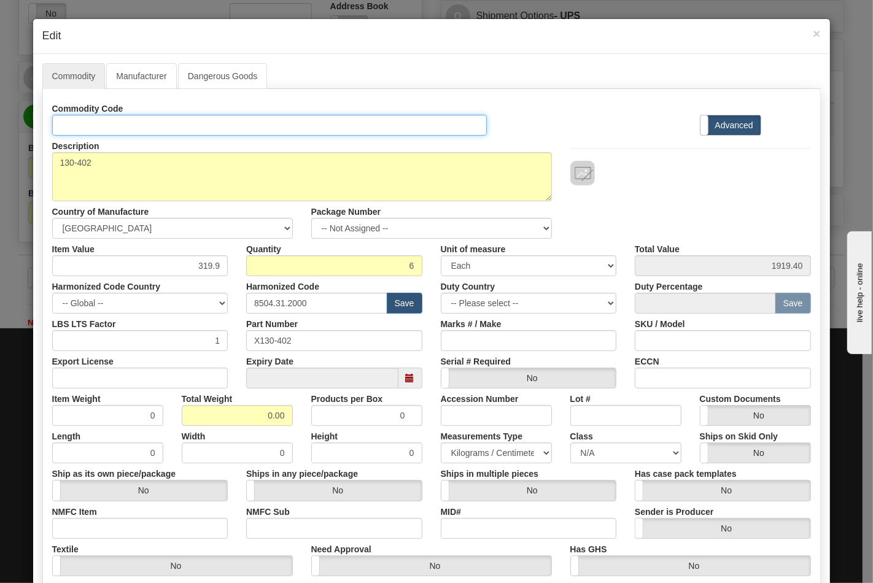
drag, startPoint x: 149, startPoint y: 122, endPoint x: 145, endPoint y: 133, distance: 12.4
click at [149, 122] on input "Id" at bounding box center [269, 125] width 435 height 21
type input "TRANSFORMERS"
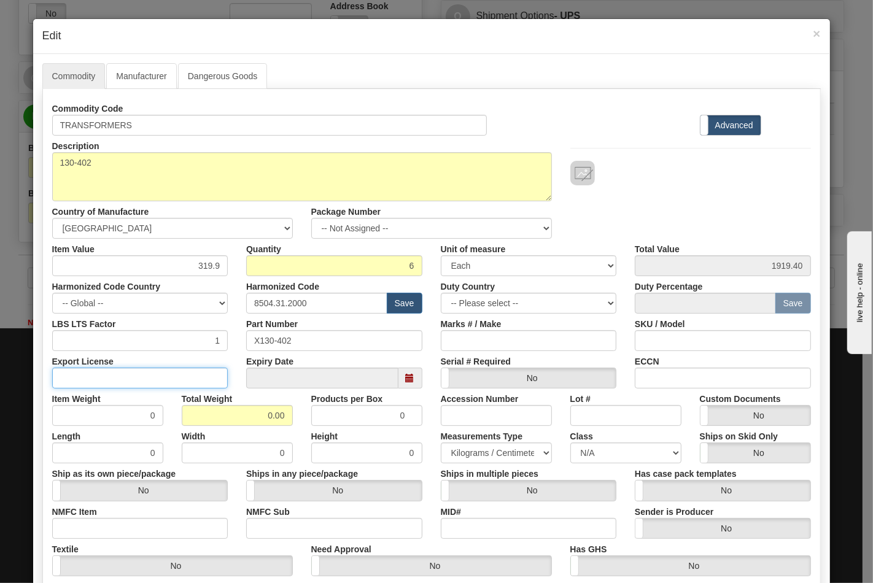
click at [168, 375] on input "Export License" at bounding box center [140, 378] width 176 height 21
type input "66"
drag, startPoint x: 239, startPoint y: 414, endPoint x: 301, endPoint y: 417, distance: 61.4
click at [301, 417] on div "Item Weight 0 Total Weight 0.00 Products per Box 0 Accession Number Lot # Custo…" at bounding box center [431, 406] width 777 height 37
type input "66"
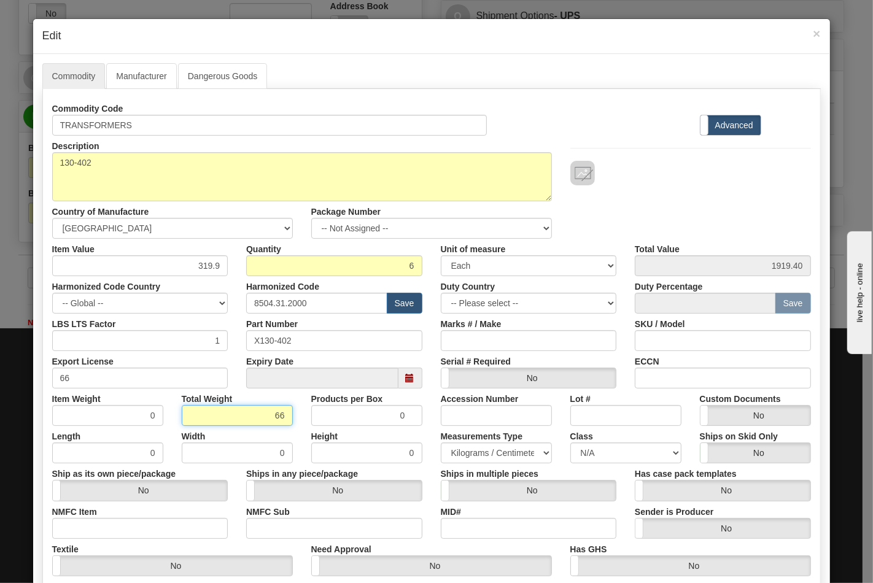
type input "11.0000"
drag, startPoint x: 117, startPoint y: 379, endPoint x: 0, endPoint y: 383, distance: 117.3
click at [0, 383] on div "× Edit Commodity Manufacturer Dangerous Goods Commodity Code TRANSFORMERS Stand…" at bounding box center [436, 291] width 873 height 583
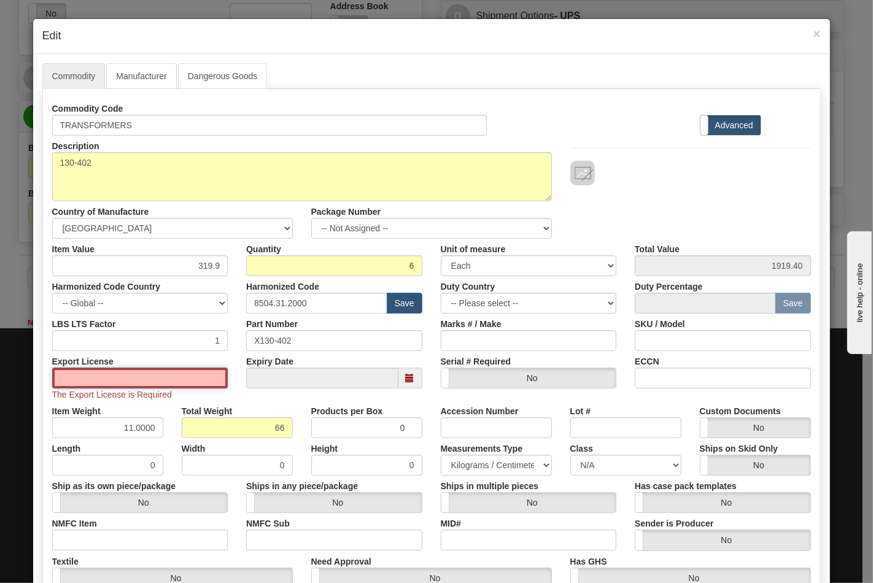
click at [80, 370] on input "Export License" at bounding box center [140, 378] width 176 height 21
type input "N/A"
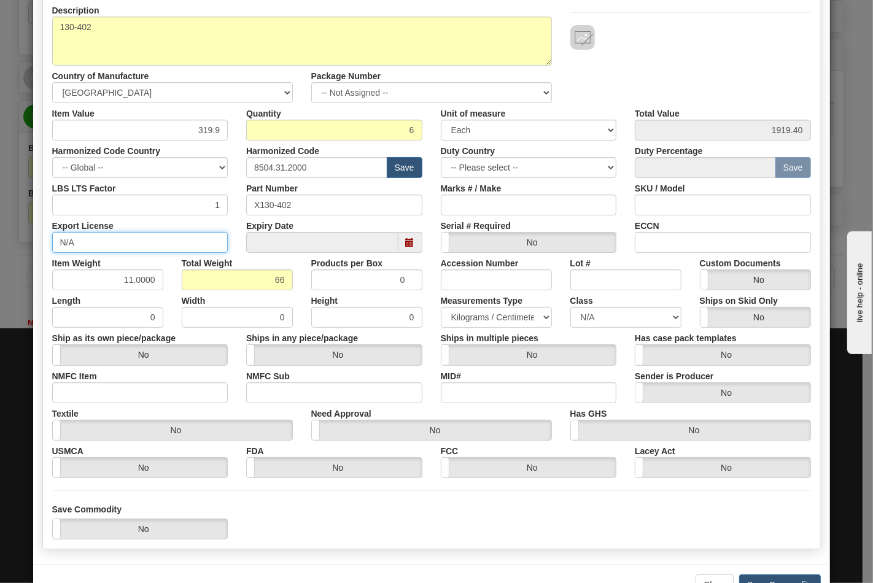
scroll to position [136, 0]
drag, startPoint x: 142, startPoint y: 393, endPoint x: 138, endPoint y: 402, distance: 9.3
click at [142, 393] on input "NMFC Item" at bounding box center [140, 392] width 176 height 21
type input "63170"
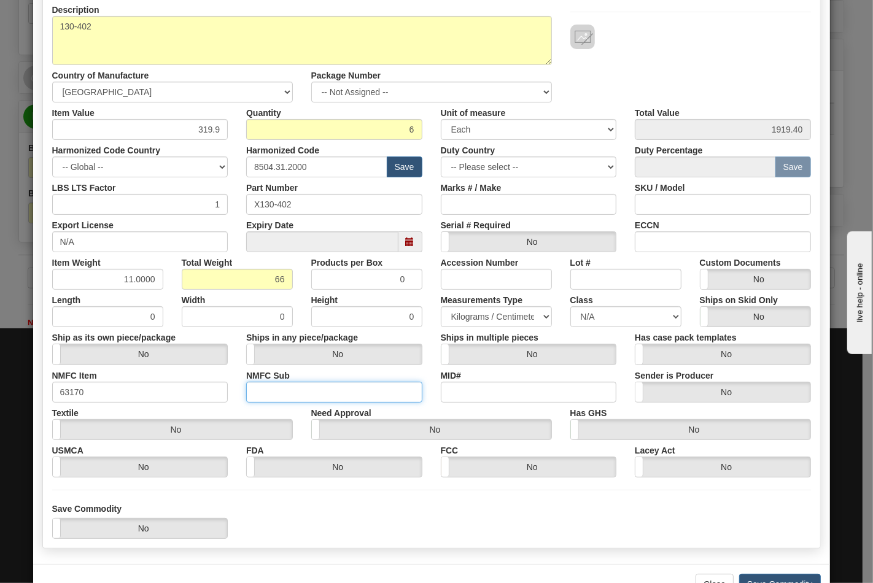
click at [290, 394] on input "NMFC Sub" at bounding box center [334, 392] width 176 height 21
type input "4"
click at [588, 315] on select "N/A 50.0 55.0 60.0 65.0 70.0 85.0 92.5 100.0 125.0 175.0 250.0 300.0 400.0" at bounding box center [625, 316] width 111 height 21
select select "70.0"
click at [570, 306] on select "N/A 50.0 55.0 60.0 65.0 70.0 85.0 92.5 100.0 125.0 175.0 250.0 300.0 400.0" at bounding box center [625, 316] width 111 height 21
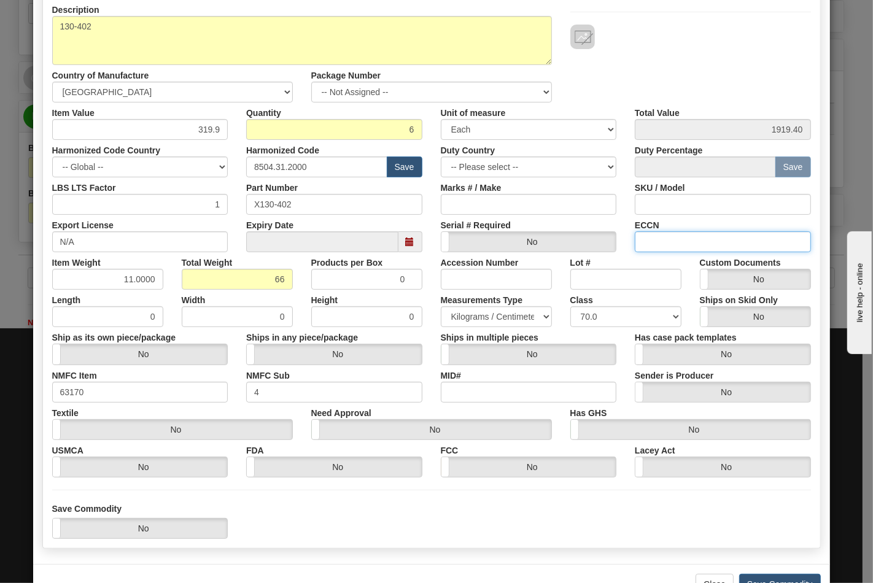
click at [652, 241] on input "ECCN" at bounding box center [723, 241] width 176 height 21
type input "EAR99"
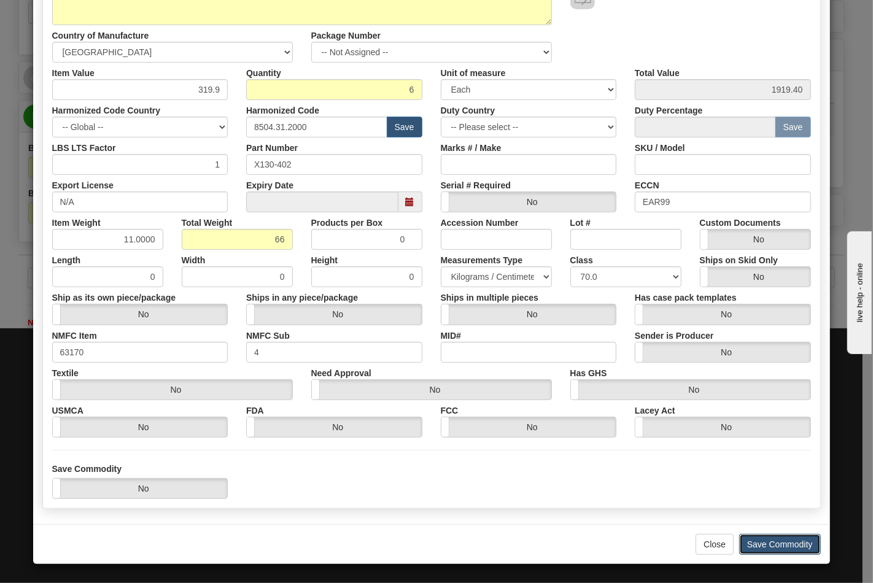
click at [770, 544] on button "Save Commodity" at bounding box center [780, 544] width 82 height 21
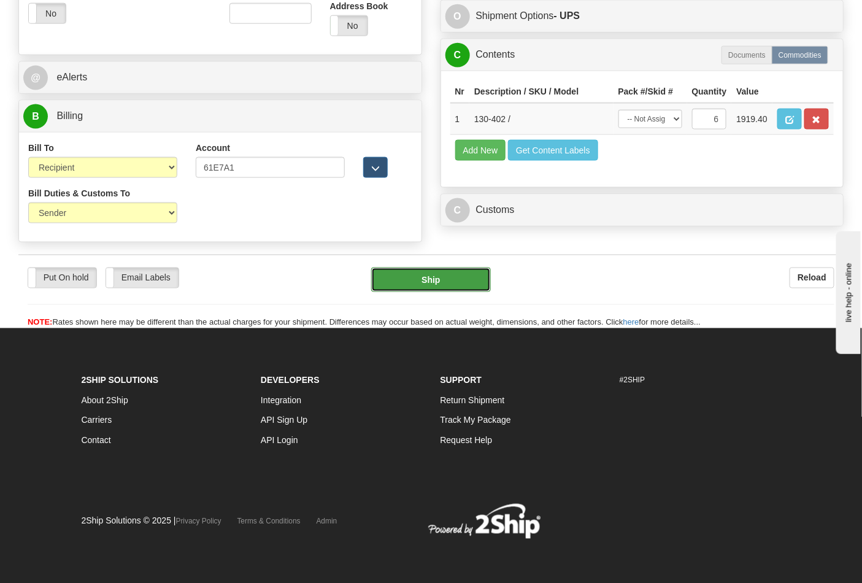
click at [431, 284] on button "Ship" at bounding box center [430, 280] width 119 height 25
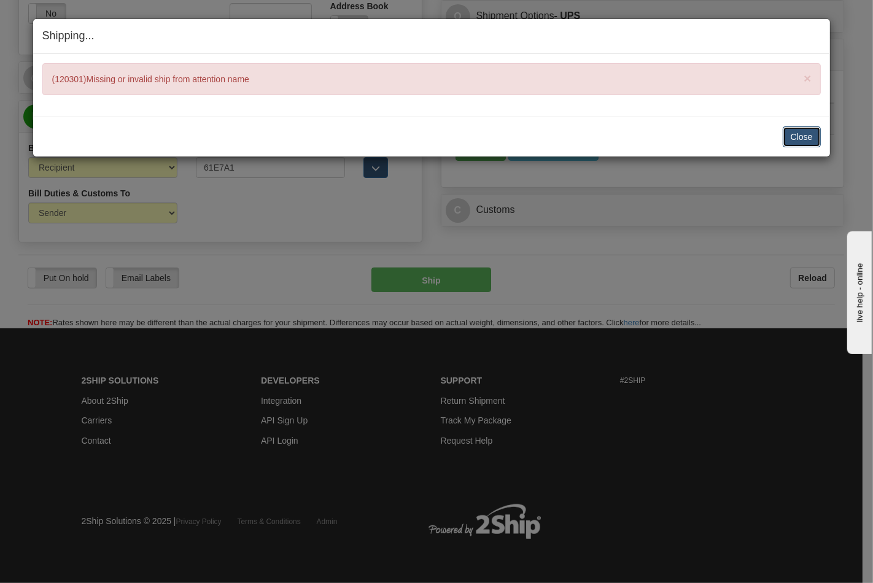
click at [813, 134] on button "Close" at bounding box center [801, 136] width 38 height 21
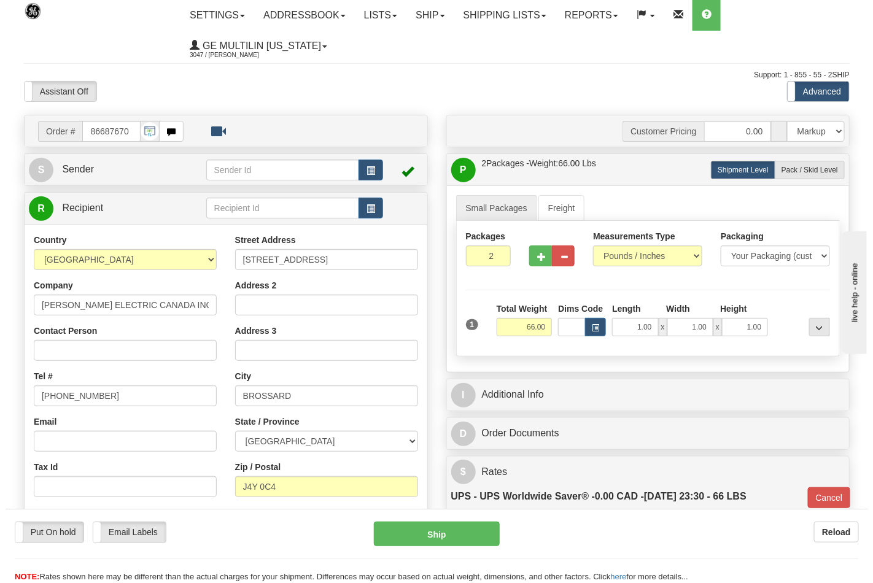
scroll to position [0, 0]
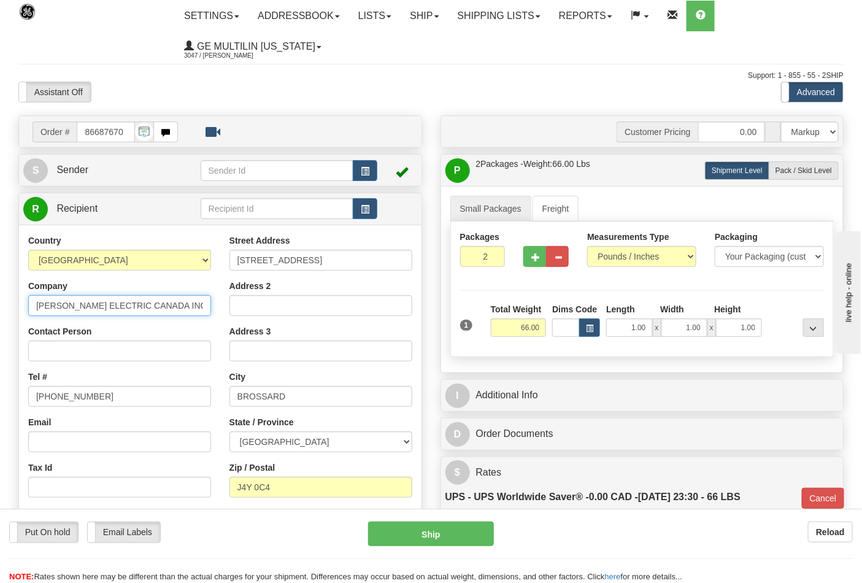
drag, startPoint x: 34, startPoint y: 306, endPoint x: 195, endPoint y: 311, distance: 160.2
click at [195, 311] on input "SCHNEIDER ELECTRIC CANADA INC" at bounding box center [119, 305] width 183 height 21
click at [144, 356] on input "Contact Person" at bounding box center [119, 351] width 183 height 21
paste input "SCHNEIDER ELECTRIC CANADA INC"
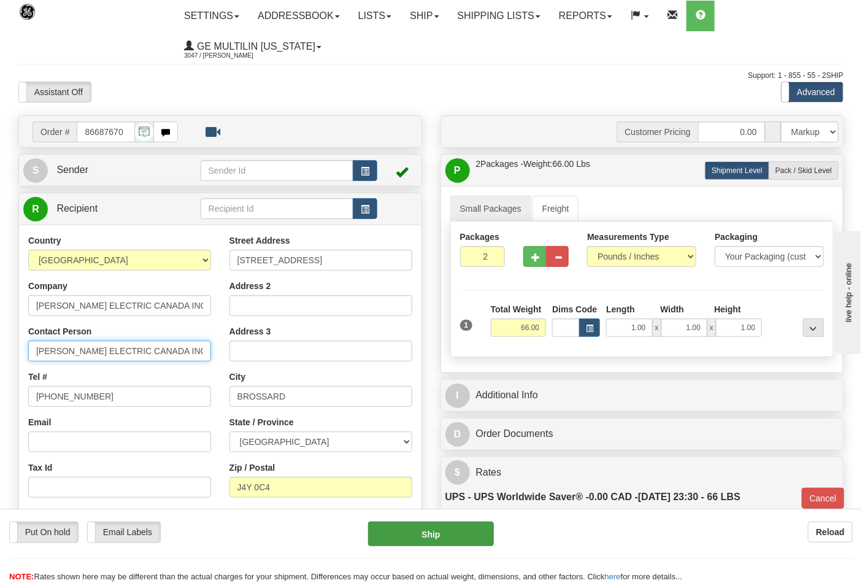
type input "SCHNEIDER ELECTRIC CANADA INC"
click at [455, 528] on button "Ship" at bounding box center [430, 534] width 125 height 25
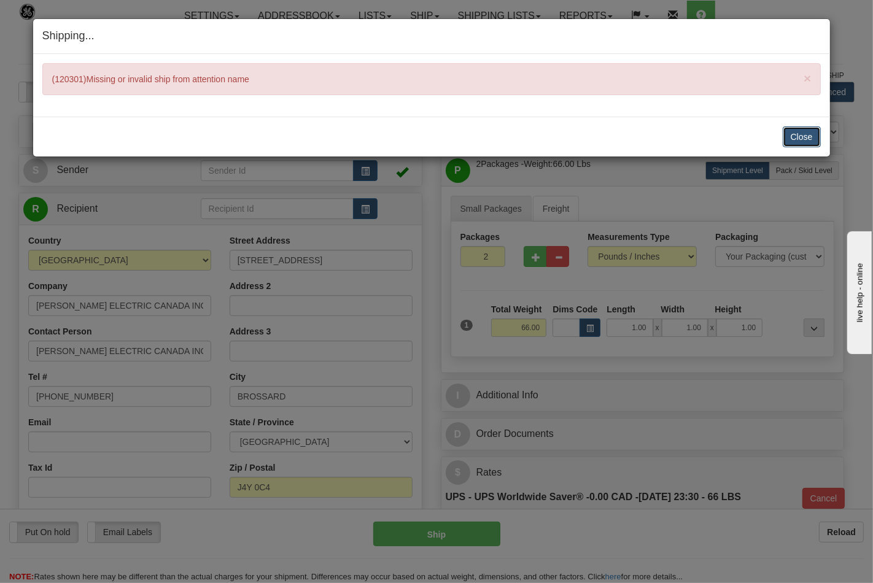
click at [789, 132] on button "Close" at bounding box center [801, 136] width 38 height 21
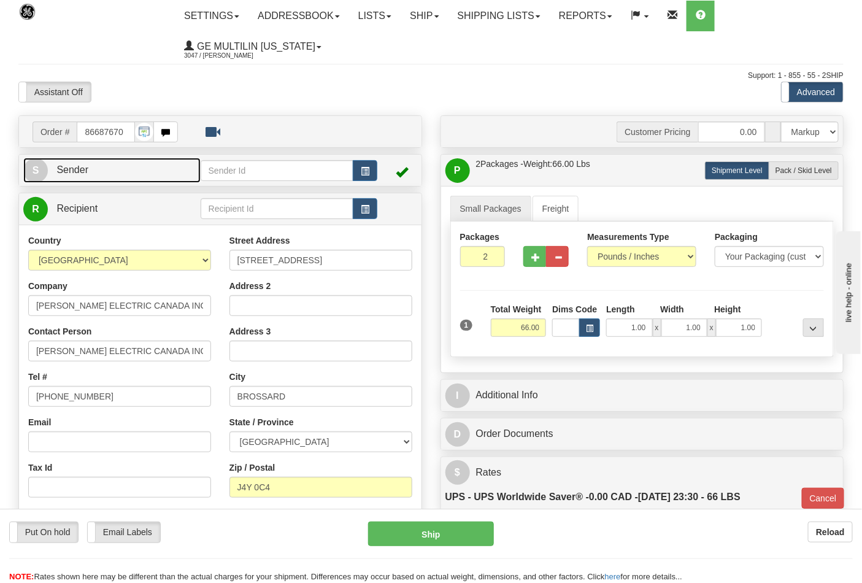
click at [96, 177] on link "S Sender" at bounding box center [111, 170] width 177 height 25
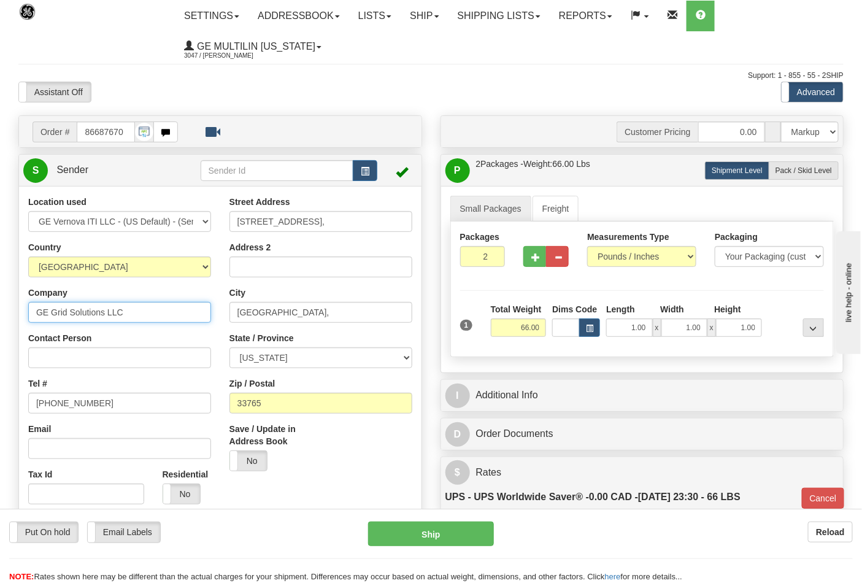
drag, startPoint x: 133, startPoint y: 316, endPoint x: 20, endPoint y: 307, distance: 113.9
click at [20, 307] on div "Location used GE Vernova ITI LLC - (US Default) - (Sender Default) Country AFGH…" at bounding box center [119, 355] width 201 height 318
click at [71, 354] on input "Contact Person" at bounding box center [119, 357] width 183 height 21
paste input "GE Grid Solutions LLC"
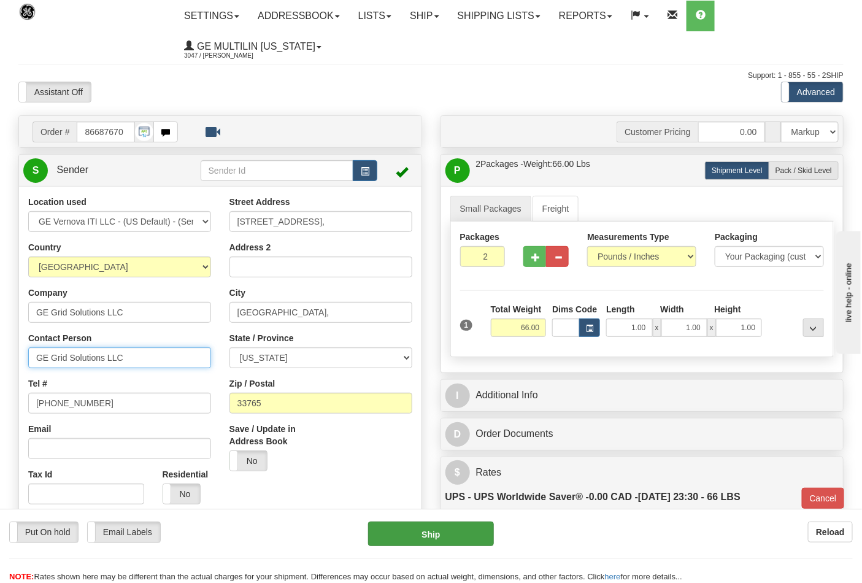
type input "GE Grid Solutions LLC"
click at [469, 528] on button "Ship" at bounding box center [430, 534] width 125 height 25
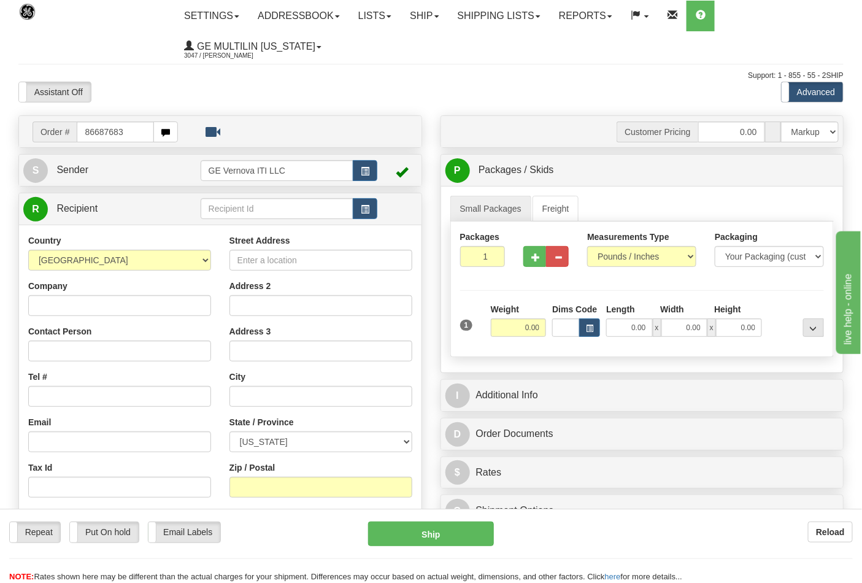
type input "86687683"
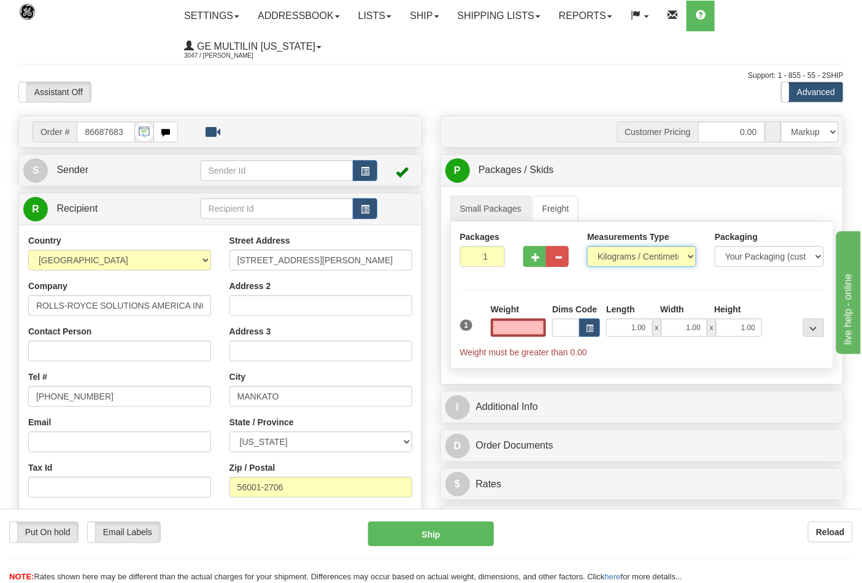
type input "0.00"
click at [611, 258] on select "Pounds / Inches Kilograms / Centimeters" at bounding box center [641, 256] width 109 height 21
select select "0"
click at [587, 247] on select "Pounds / Inches Kilograms / Centimeters" at bounding box center [641, 256] width 109 height 21
click at [539, 325] on input "0.00" at bounding box center [519, 327] width 56 height 18
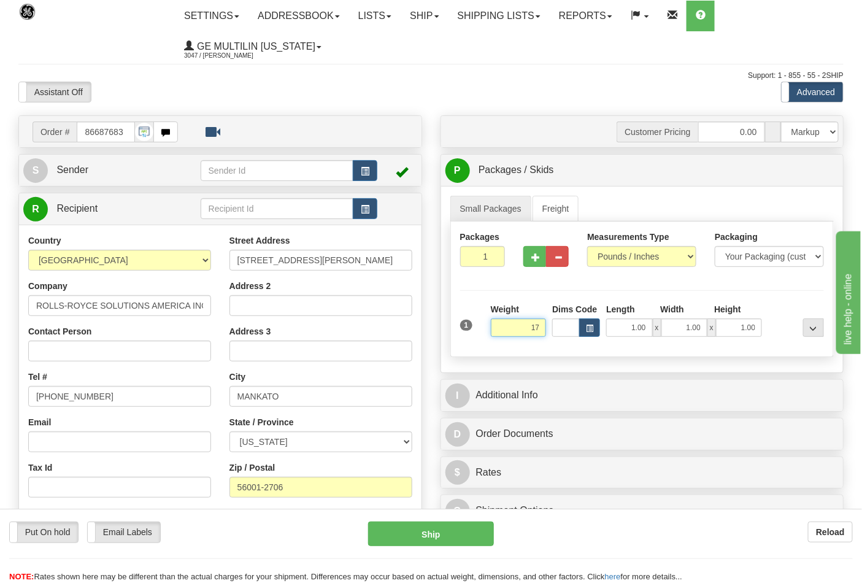
click button "Delete" at bounding box center [0, 0] width 0 height 0
type input "17.00"
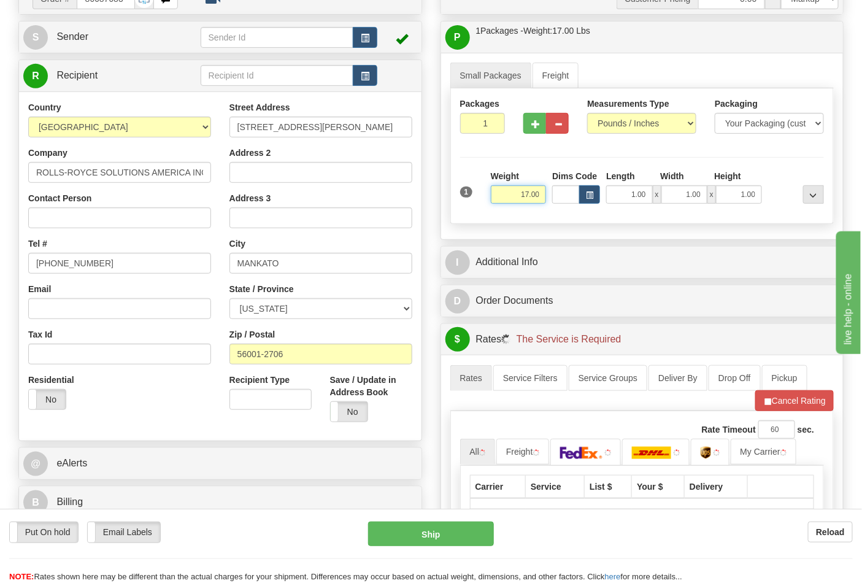
scroll to position [341, 0]
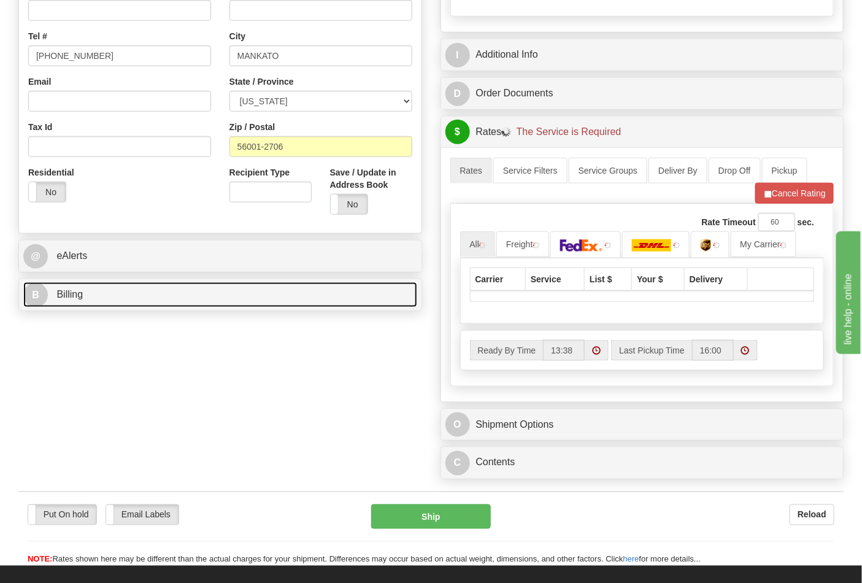
click at [132, 290] on link "B Billing" at bounding box center [220, 294] width 394 height 25
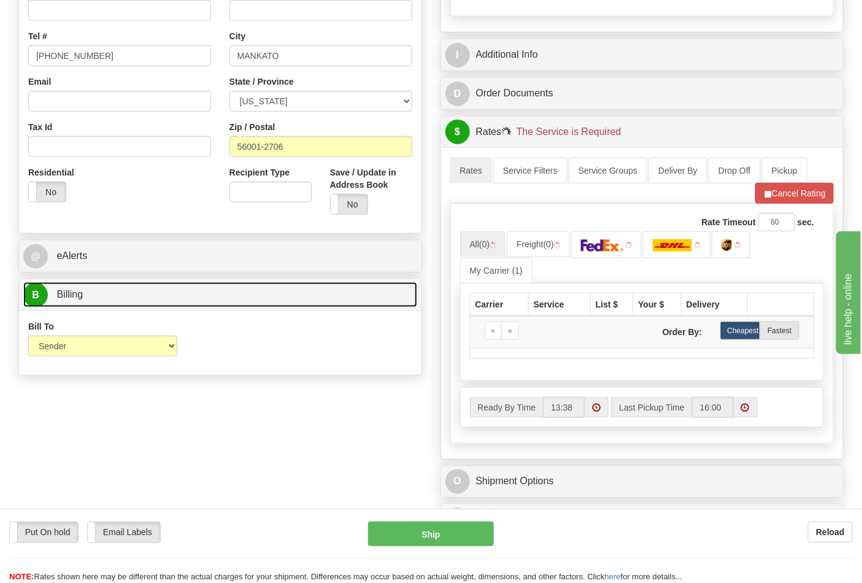
scroll to position [477, 0]
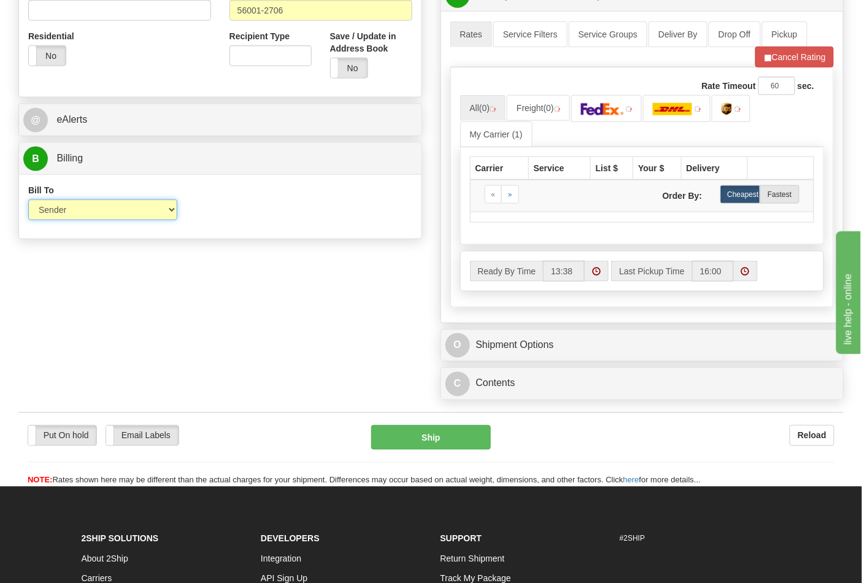
click at [97, 212] on select "Sender Recipient Third Party Collect" at bounding box center [102, 209] width 149 height 21
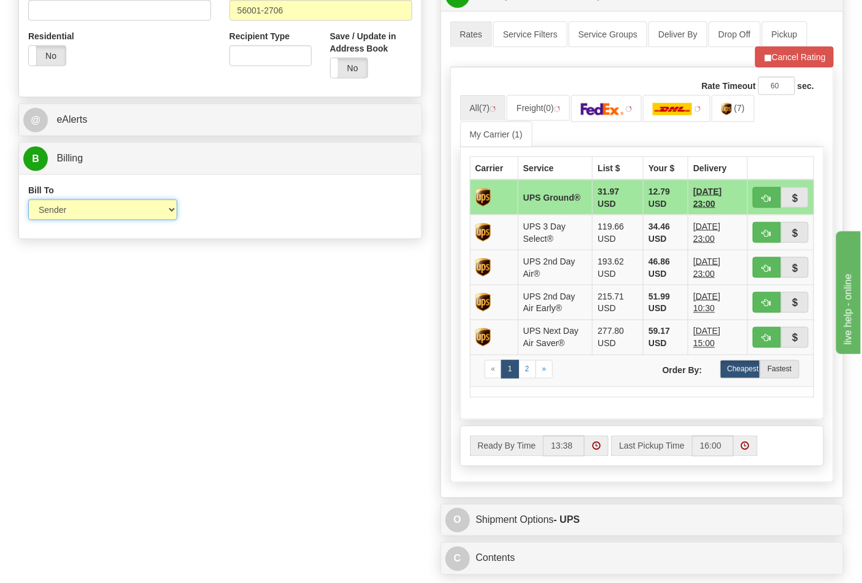
select select "2"
click at [28, 201] on select "Sender Recipient Third Party Collect" at bounding box center [102, 209] width 149 height 21
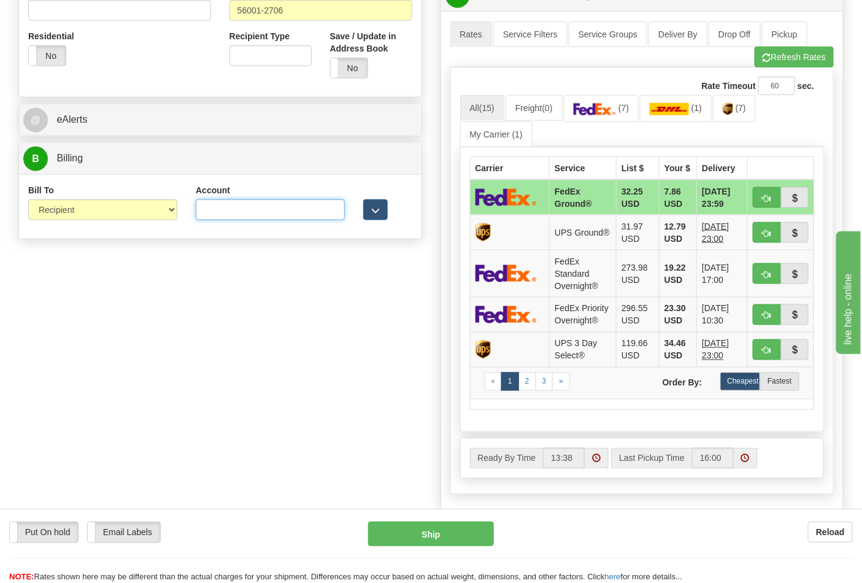
click at [204, 212] on input "Account" at bounding box center [270, 209] width 149 height 21
type input "055430667"
click button "Delete" at bounding box center [0, 0] width 0 height 0
click at [612, 112] on img at bounding box center [595, 109] width 43 height 12
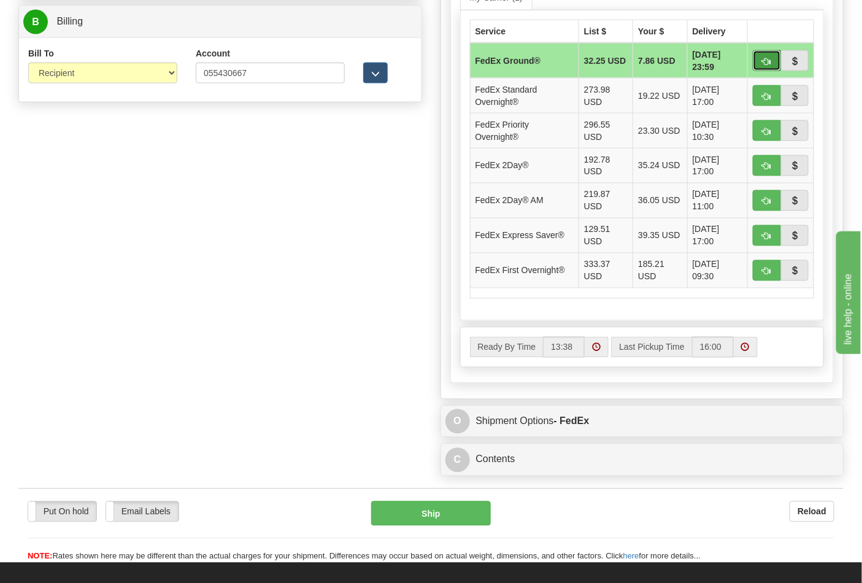
click at [756, 63] on button "button" at bounding box center [767, 60] width 28 height 21
type input "92"
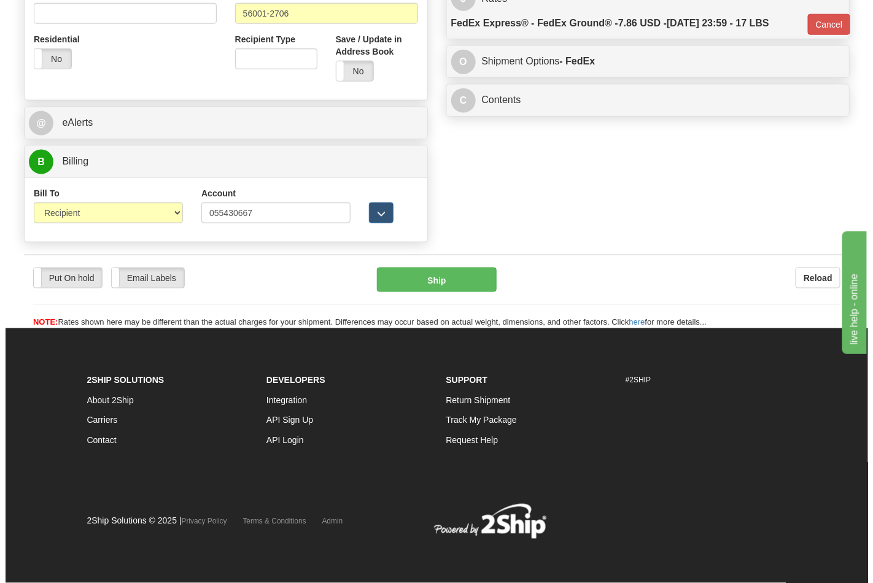
scroll to position [476, 0]
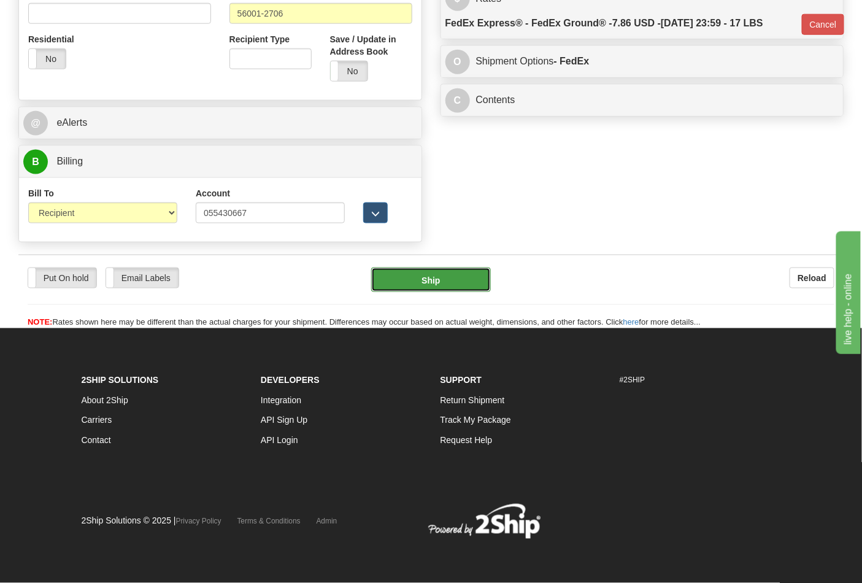
click at [442, 280] on button "Ship" at bounding box center [430, 280] width 119 height 25
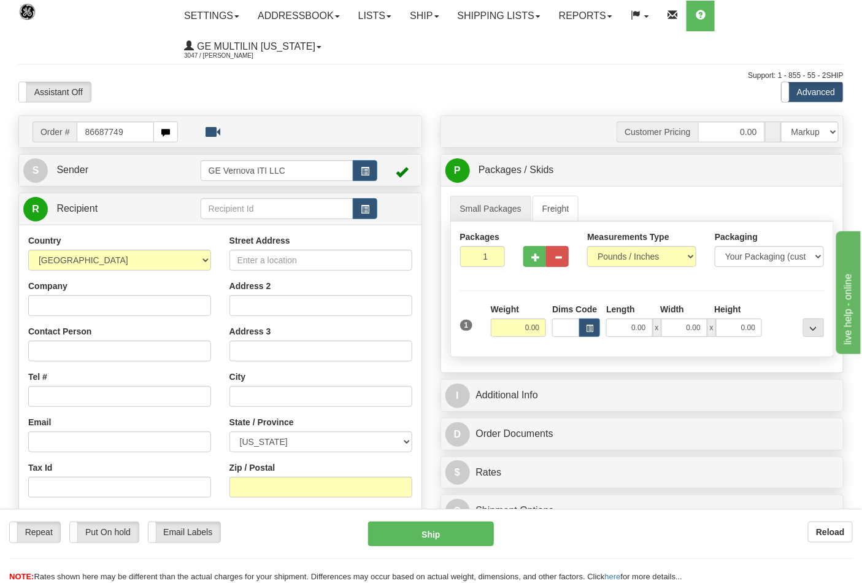
type input "86687749"
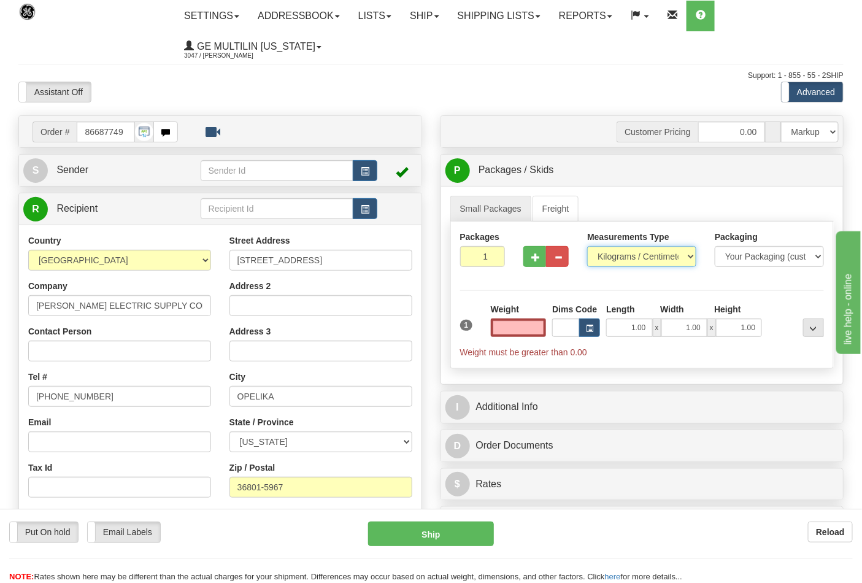
type input "0.00"
click at [630, 255] on select "Pounds / Inches Kilograms / Centimeters" at bounding box center [641, 256] width 109 height 21
select select "0"
click at [587, 247] on select "Pounds / Inches Kilograms / Centimeters" at bounding box center [641, 256] width 109 height 21
click at [535, 255] on span "button" at bounding box center [535, 257] width 9 height 8
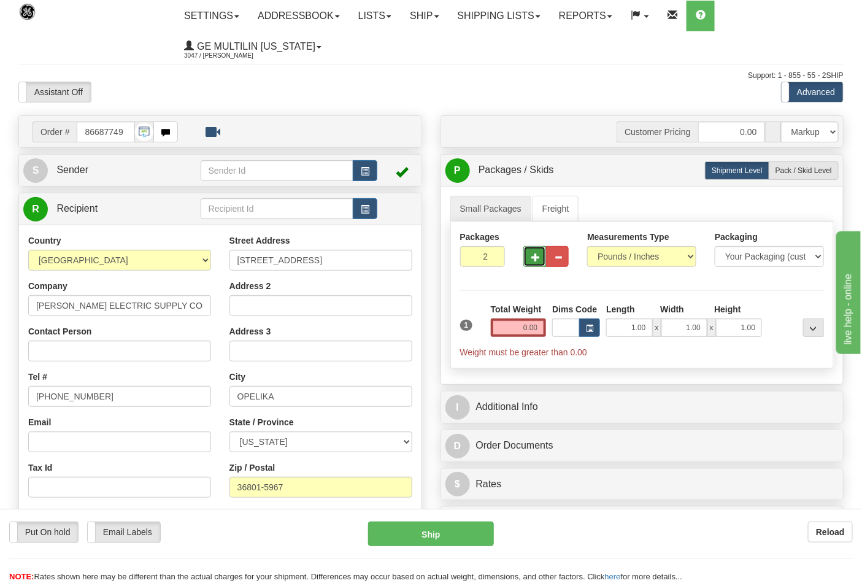
click at [538, 256] on span "button" at bounding box center [535, 257] width 9 height 8
click at [538, 257] on span "button" at bounding box center [535, 257] width 9 height 8
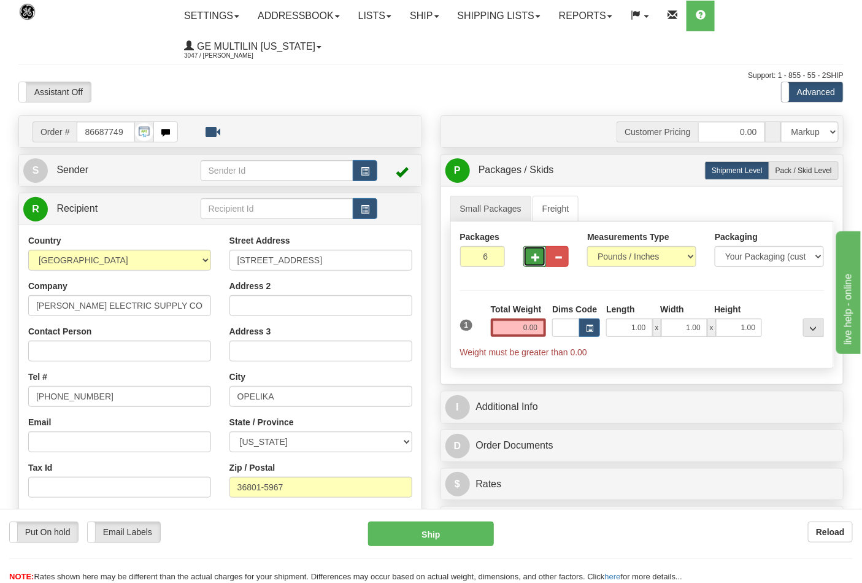
type input "7"
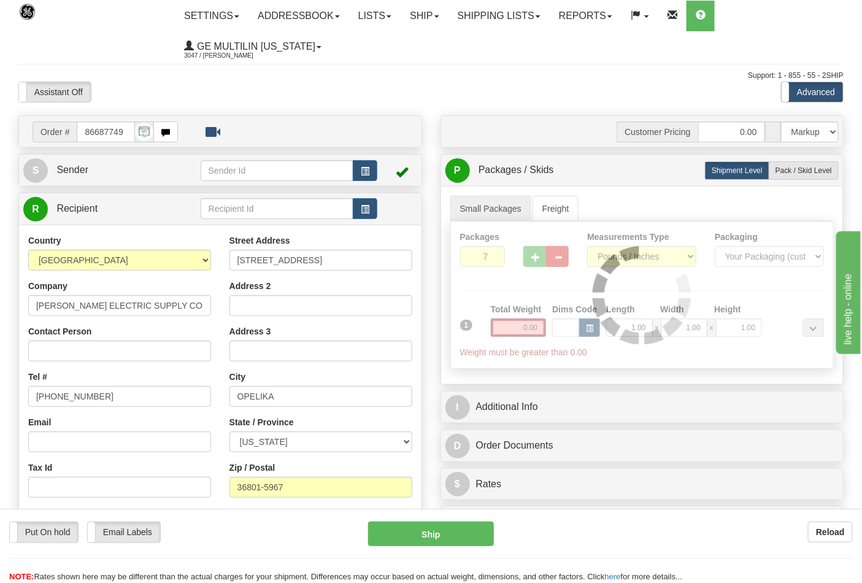
click at [540, 328] on div at bounding box center [642, 295] width 383 height 147
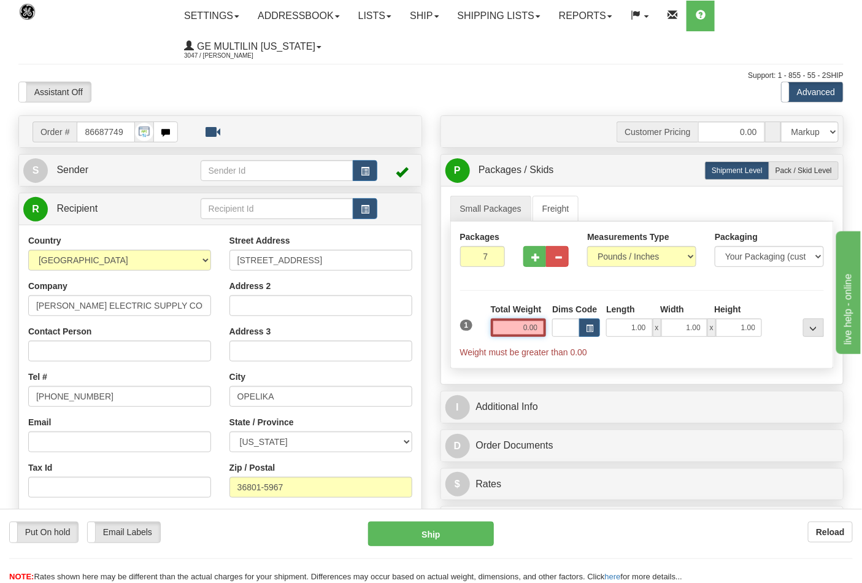
click at [535, 329] on input "0.00" at bounding box center [519, 327] width 56 height 18
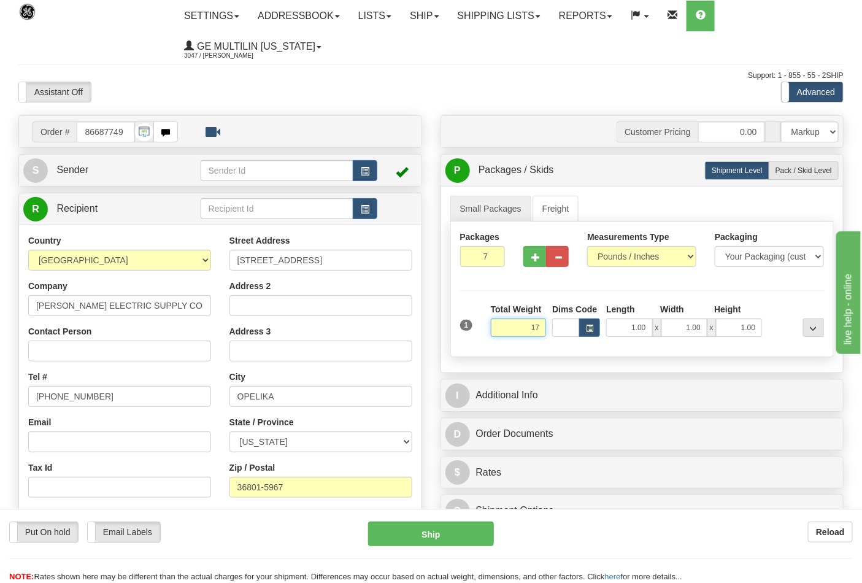
click button "Delete" at bounding box center [0, 0] width 0 height 0
type input "17.00"
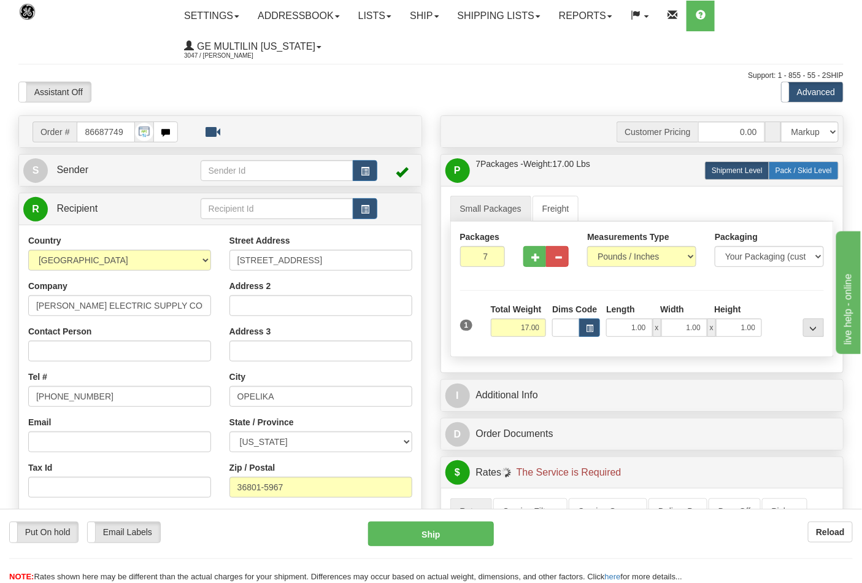
click at [787, 173] on span "Pack / Skid Level" at bounding box center [804, 170] width 56 height 9
radio input "true"
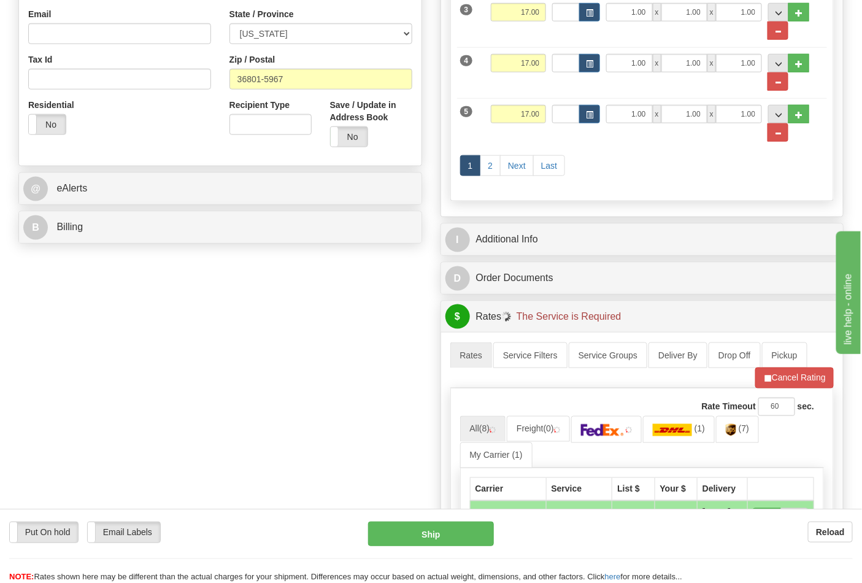
scroll to position [409, 0]
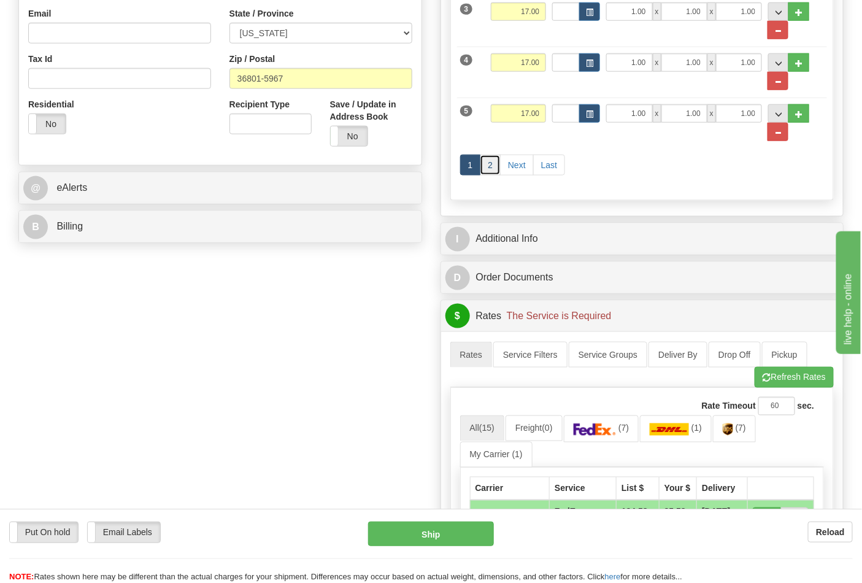
click at [497, 164] on link "2" at bounding box center [490, 165] width 21 height 21
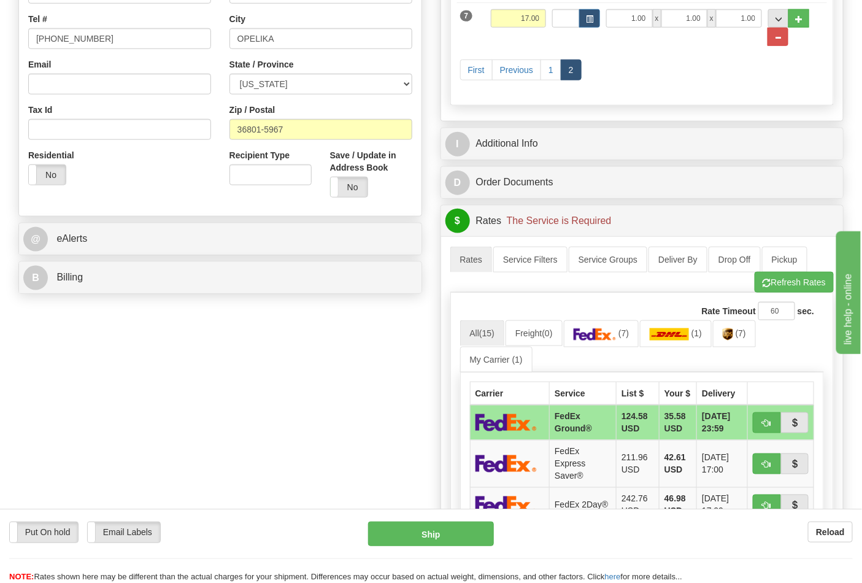
scroll to position [204, 0]
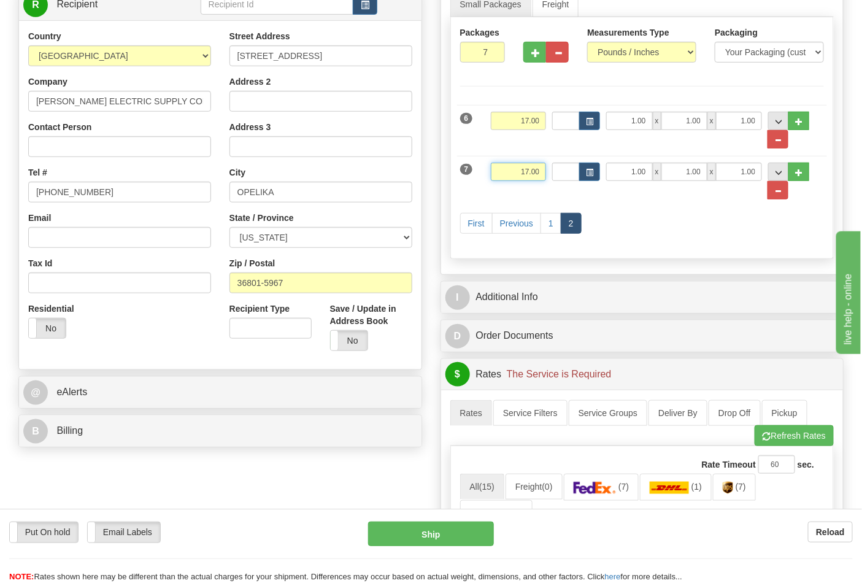
drag, startPoint x: 538, startPoint y: 169, endPoint x: 498, endPoint y: 169, distance: 39.3
click at [498, 169] on input "17.00" at bounding box center [519, 172] width 56 height 18
click button "Delete" at bounding box center [0, 0] width 0 height 0
type input "11.00"
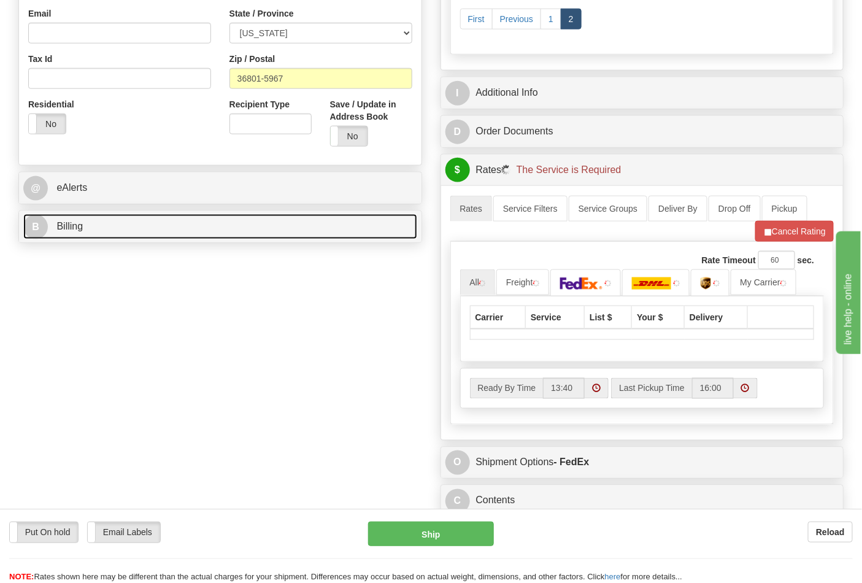
click at [136, 220] on link "B Billing" at bounding box center [220, 226] width 394 height 25
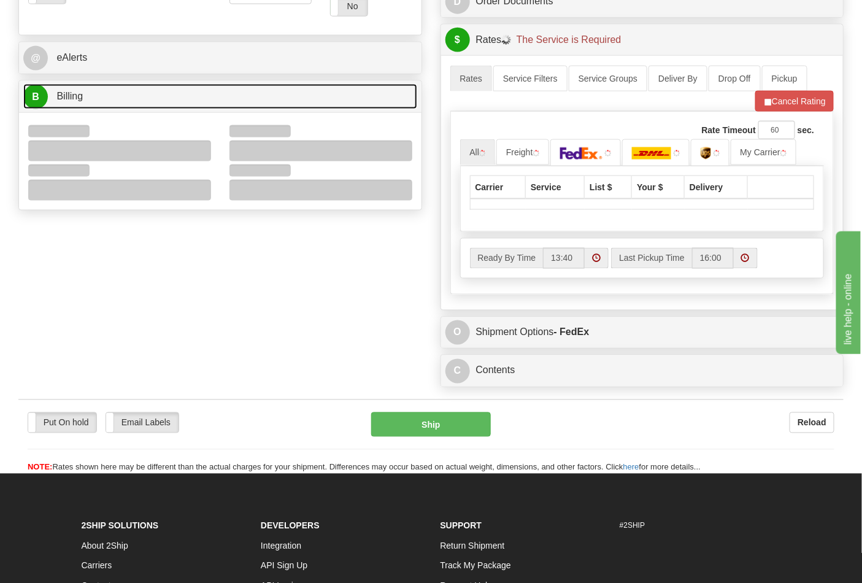
scroll to position [545, 0]
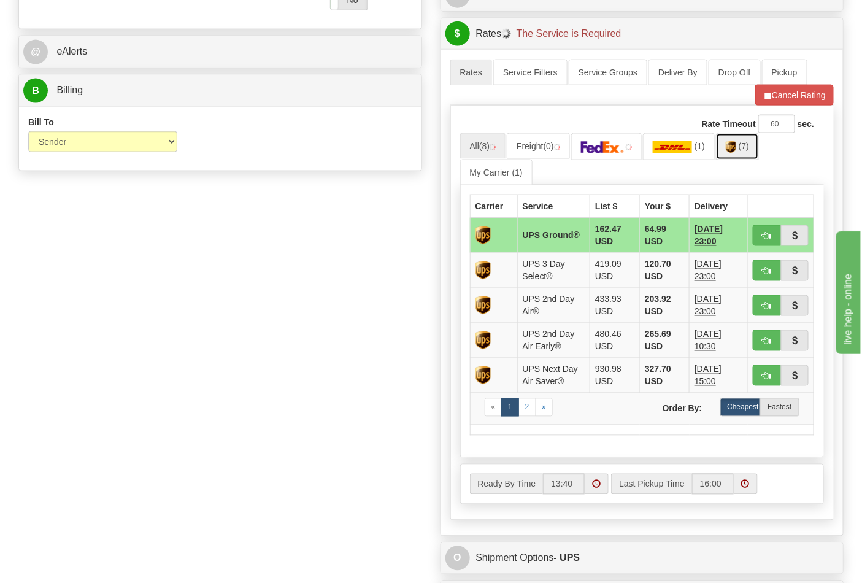
click at [746, 151] on span "(7)" at bounding box center [744, 146] width 10 height 10
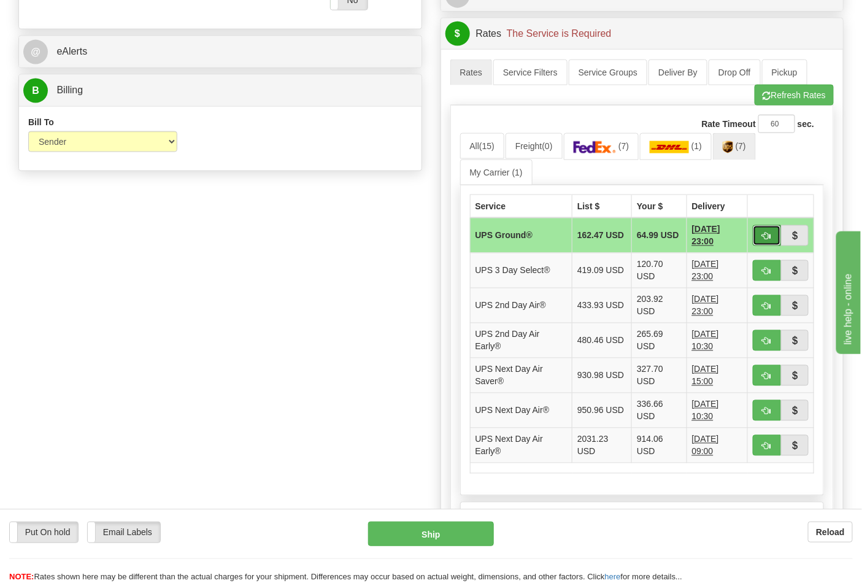
click at [768, 241] on span "button" at bounding box center [767, 237] width 9 height 8
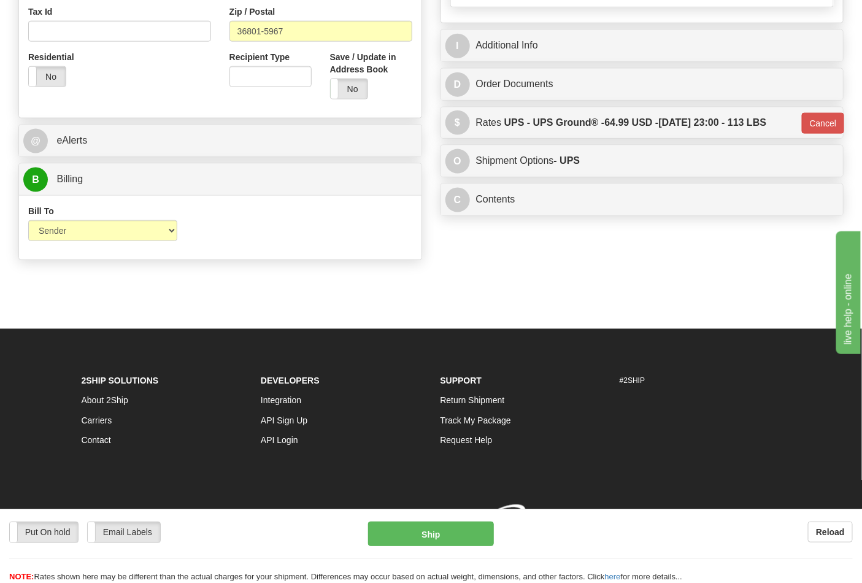
type input "03"
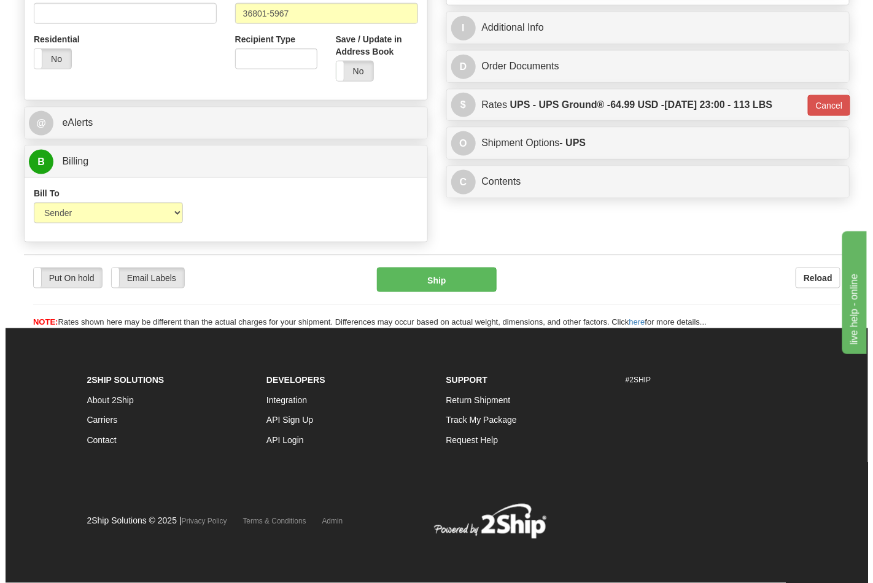
scroll to position [476, 0]
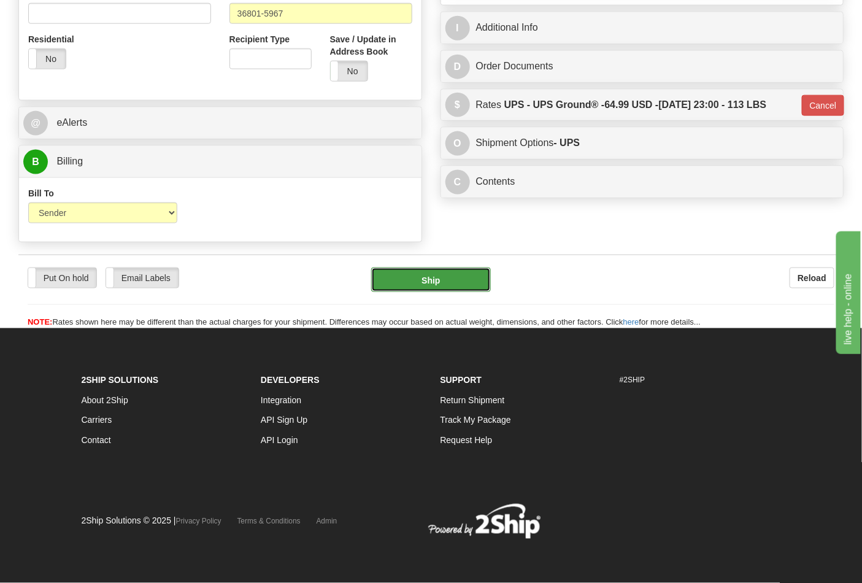
click at [441, 290] on button "Ship" at bounding box center [430, 280] width 119 height 25
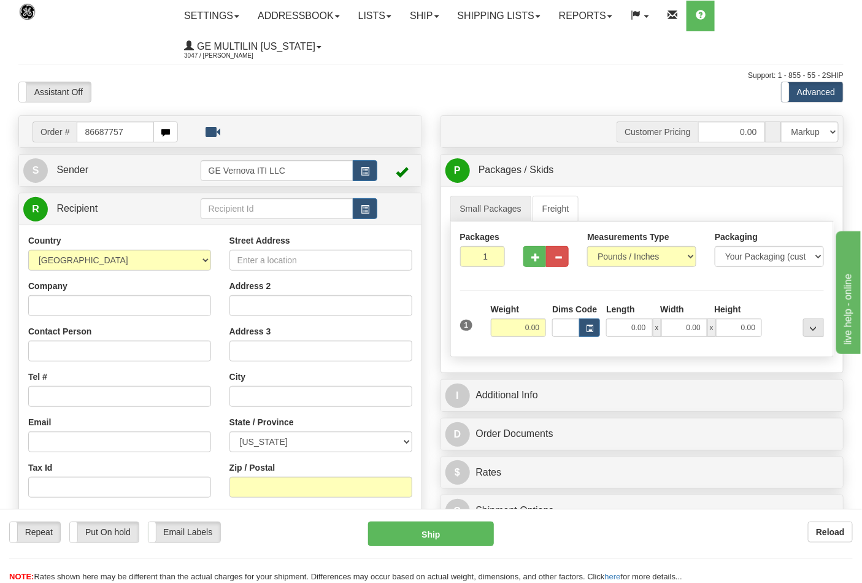
type input "86687757"
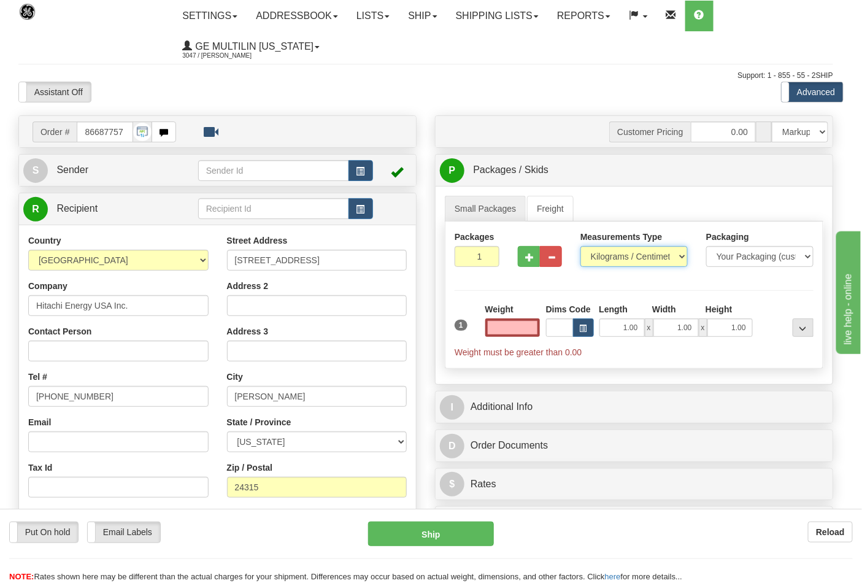
type input "0.00"
click at [617, 258] on select "Pounds / Inches Kilograms / Centimeters" at bounding box center [634, 256] width 107 height 21
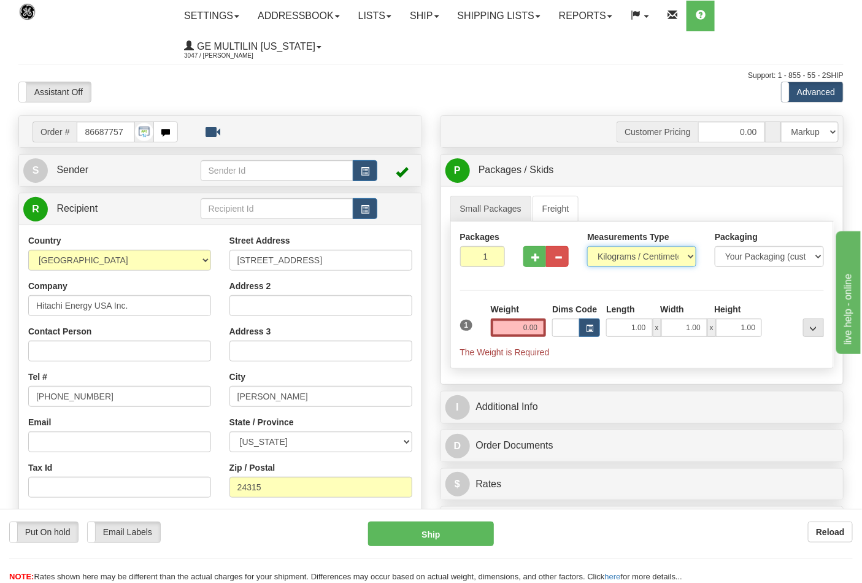
select select "0"
click at [587, 247] on select "Pounds / Inches Kilograms / Centimeters" at bounding box center [641, 256] width 109 height 21
click at [542, 324] on input "0.00" at bounding box center [519, 327] width 56 height 18
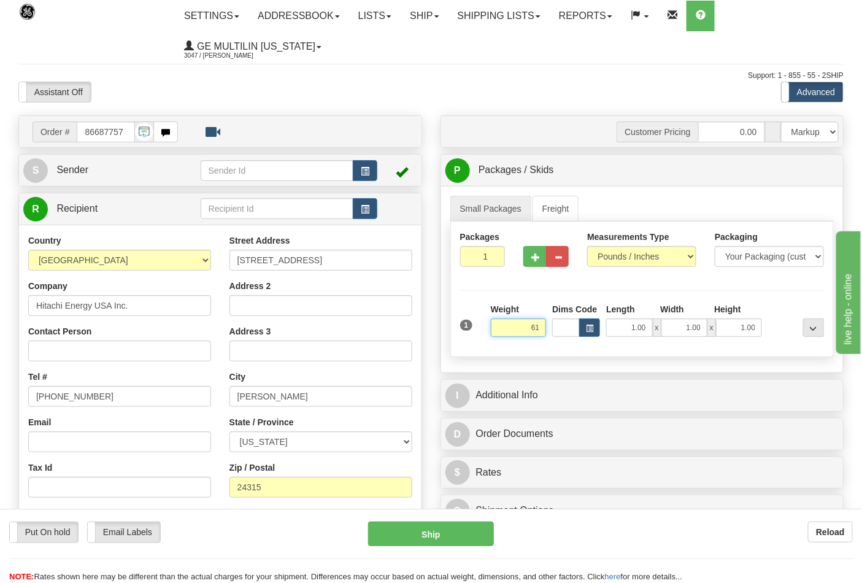
click button "Delete" at bounding box center [0, 0] width 0 height 0
type input "61.00"
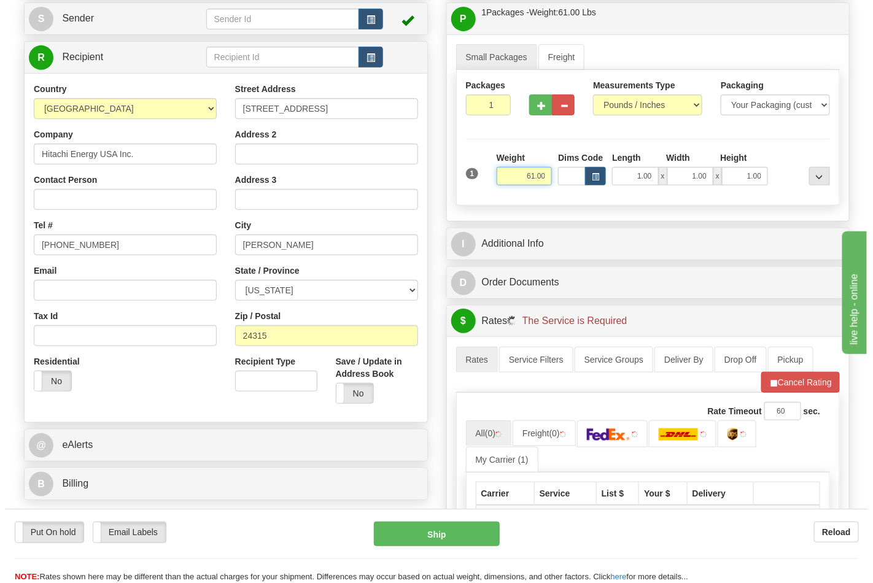
scroll to position [272, 0]
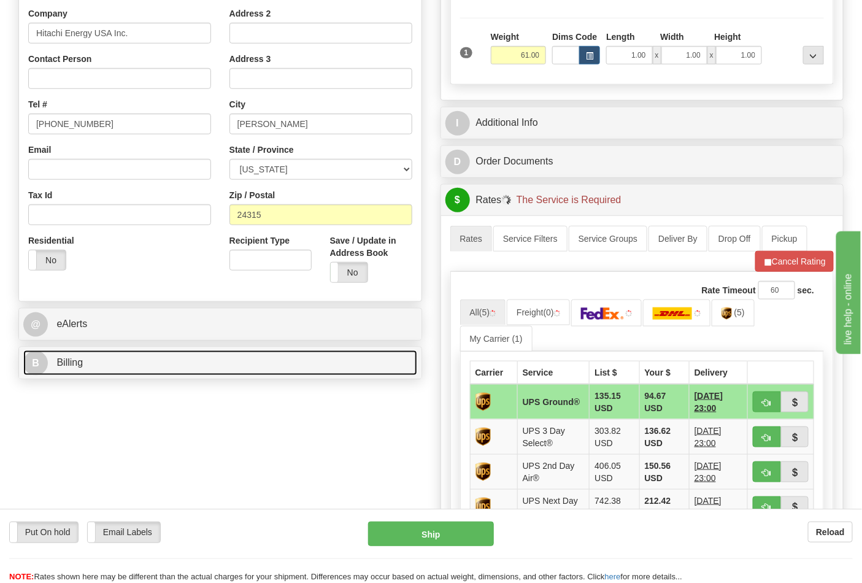
click at [100, 355] on link "B Billing" at bounding box center [220, 362] width 394 height 25
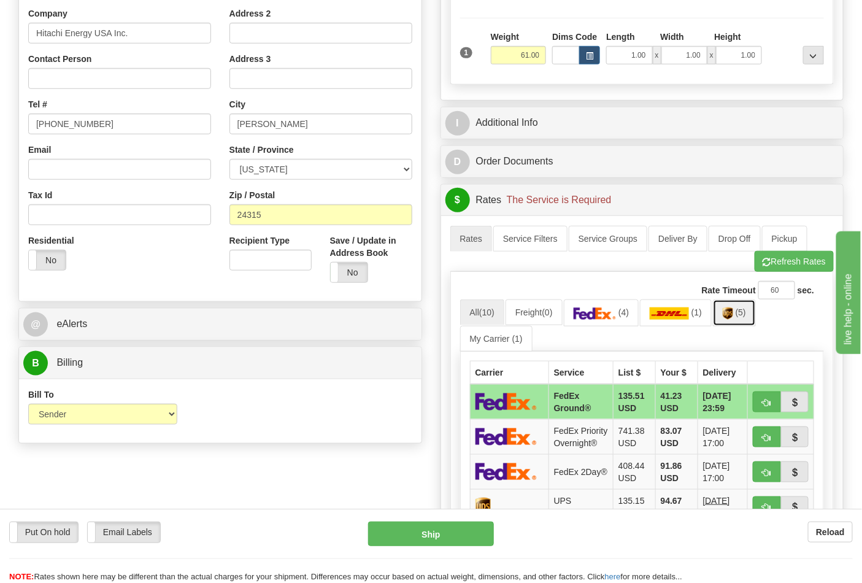
click at [746, 317] on span "(5)" at bounding box center [741, 312] width 10 height 10
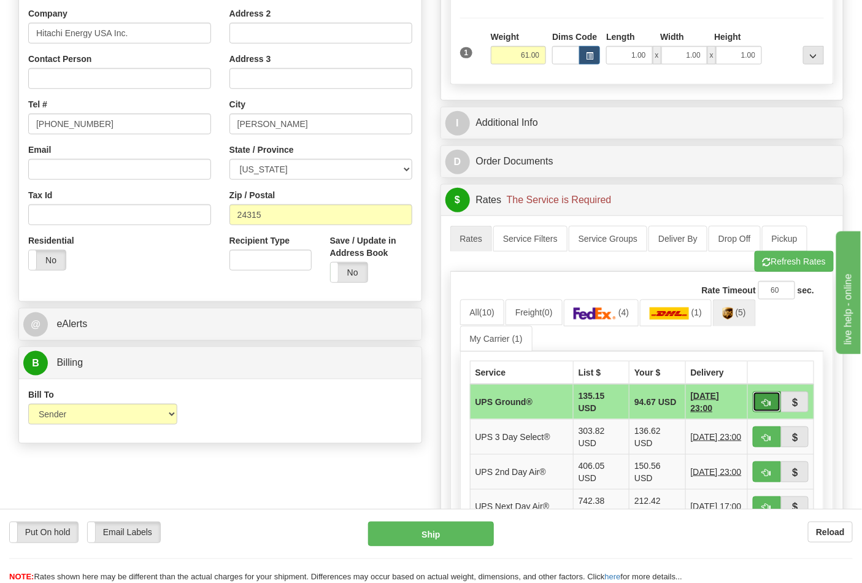
click at [766, 401] on span "button" at bounding box center [767, 403] width 9 height 8
type input "03"
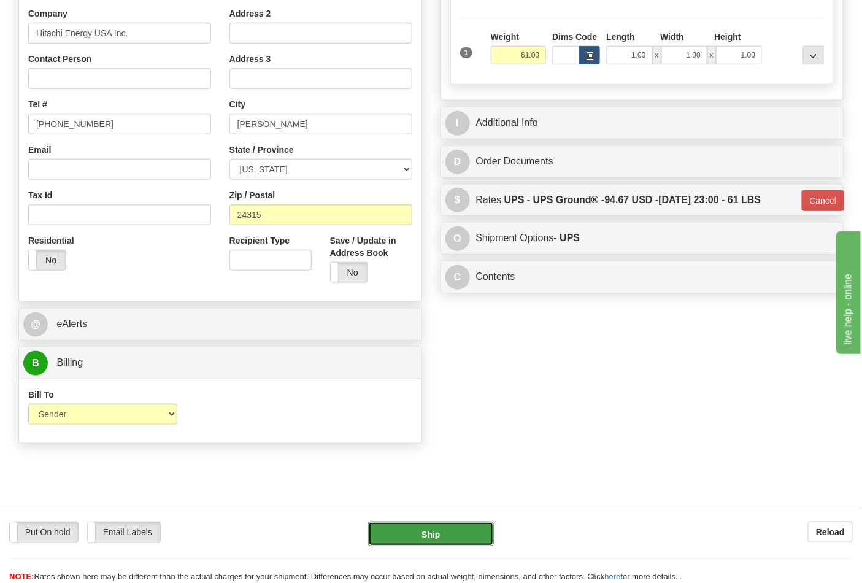
click at [407, 529] on button "Ship" at bounding box center [430, 534] width 125 height 25
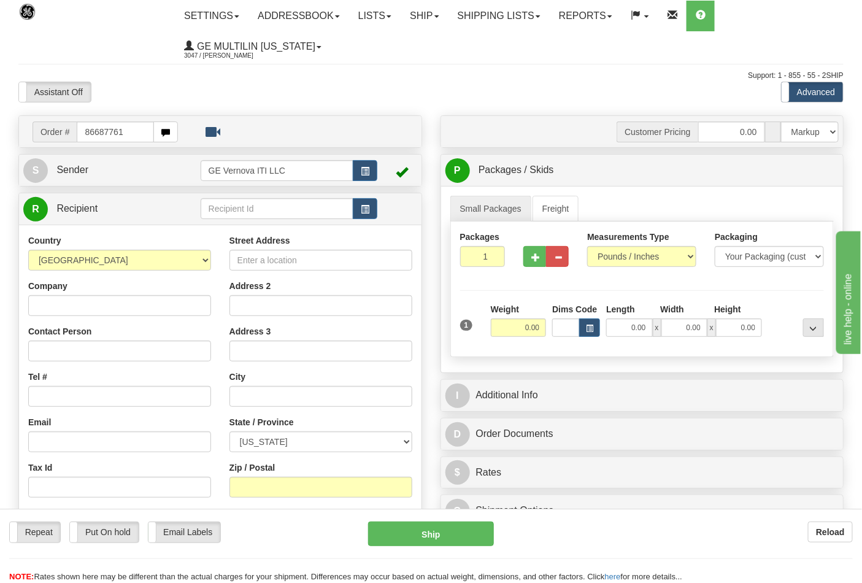
type input "86687761"
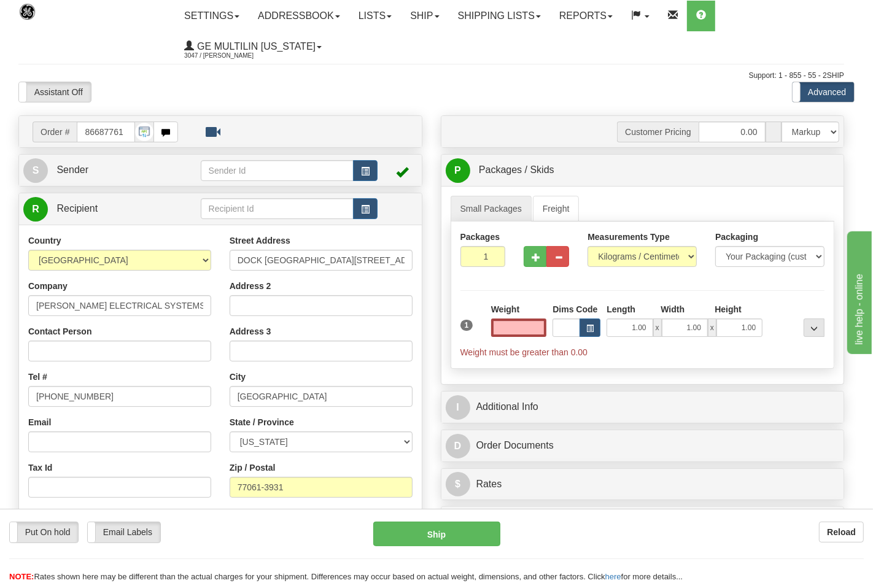
type input "0.00"
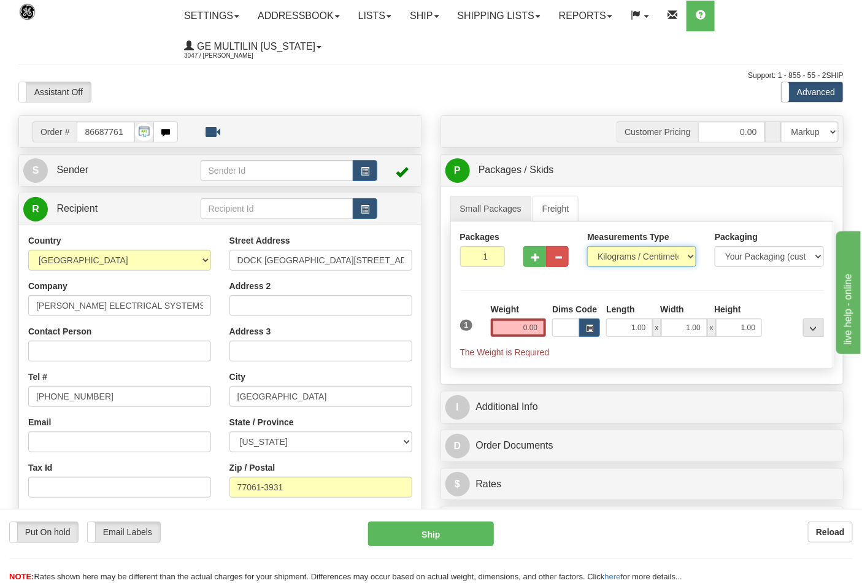
click at [606, 250] on select "Pounds / Inches Kilograms / Centimeters" at bounding box center [641, 256] width 109 height 21
select select "0"
click at [587, 247] on select "Pounds / Inches Kilograms / Centimeters" at bounding box center [641, 256] width 109 height 21
click at [539, 334] on input "0.00" at bounding box center [519, 327] width 56 height 18
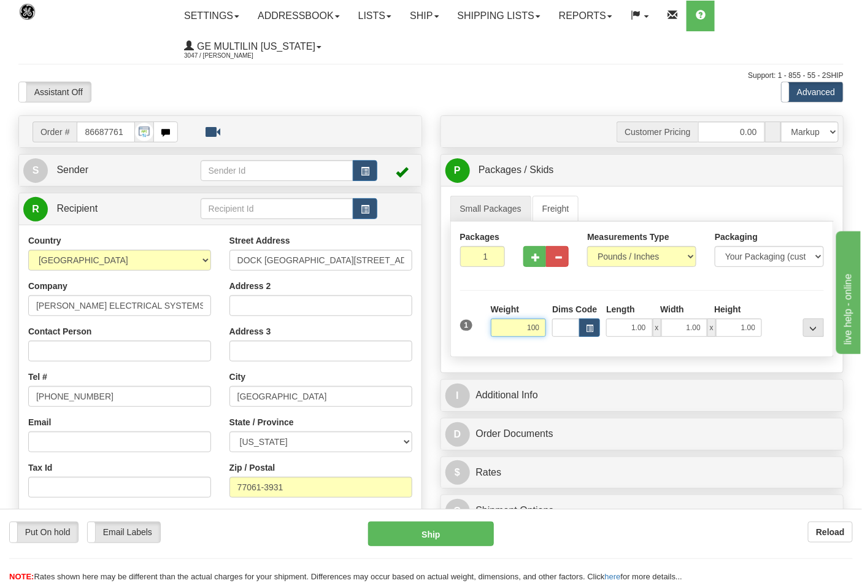
click button "Delete" at bounding box center [0, 0] width 0 height 0
type input "100.00"
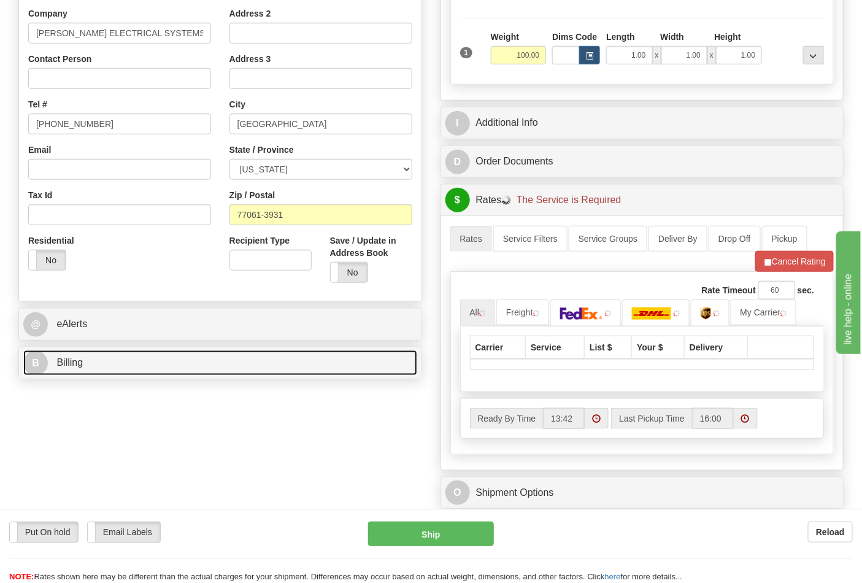
click at [149, 358] on link "B Billing" at bounding box center [220, 362] width 394 height 25
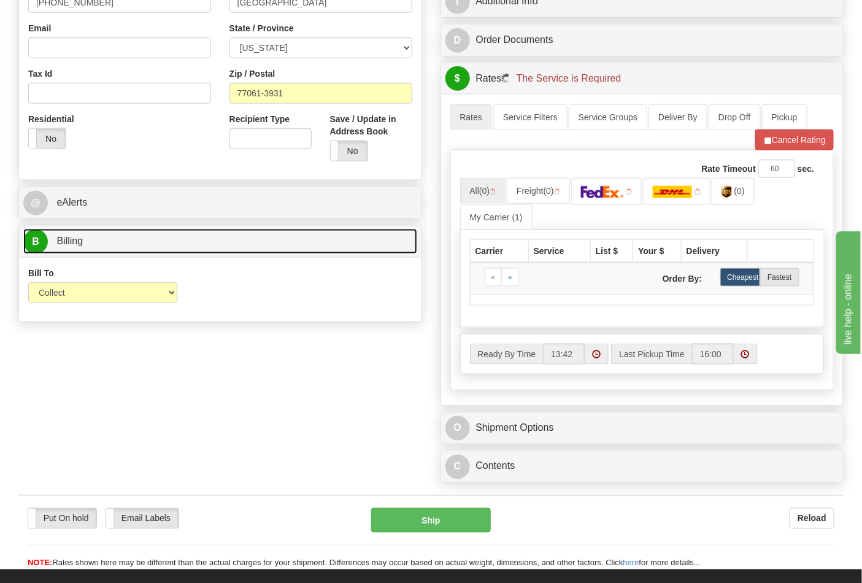
scroll to position [409, 0]
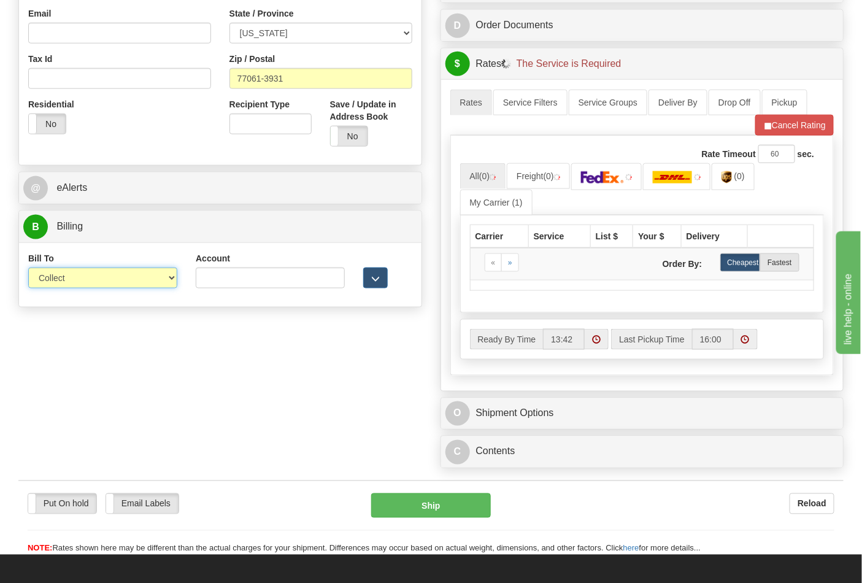
click at [80, 276] on select "Sender Recipient Third Party Collect" at bounding box center [102, 278] width 149 height 21
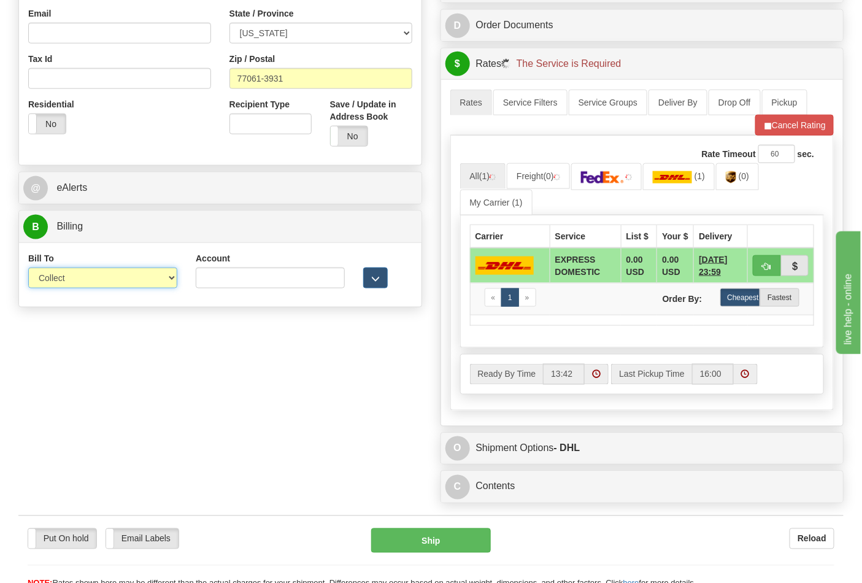
select select "2"
click at [28, 269] on select "Sender Recipient Third Party Collect" at bounding box center [102, 278] width 149 height 21
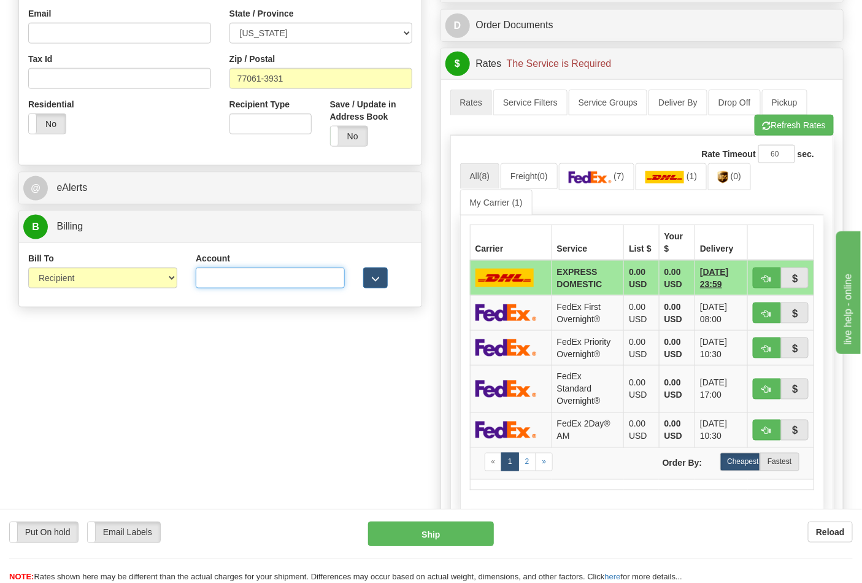
click at [211, 279] on input "Account" at bounding box center [270, 278] width 149 height 21
paste input "661159723"
type input "661159723"
click at [620, 181] on span "(7)" at bounding box center [619, 176] width 10 height 10
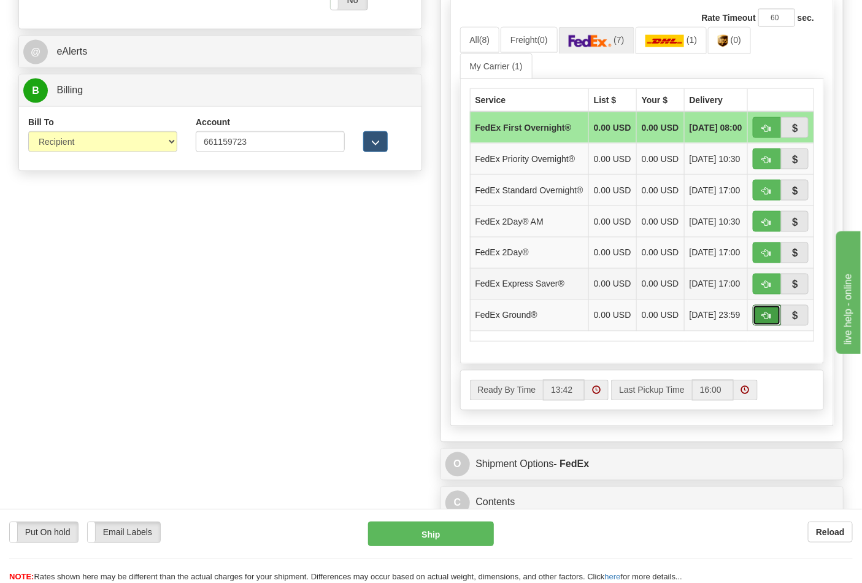
click at [764, 320] on span "button" at bounding box center [767, 316] width 9 height 8
type input "92"
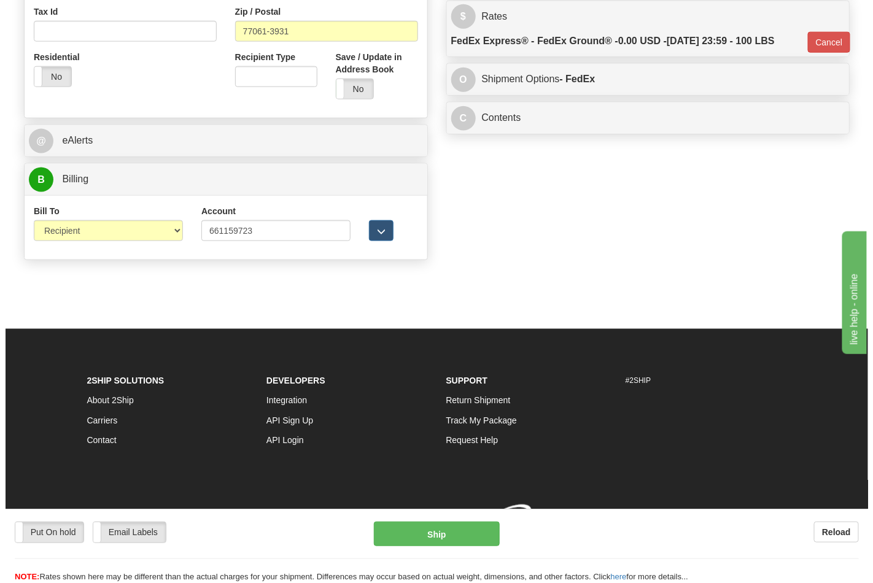
scroll to position [476, 0]
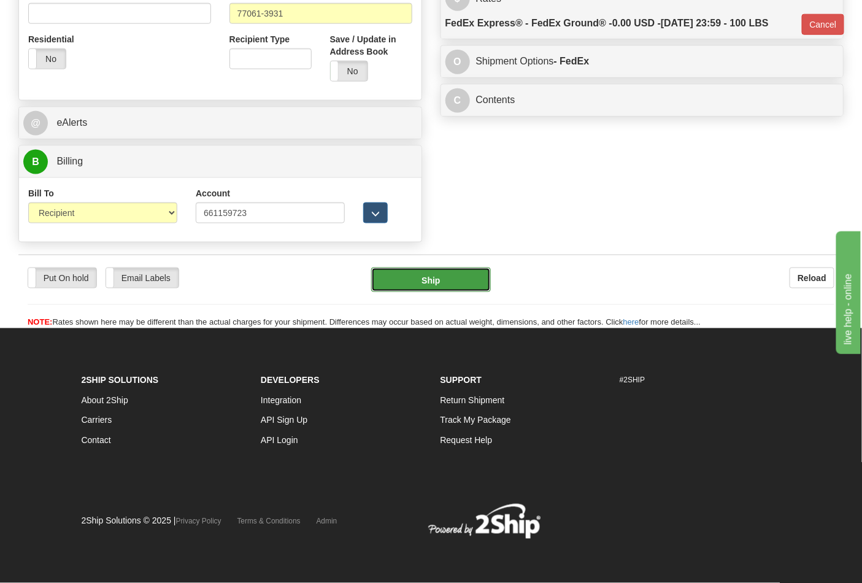
click at [425, 269] on button "Ship" at bounding box center [430, 280] width 119 height 25
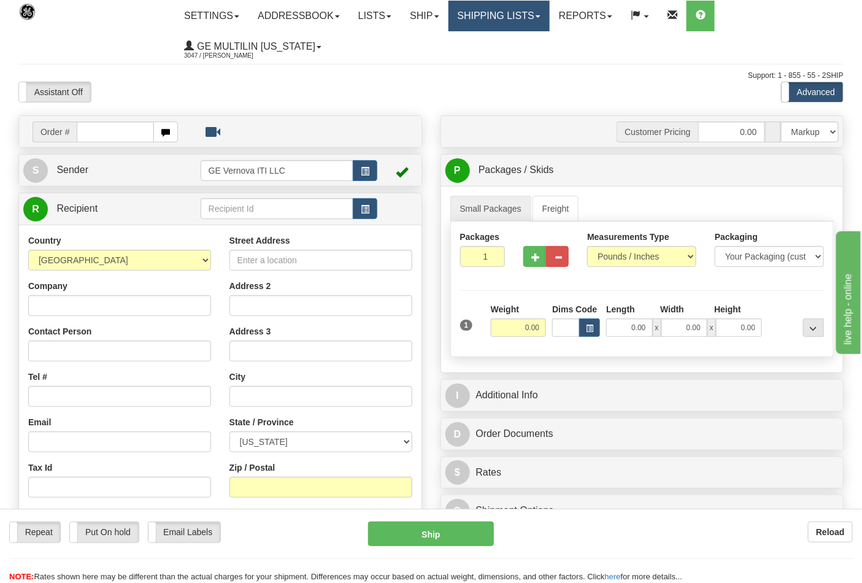
click at [479, 21] on link "Shipping lists" at bounding box center [499, 16] width 101 height 31
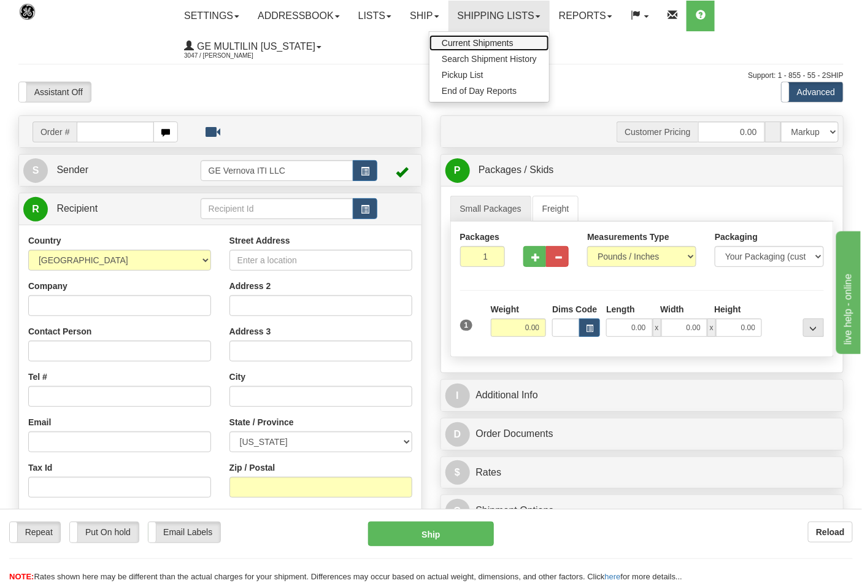
click at [481, 50] on link "Current Shipments" at bounding box center [490, 43] width 120 height 16
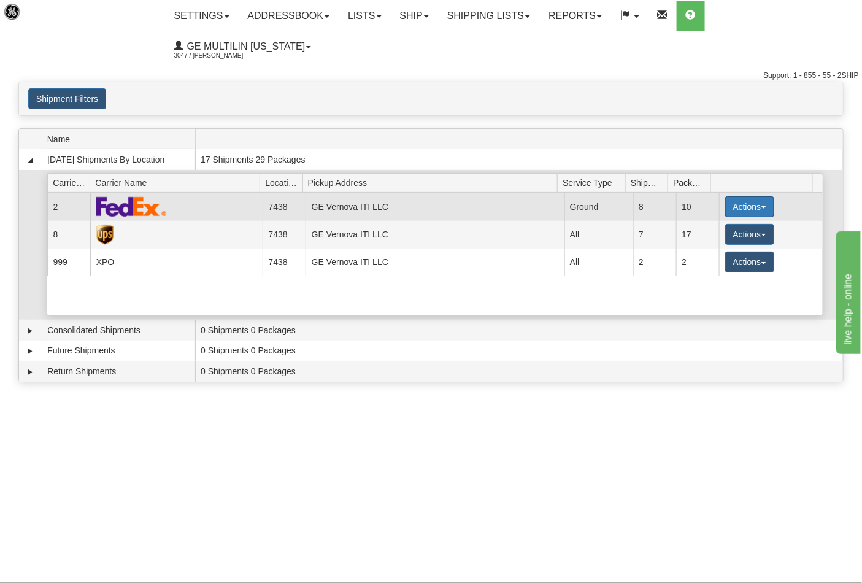
click at [741, 196] on button "Actions" at bounding box center [749, 206] width 49 height 21
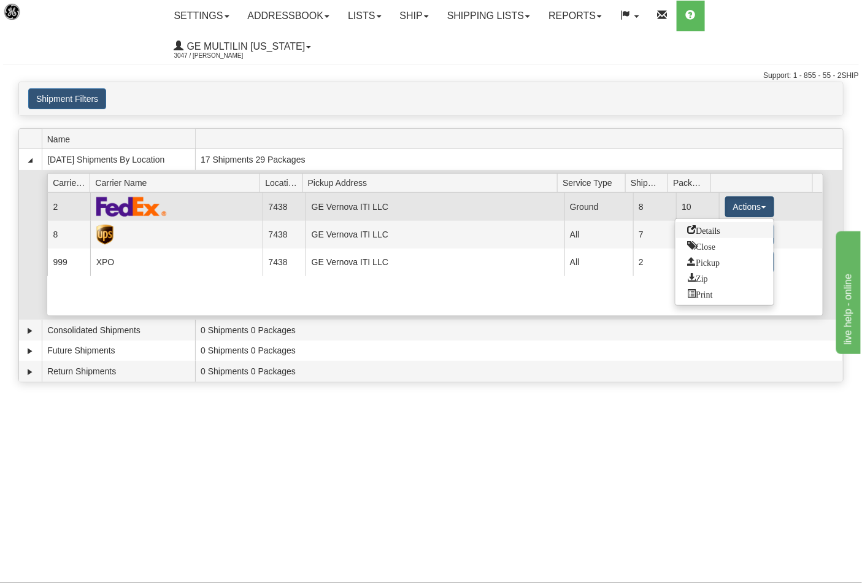
click at [709, 225] on span "Details" at bounding box center [704, 229] width 33 height 9
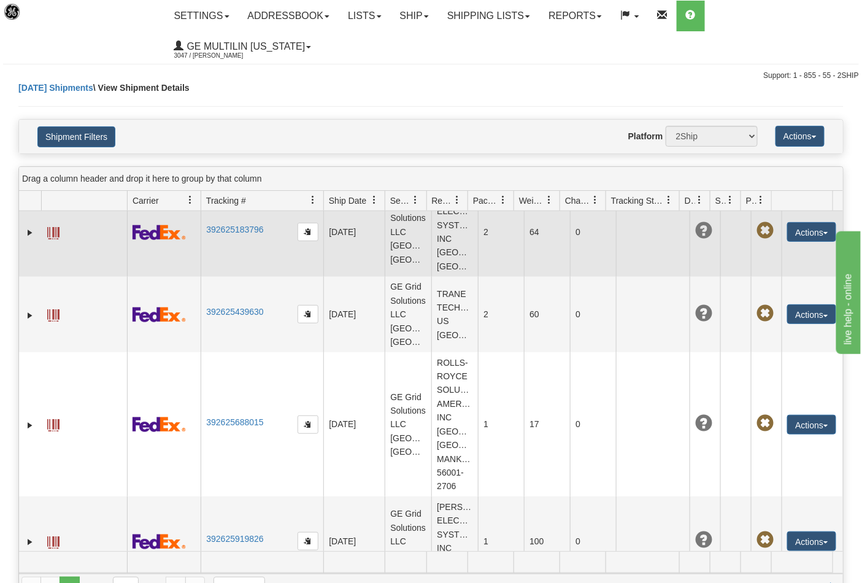
scroll to position [553, 0]
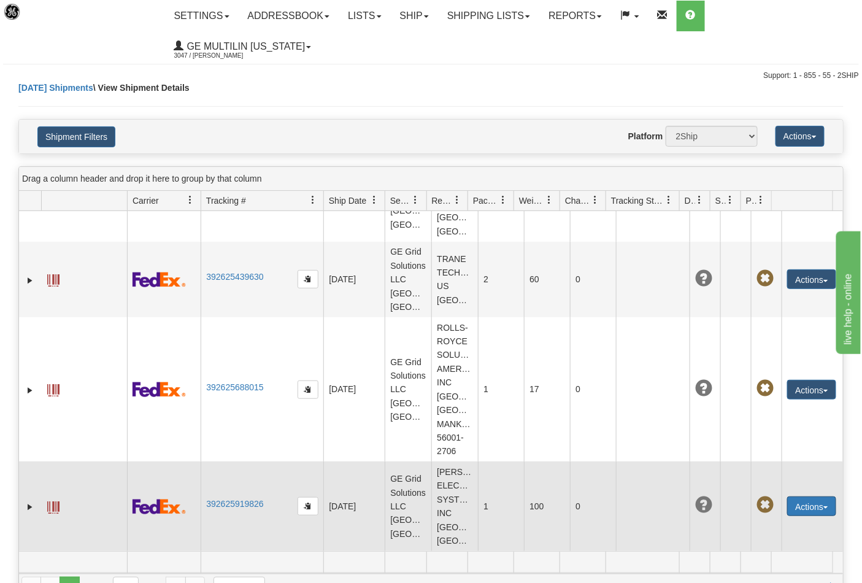
click at [795, 496] on button "Actions" at bounding box center [811, 506] width 49 height 20
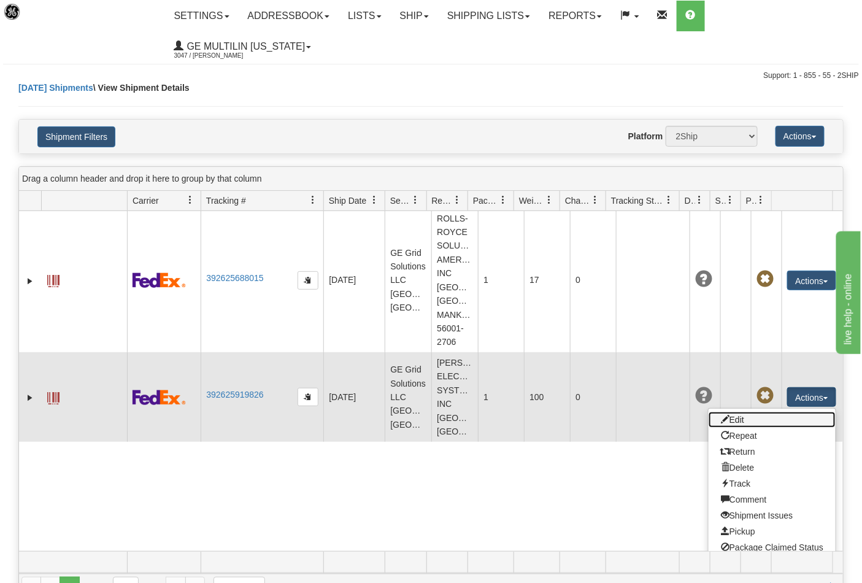
click at [722, 428] on link "Edit" at bounding box center [772, 420] width 127 height 16
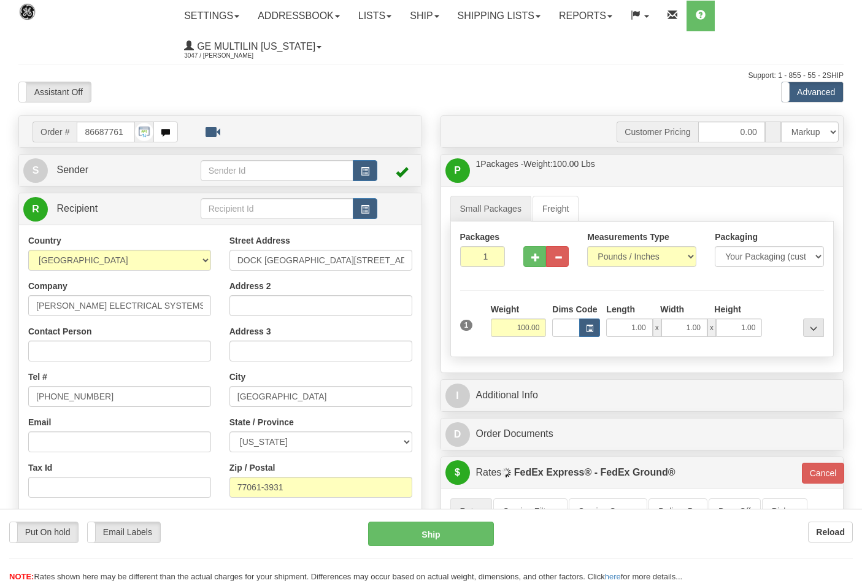
click at [533, 262] on div at bounding box center [431, 291] width 862 height 583
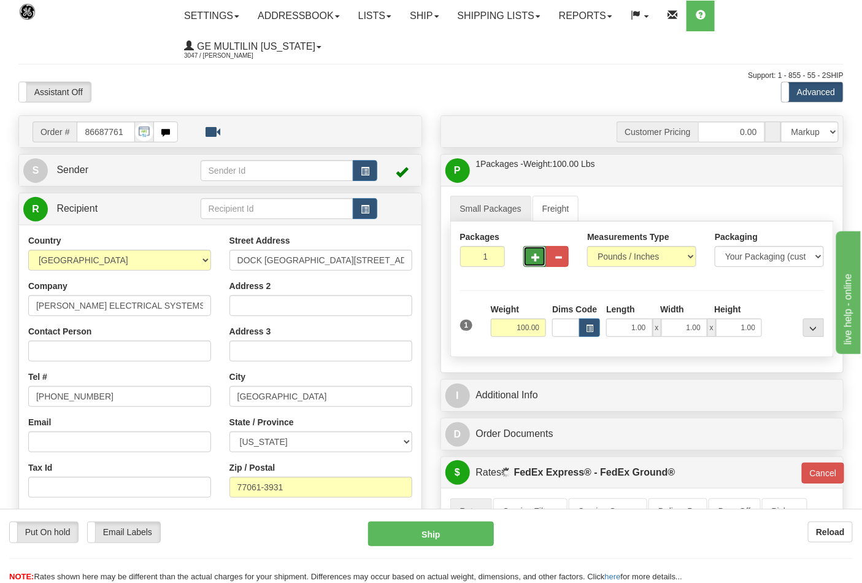
click at [533, 262] on button "button" at bounding box center [534, 256] width 23 height 21
type input "2"
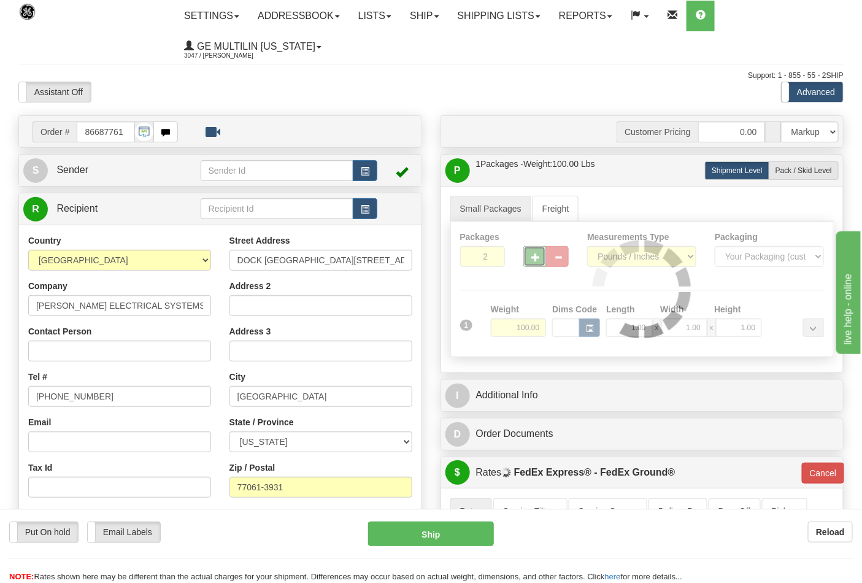
type input "92"
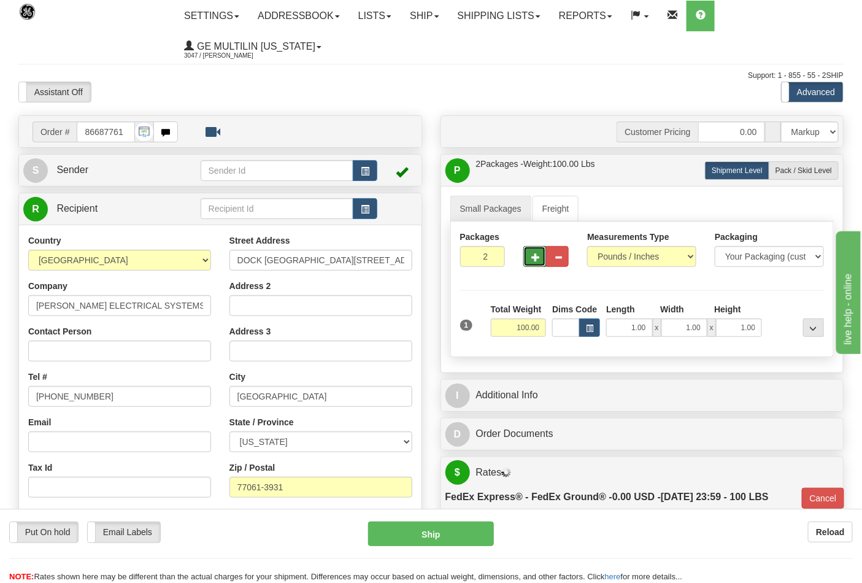
click at [533, 262] on button "button" at bounding box center [534, 256] width 23 height 21
click at [534, 261] on span "button" at bounding box center [535, 257] width 9 height 8
type input "4"
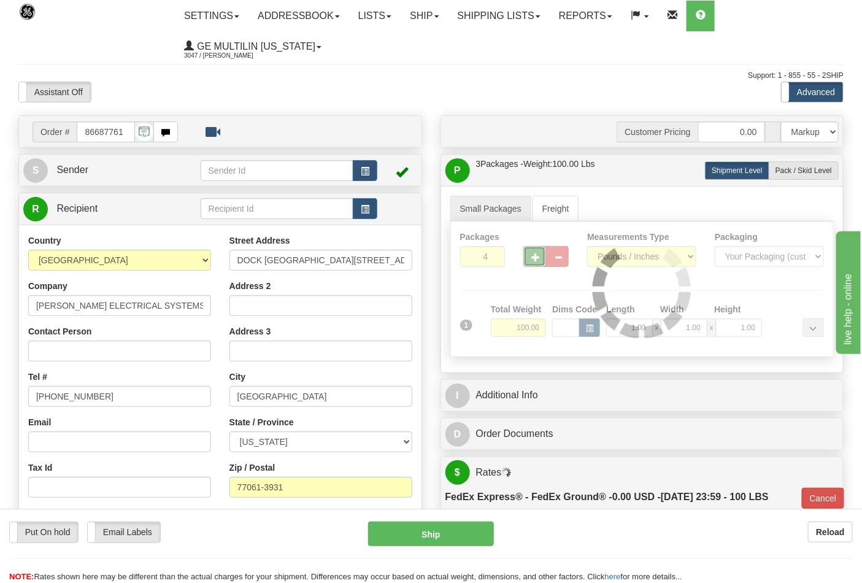
type input "92"
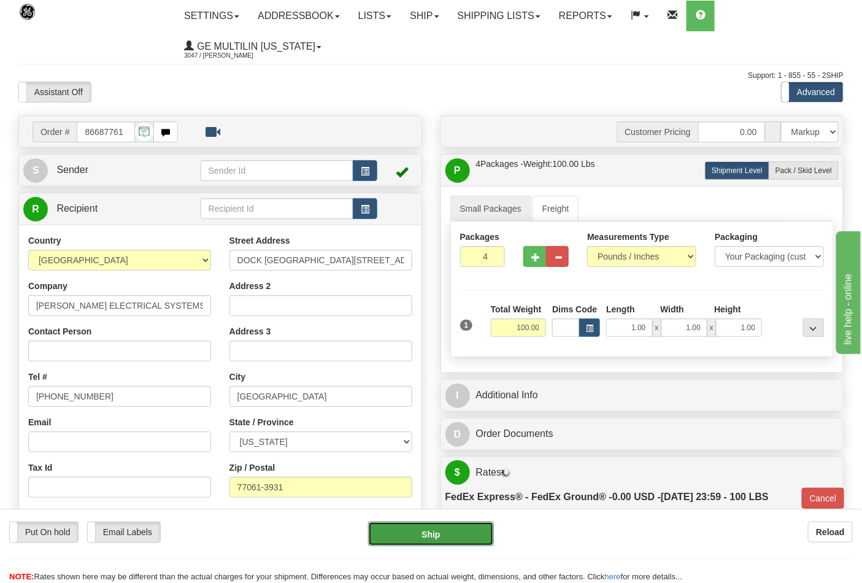
click at [442, 539] on button "Ship" at bounding box center [430, 534] width 125 height 25
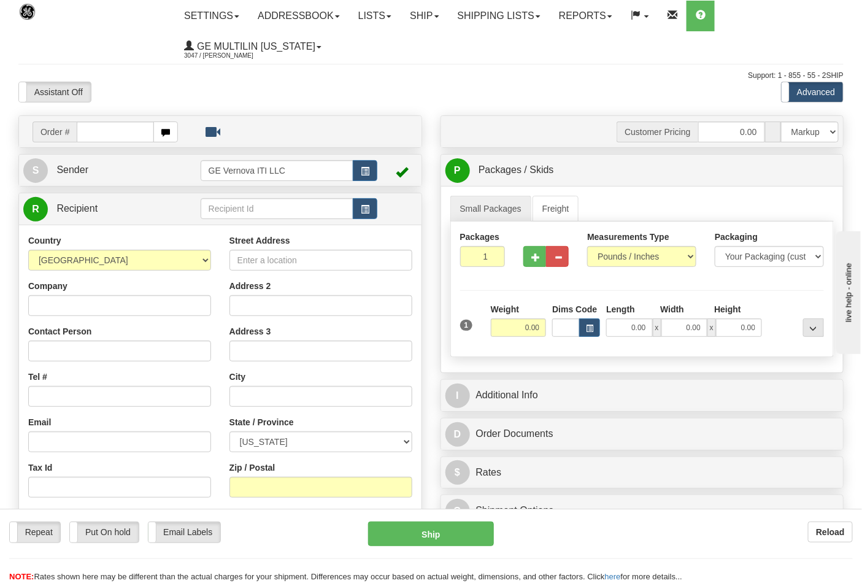
click at [770, 25] on ul "Settings Shipping Preferences Fields Preferences New Addressbook Recipients Sen…" at bounding box center [509, 31] width 668 height 61
